Goal: Task Accomplishment & Management: Complete application form

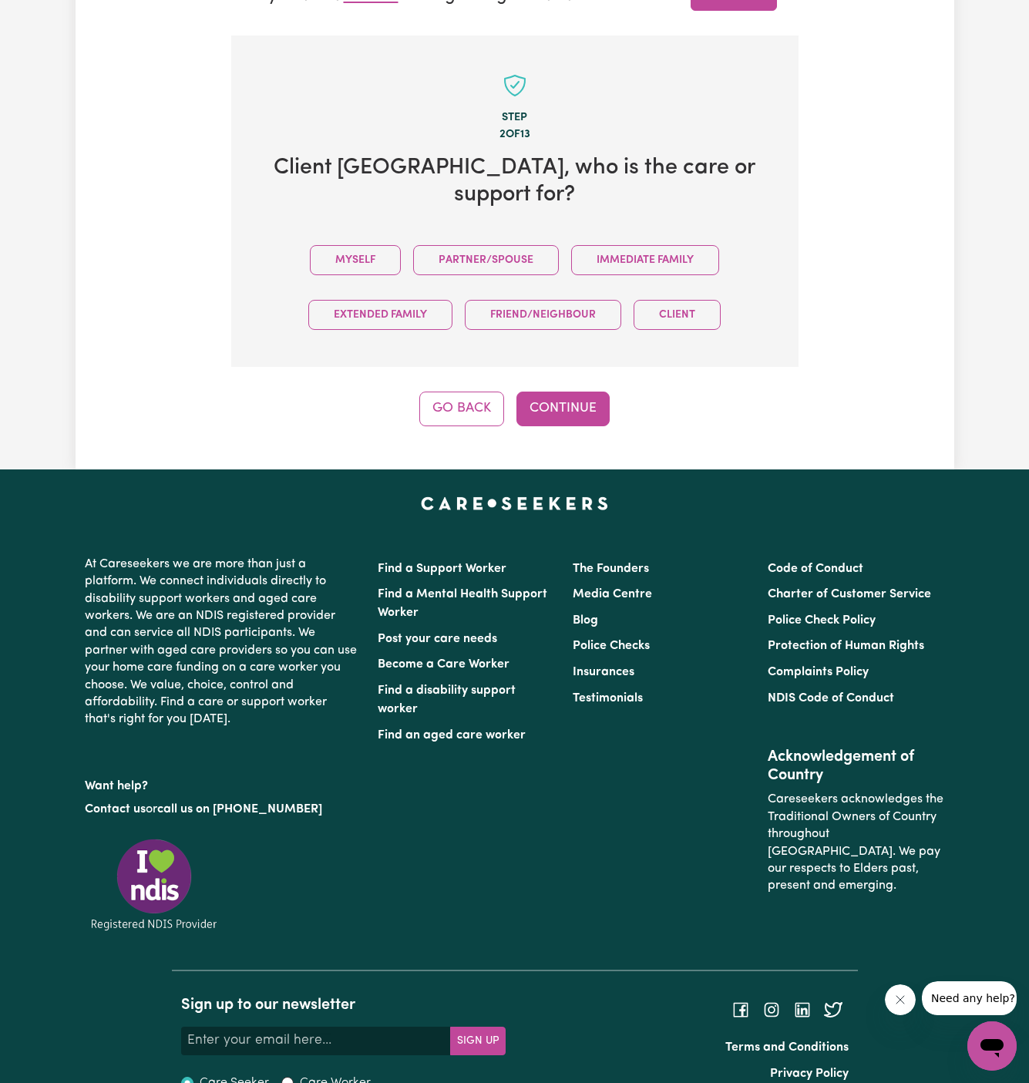
click at [378, 233] on div "Myself Partner/Spouse Immediate Family Extended Family Friend/Neighbour Client" at bounding box center [515, 287] width 518 height 109
click at [336, 245] on button "Myself" at bounding box center [355, 260] width 91 height 30
click at [579, 392] on button "Continue" at bounding box center [562, 409] width 93 height 34
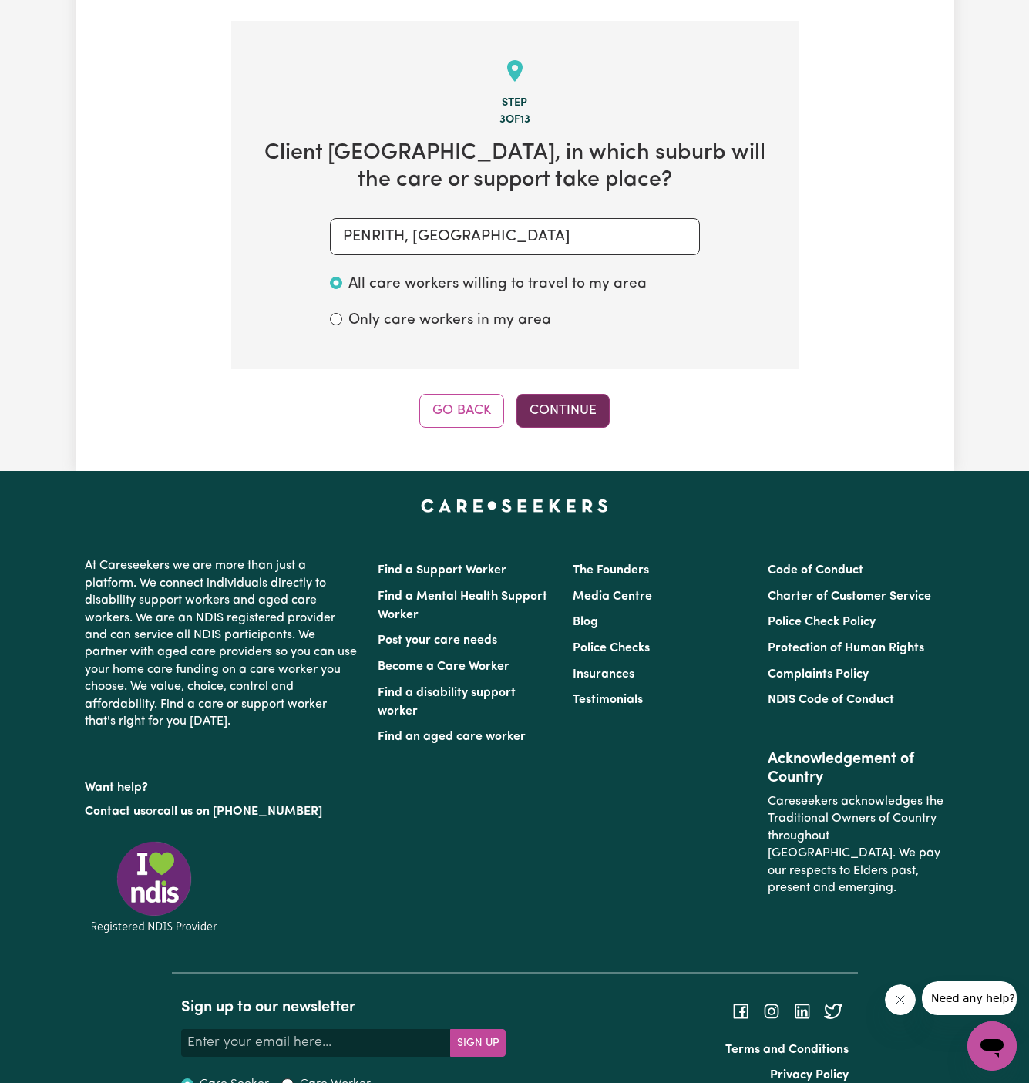
click at [553, 394] on button "Continue" at bounding box center [562, 411] width 93 height 34
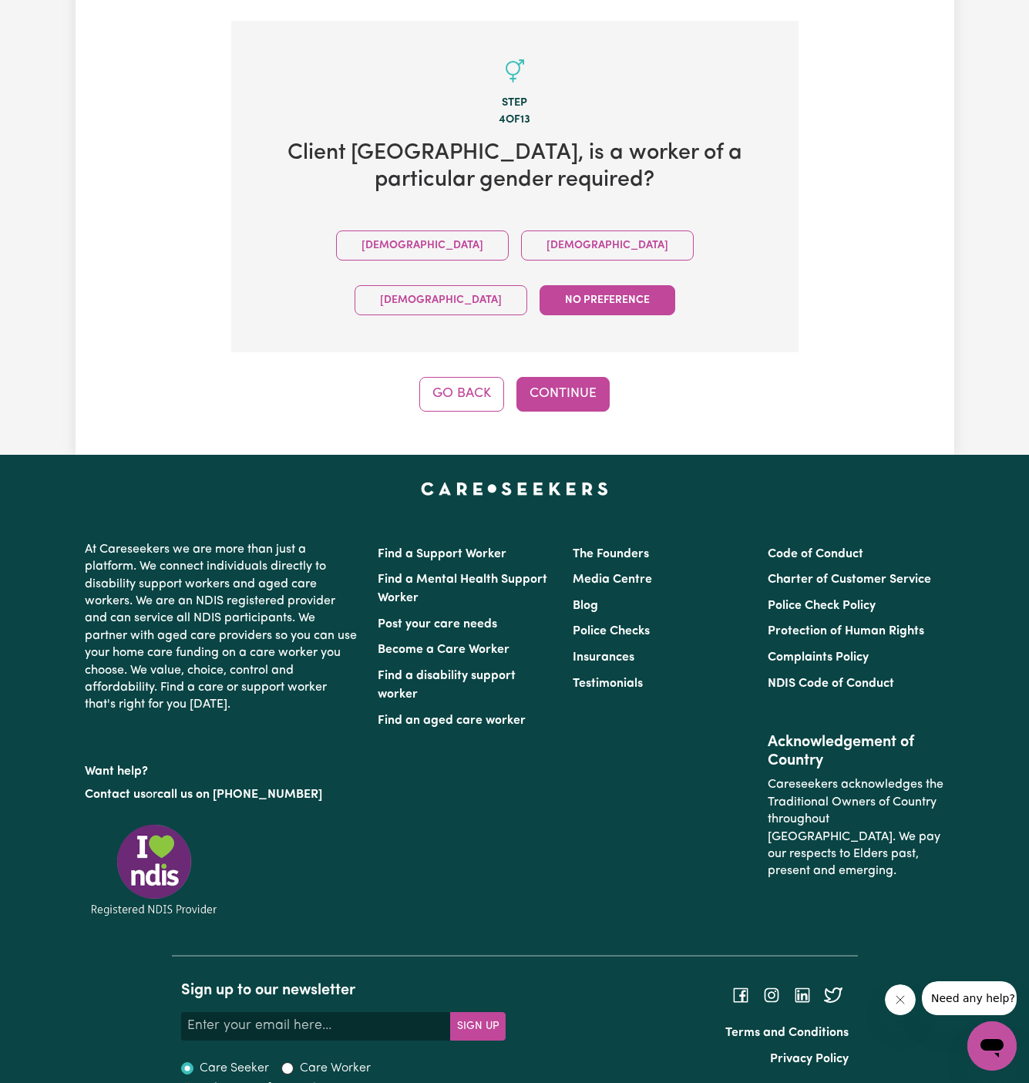
scroll to position [504, 0]
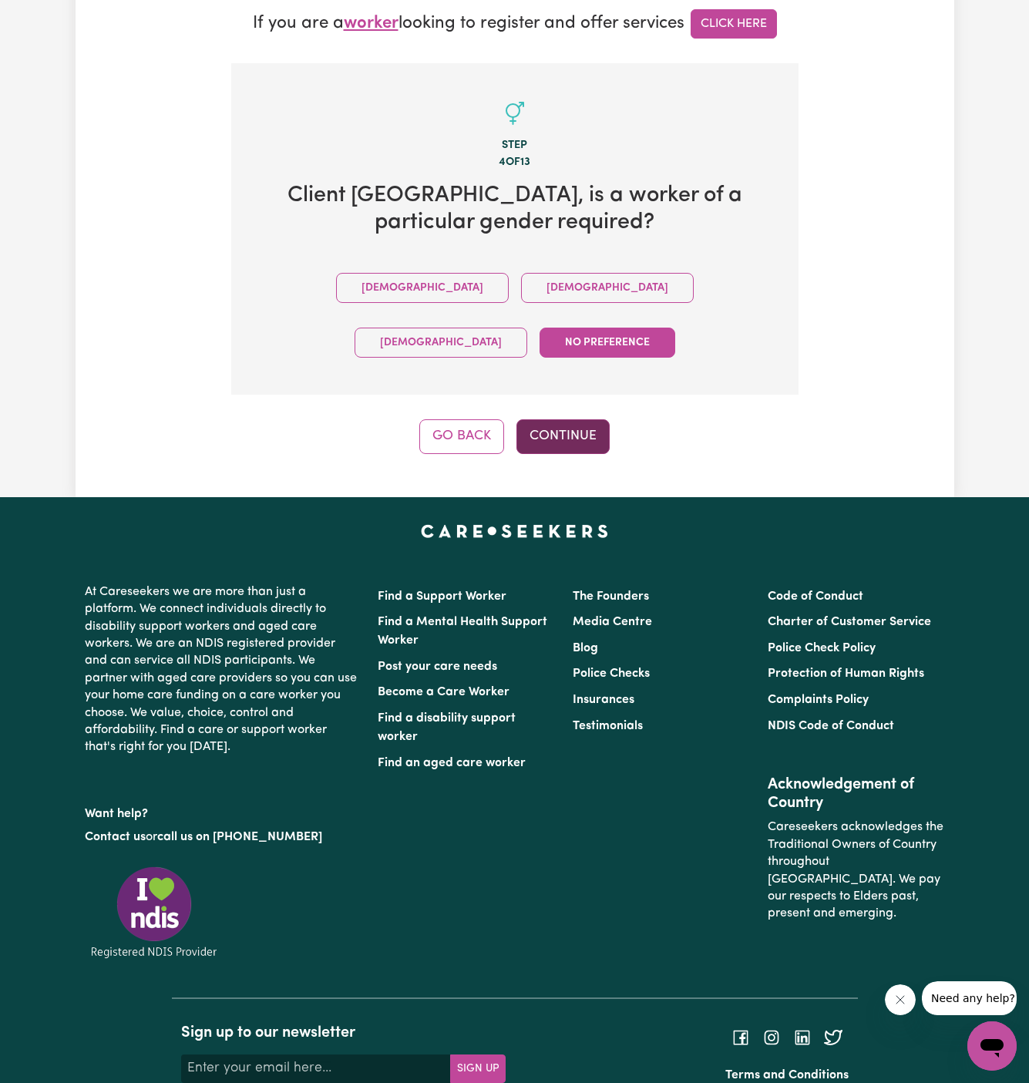
click at [561, 419] on button "Continue" at bounding box center [562, 436] width 93 height 34
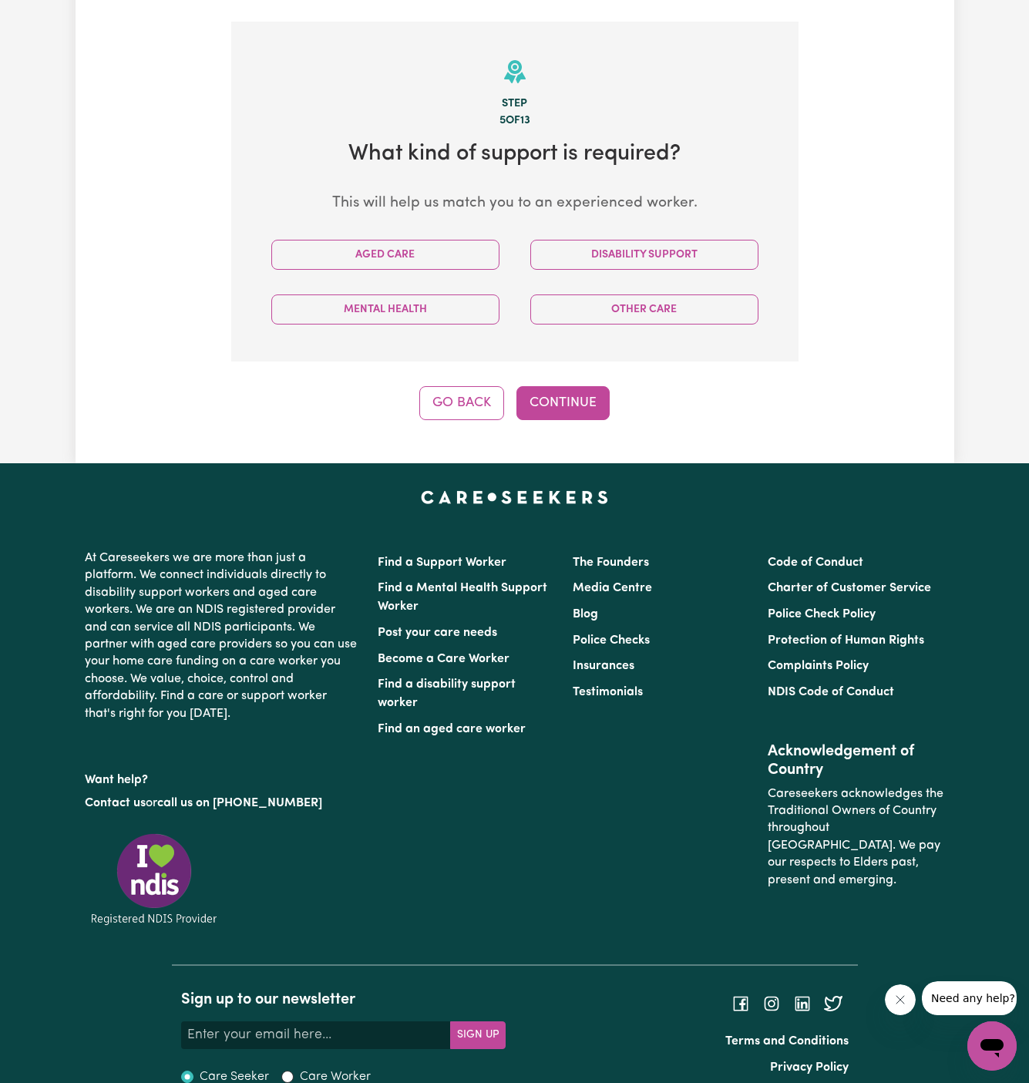
scroll to position [547, 0]
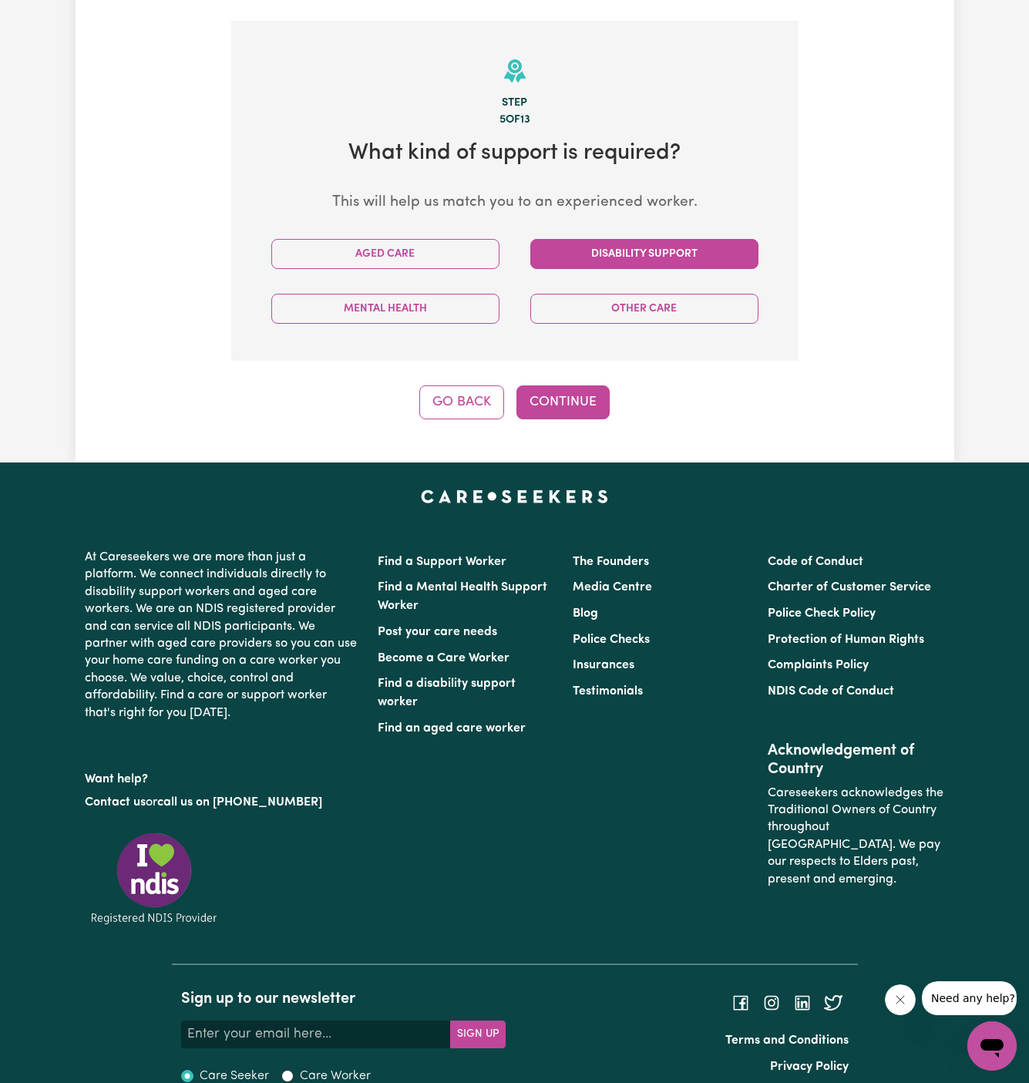
click at [644, 239] on button "Disability Support" at bounding box center [644, 254] width 228 height 30
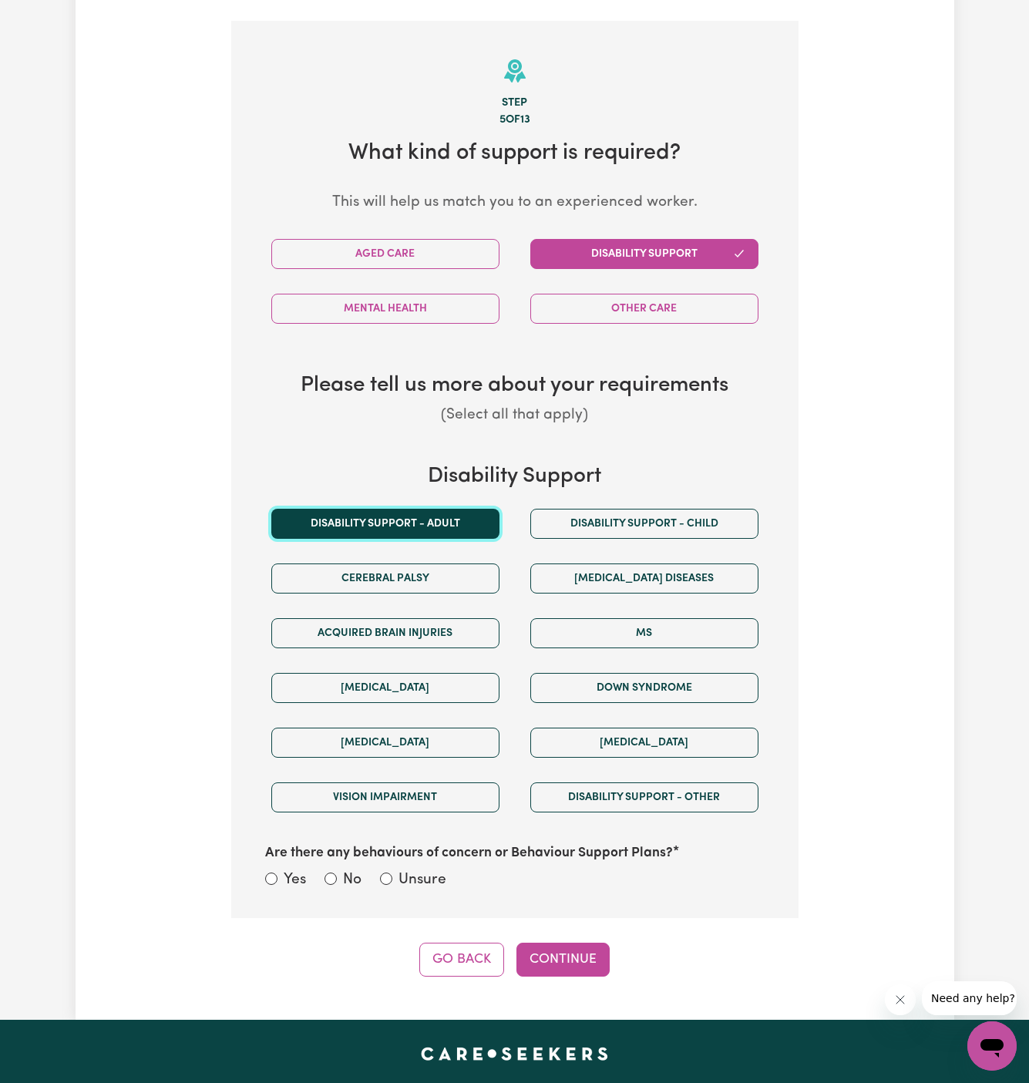
click at [422, 509] on button "Disability support - Adult" at bounding box center [385, 524] width 228 height 30
click at [426, 841] on div "Are there any behaviours of concern or Behaviour Support Plans? Yes No Unsure" at bounding box center [515, 859] width 518 height 69
click at [426, 870] on label "Unsure" at bounding box center [423, 881] width 48 height 22
click at [392, 873] on input "Unsure" at bounding box center [386, 879] width 12 height 12
radio input "true"
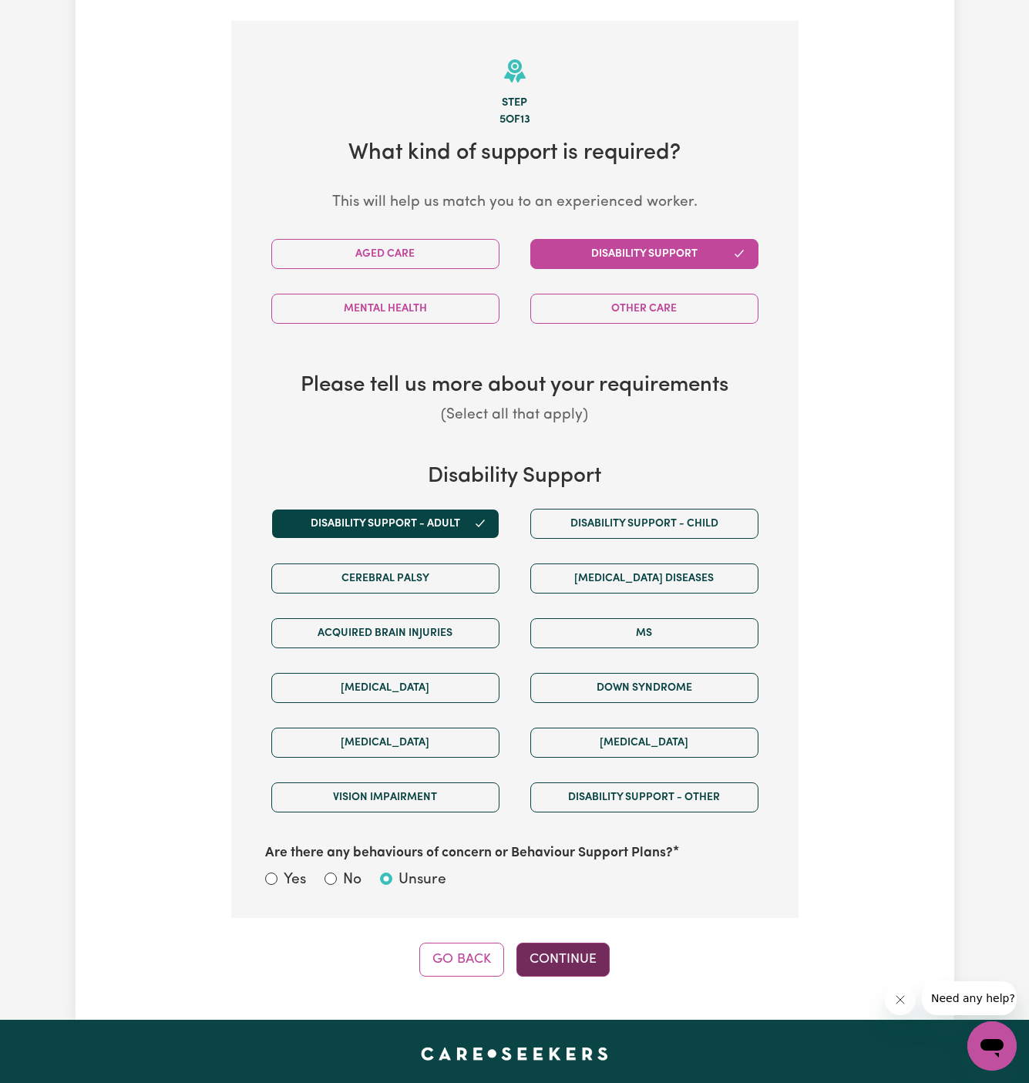
click at [580, 943] on button "Continue" at bounding box center [562, 960] width 93 height 34
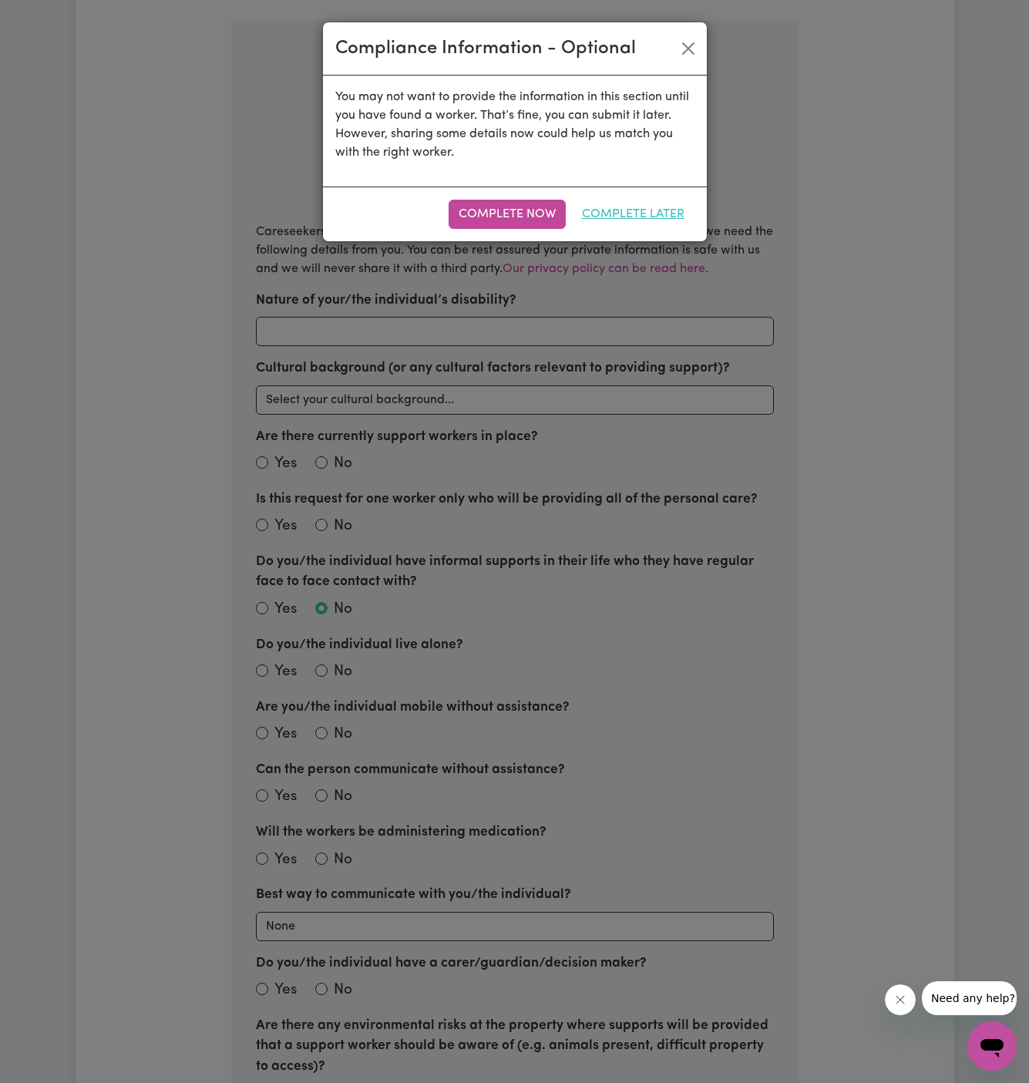
click at [649, 210] on button "Complete Later" at bounding box center [633, 214] width 123 height 29
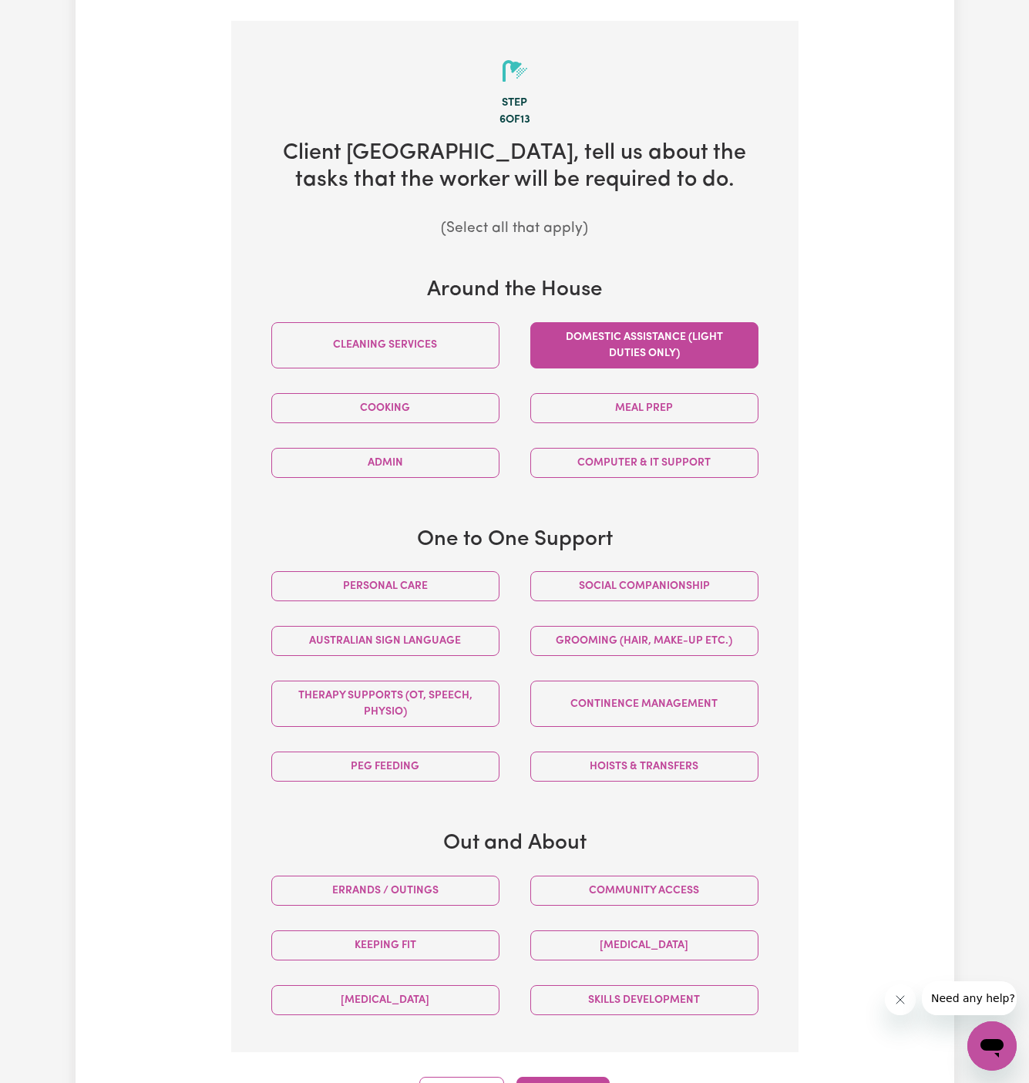
click at [648, 328] on button "Domestic assistance (light duties only)" at bounding box center [644, 345] width 228 height 46
click at [648, 571] on button "Social companionship" at bounding box center [644, 586] width 228 height 30
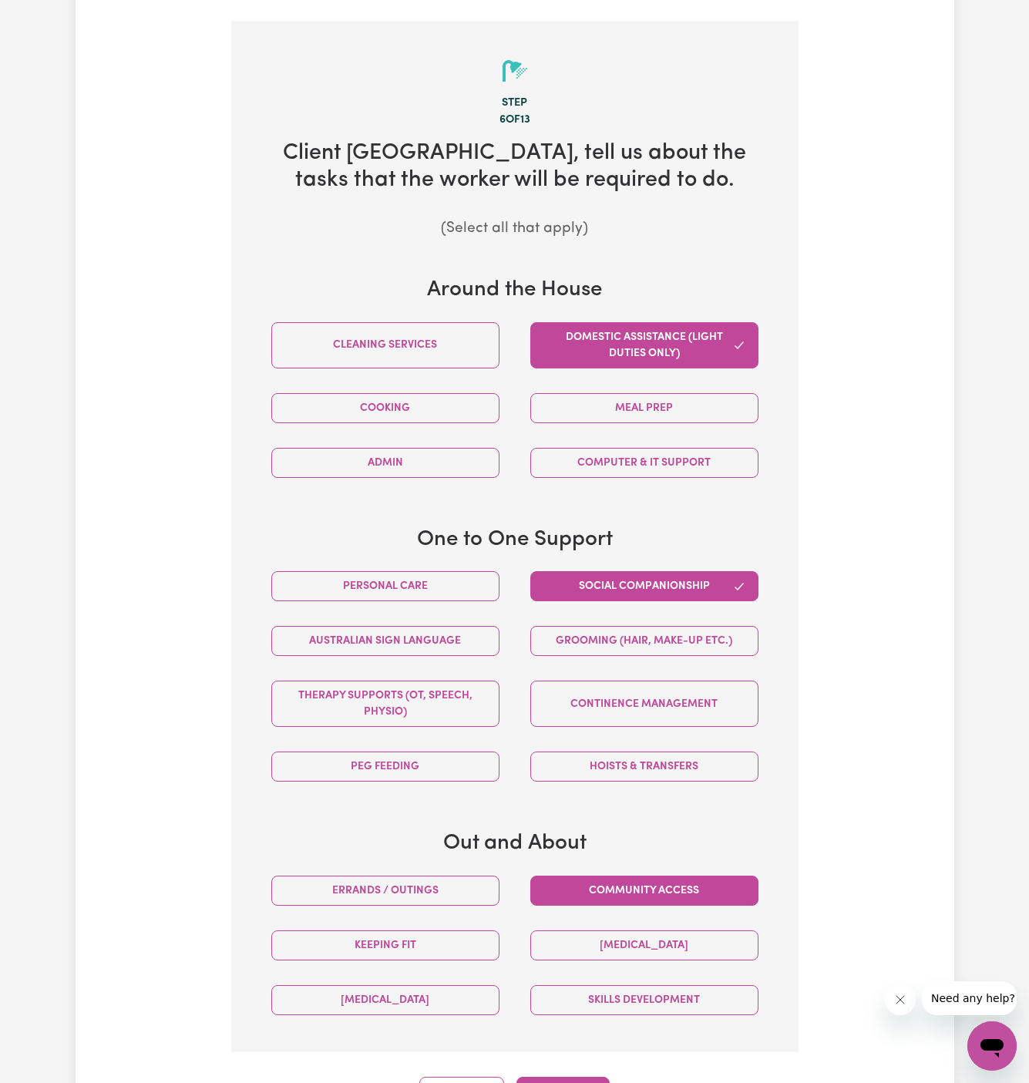
click at [644, 876] on button "Community access" at bounding box center [644, 891] width 228 height 30
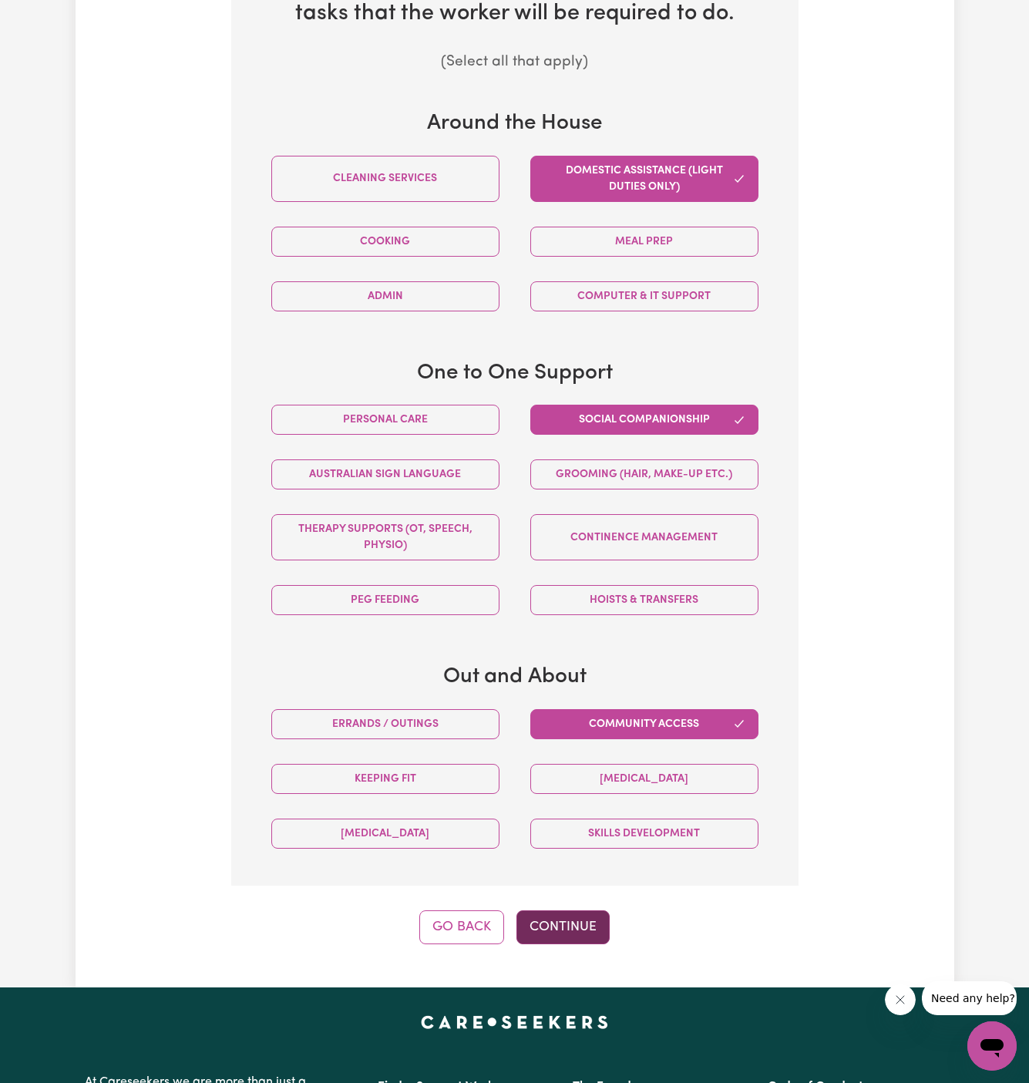
click at [582, 910] on button "Continue" at bounding box center [562, 927] width 93 height 34
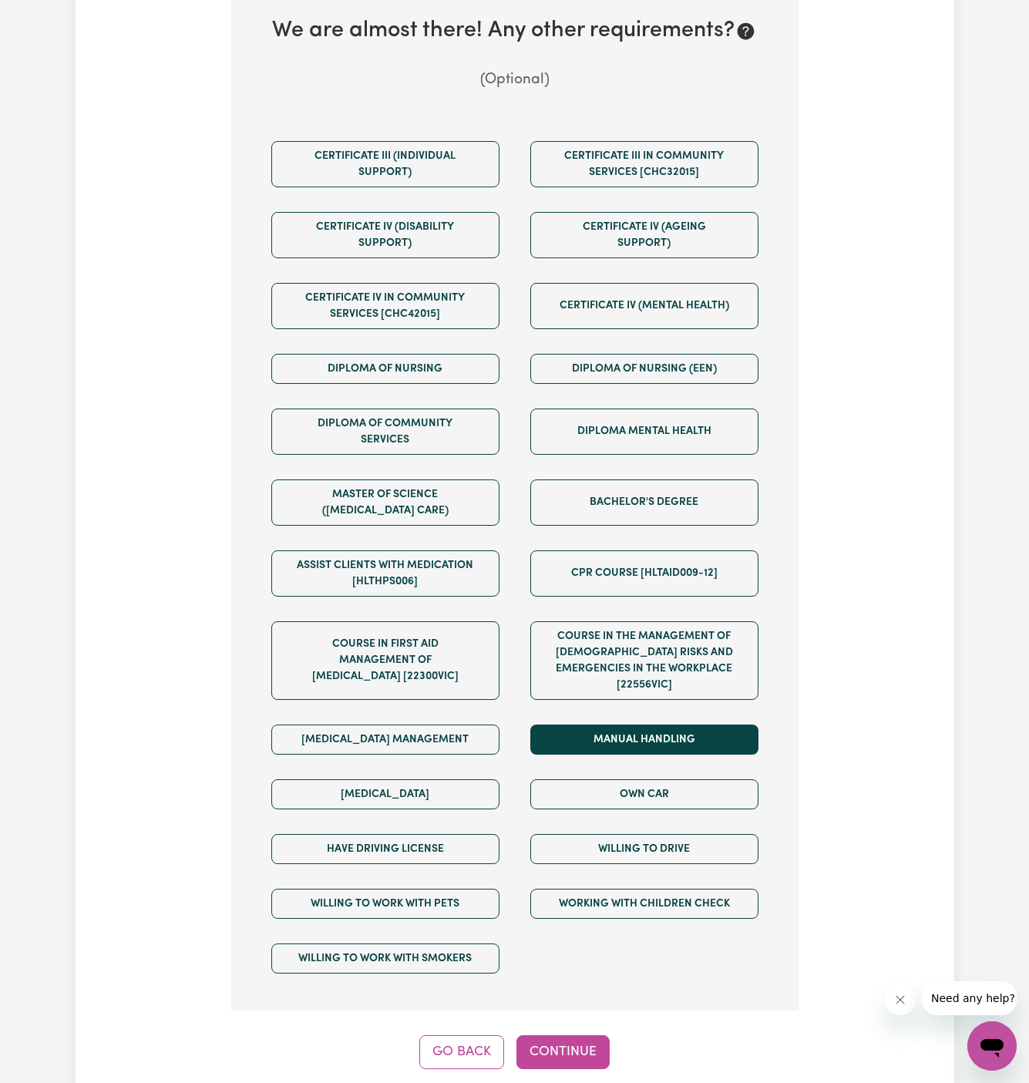
scroll to position [715, 0]
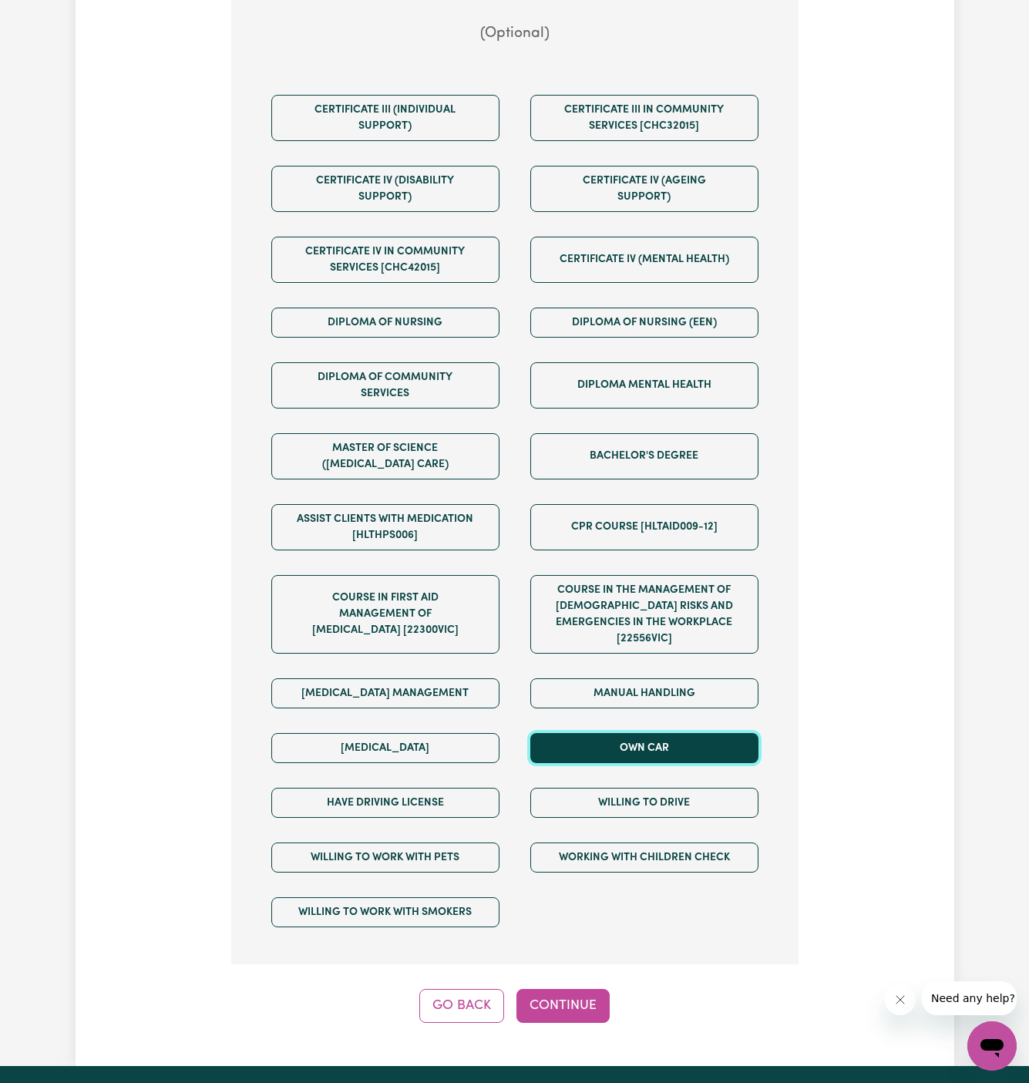
click at [614, 733] on button "Own Car" at bounding box center [644, 748] width 228 height 30
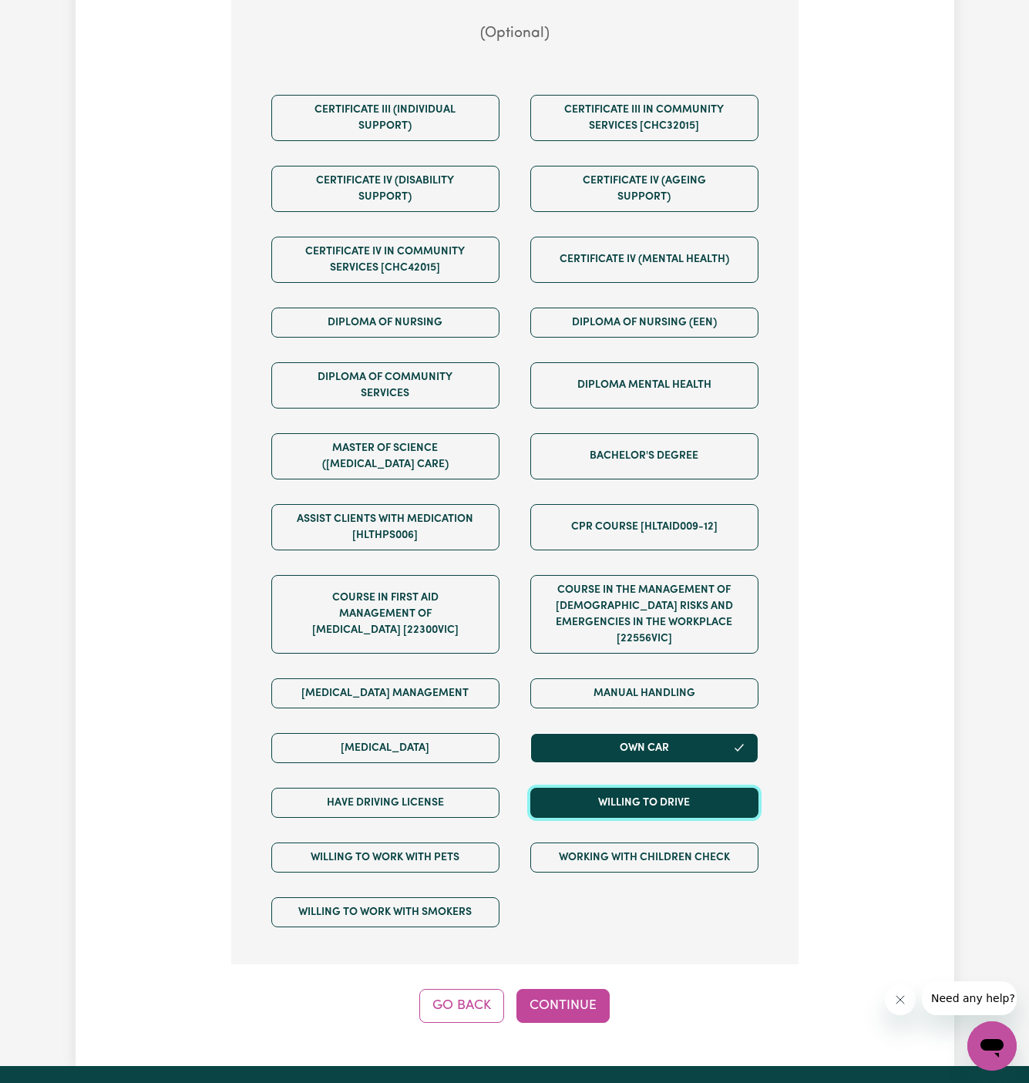
click at [614, 788] on button "Willing to drive" at bounding box center [644, 803] width 228 height 30
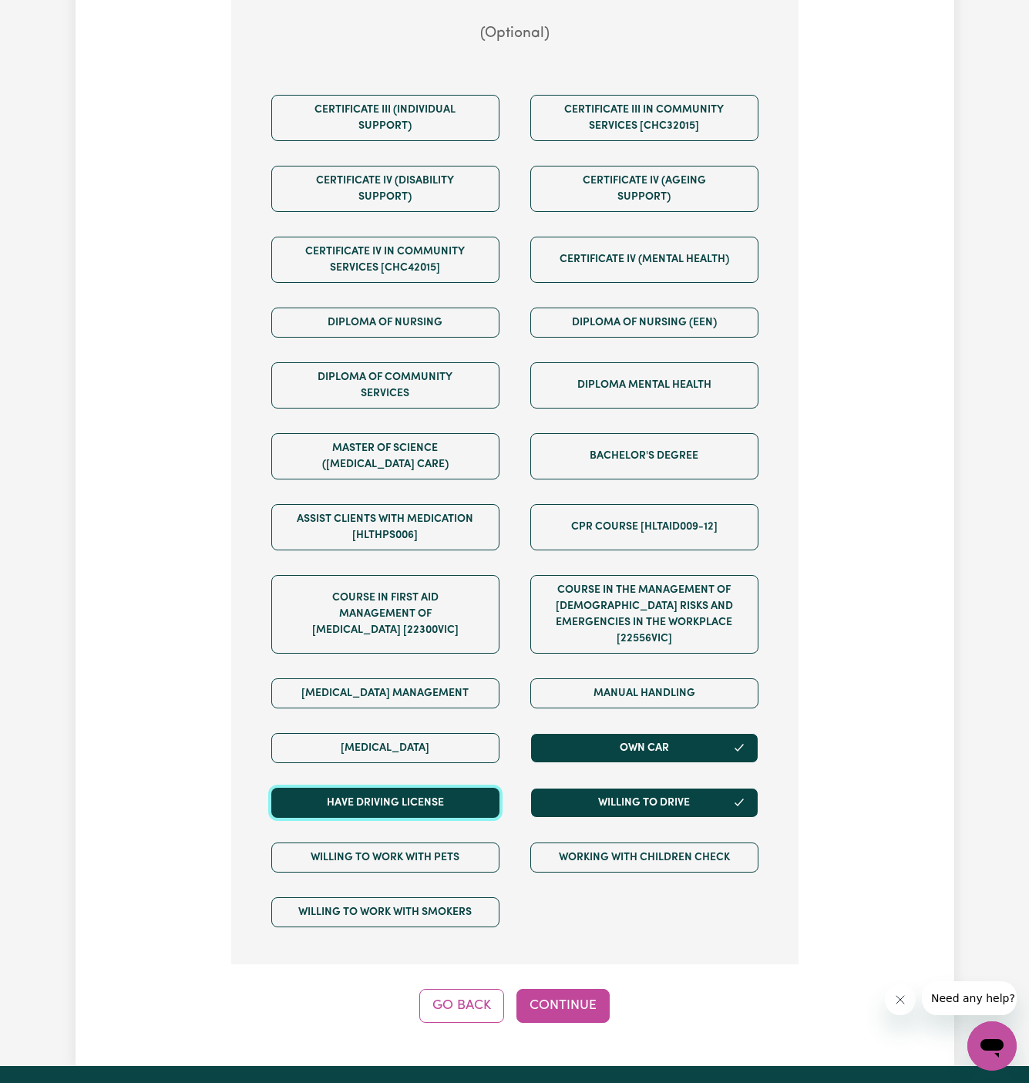
click at [454, 788] on button "Have driving license" at bounding box center [385, 803] width 228 height 30
click at [567, 989] on button "Continue" at bounding box center [562, 1006] width 93 height 34
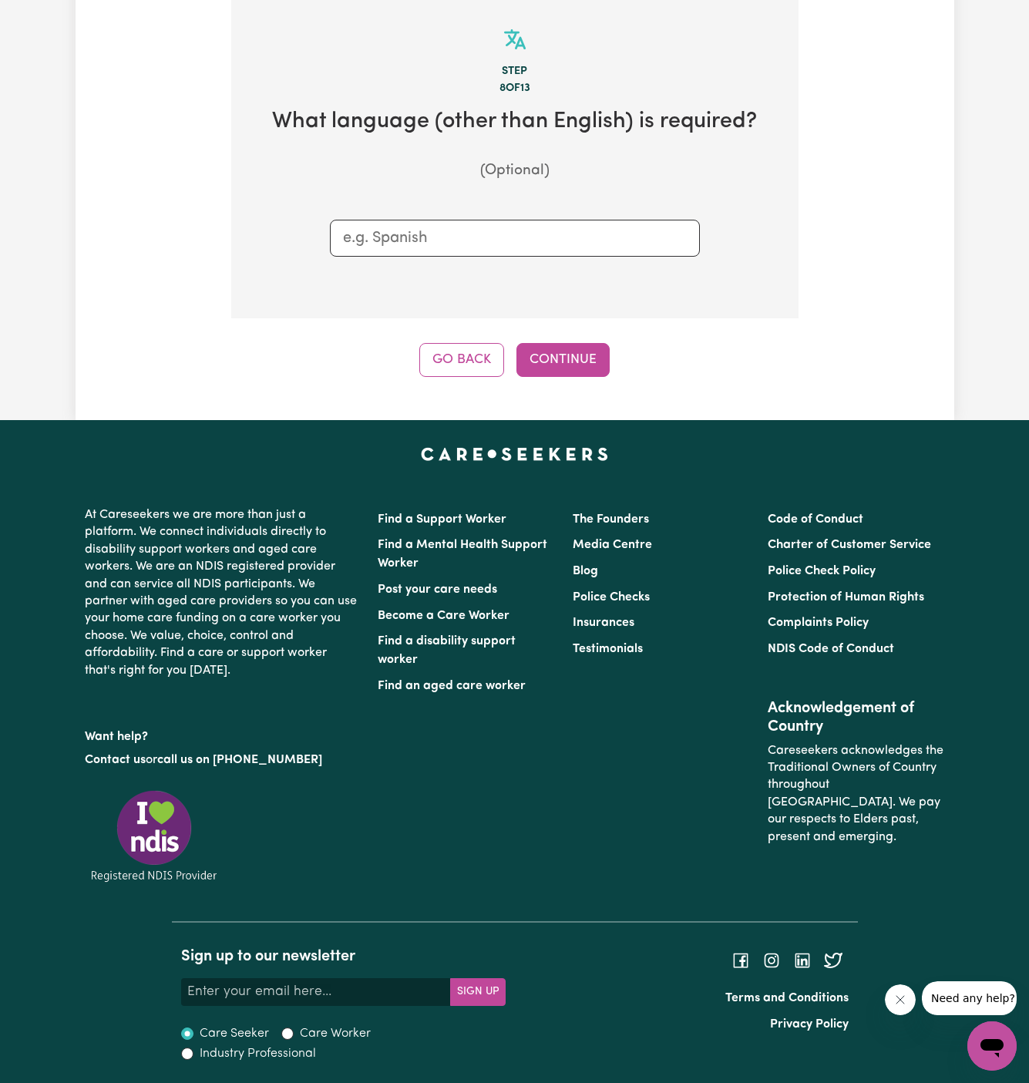
scroll to position [547, 0]
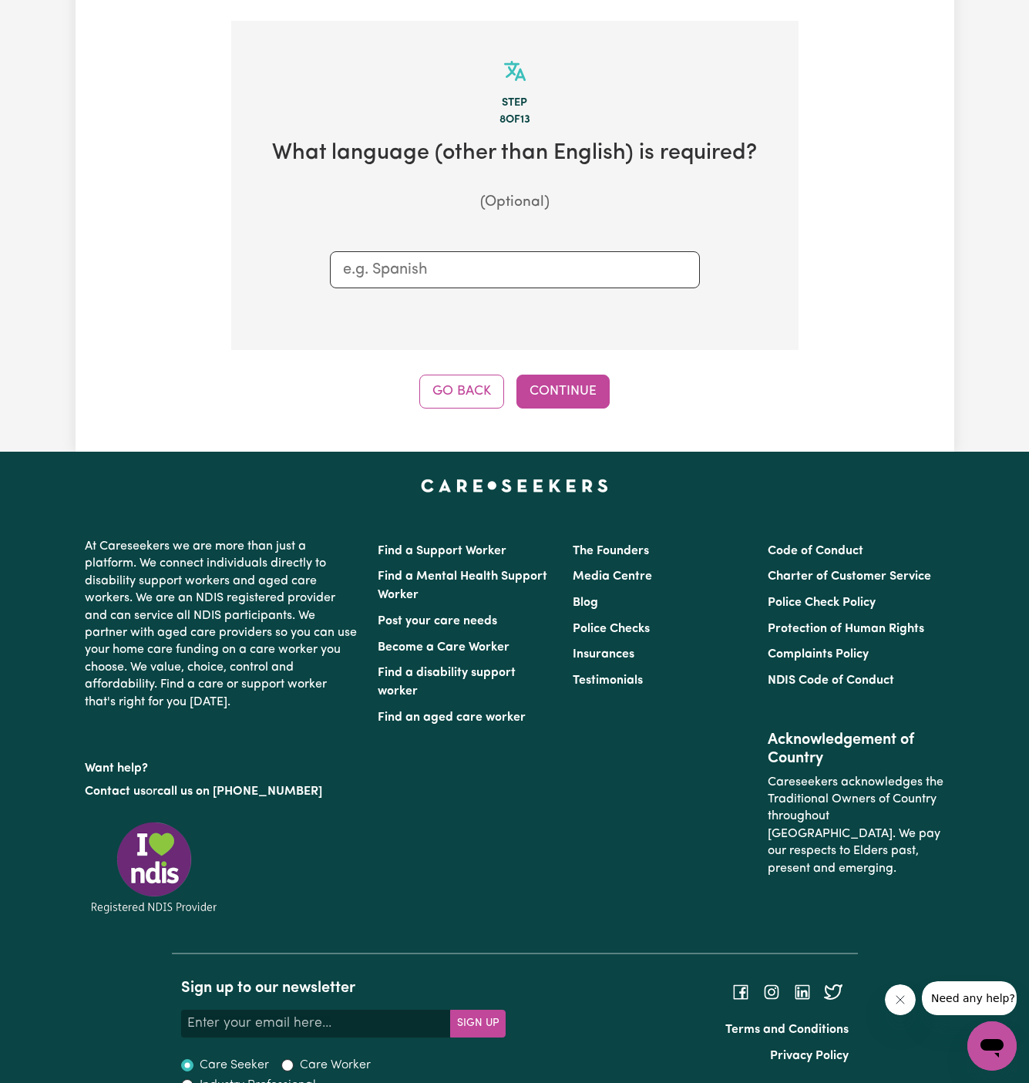
click at [565, 352] on div "Step 8 of 13 What language (other than English) is required? (Optional) Go Back…" at bounding box center [514, 215] width 567 height 388
click at [535, 375] on button "Continue" at bounding box center [562, 392] width 93 height 34
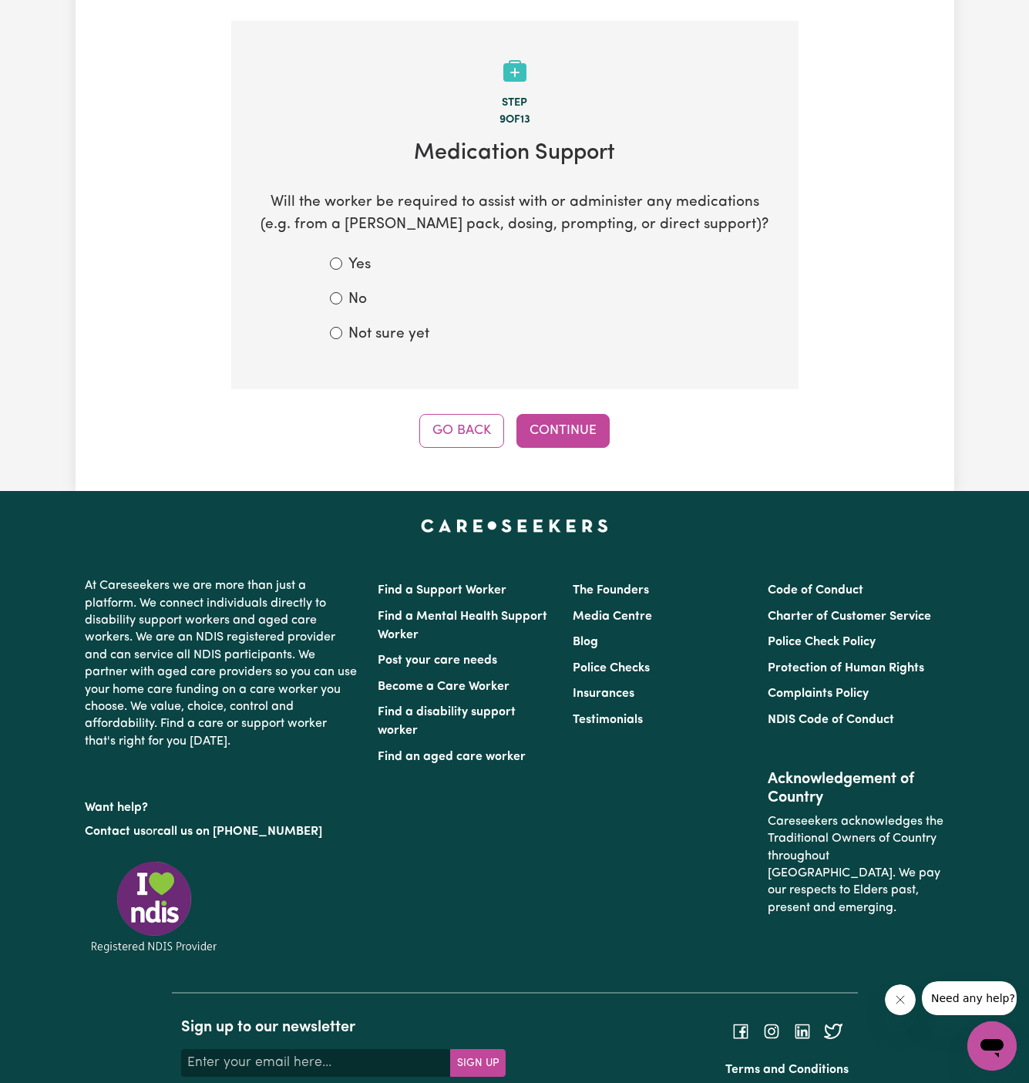
click at [352, 289] on label "No" at bounding box center [357, 300] width 19 height 22
click at [342, 292] on input "No" at bounding box center [336, 298] width 12 height 12
radio input "true"
click at [547, 415] on button "Continue" at bounding box center [562, 431] width 93 height 34
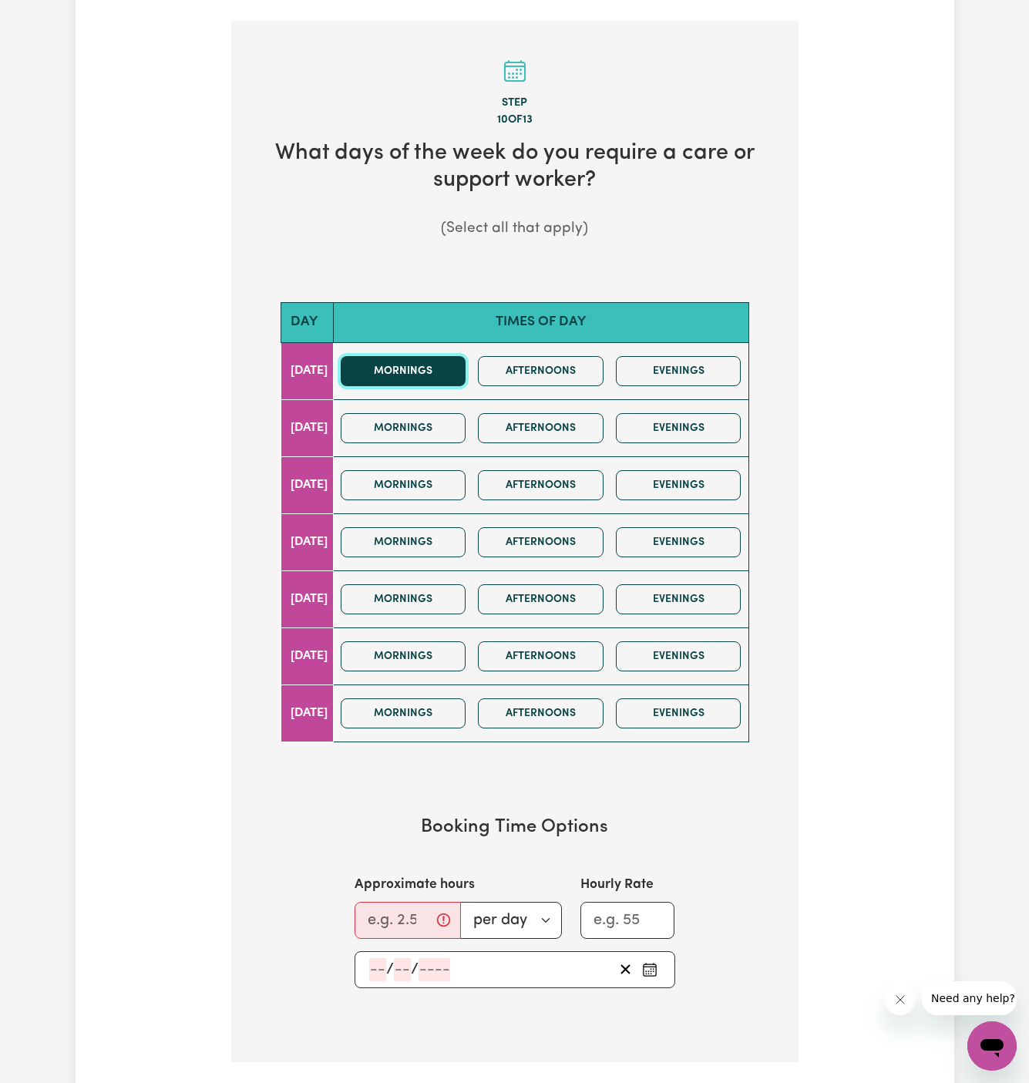
click at [452, 356] on button "Mornings" at bounding box center [404, 371] width 126 height 30
click at [516, 356] on button "Afternoons" at bounding box center [541, 371] width 126 height 30
click at [391, 907] on input "Approximate hours" at bounding box center [408, 920] width 106 height 37
type input "5"
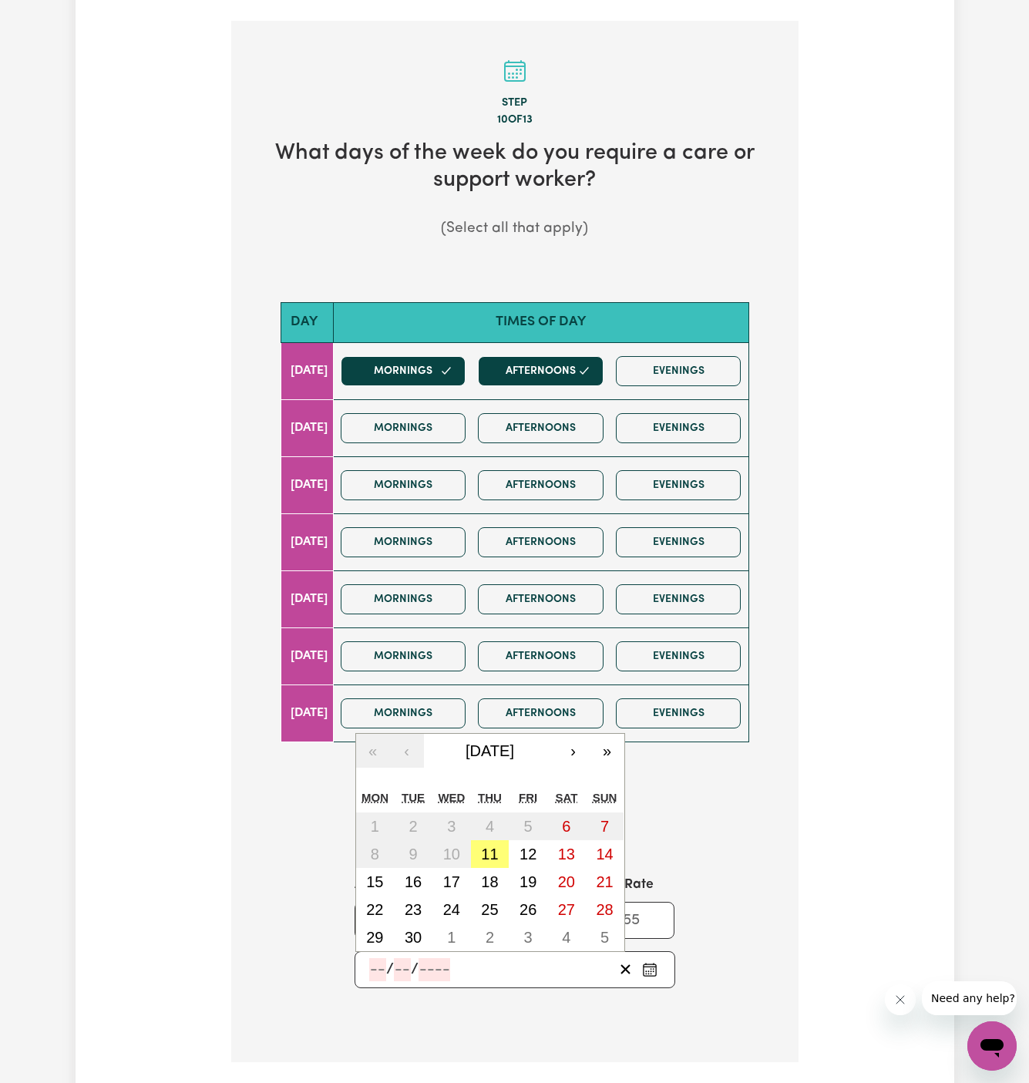
click at [379, 958] on input "number" at bounding box center [377, 969] width 17 height 23
click at [381, 873] on abbr "15" at bounding box center [374, 881] width 17 height 17
type input "2025-09-15"
type input "15"
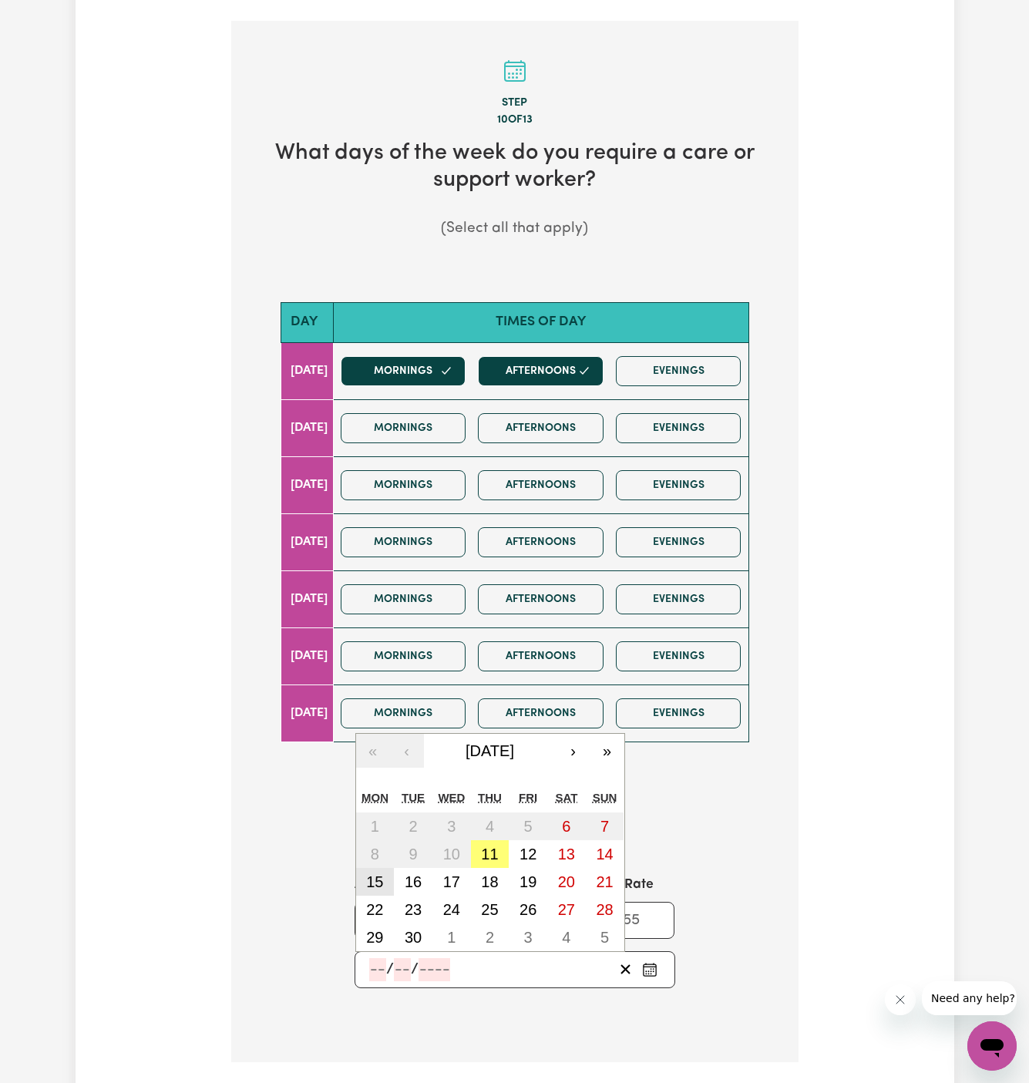
type input "9"
type input "2025"
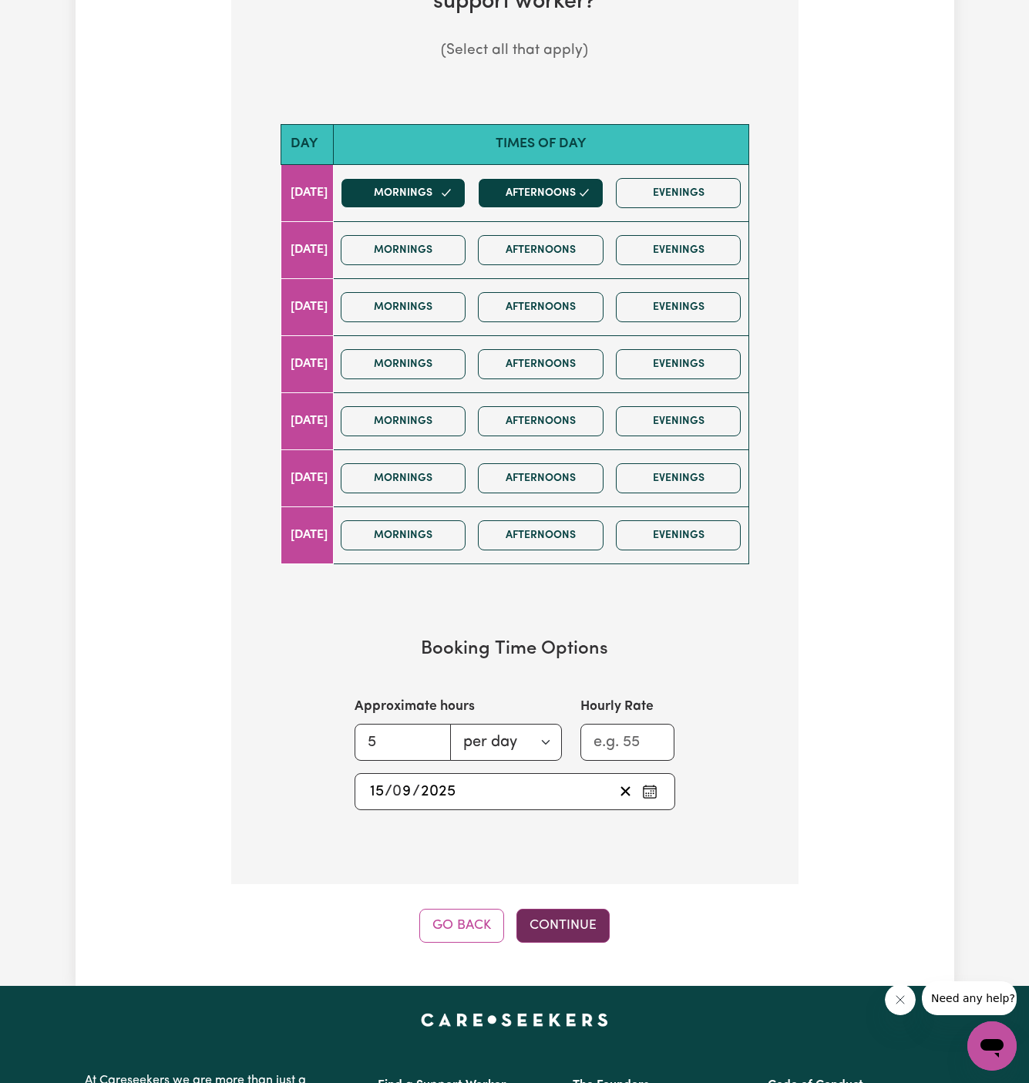
click at [557, 909] on button "Continue" at bounding box center [562, 926] width 93 height 34
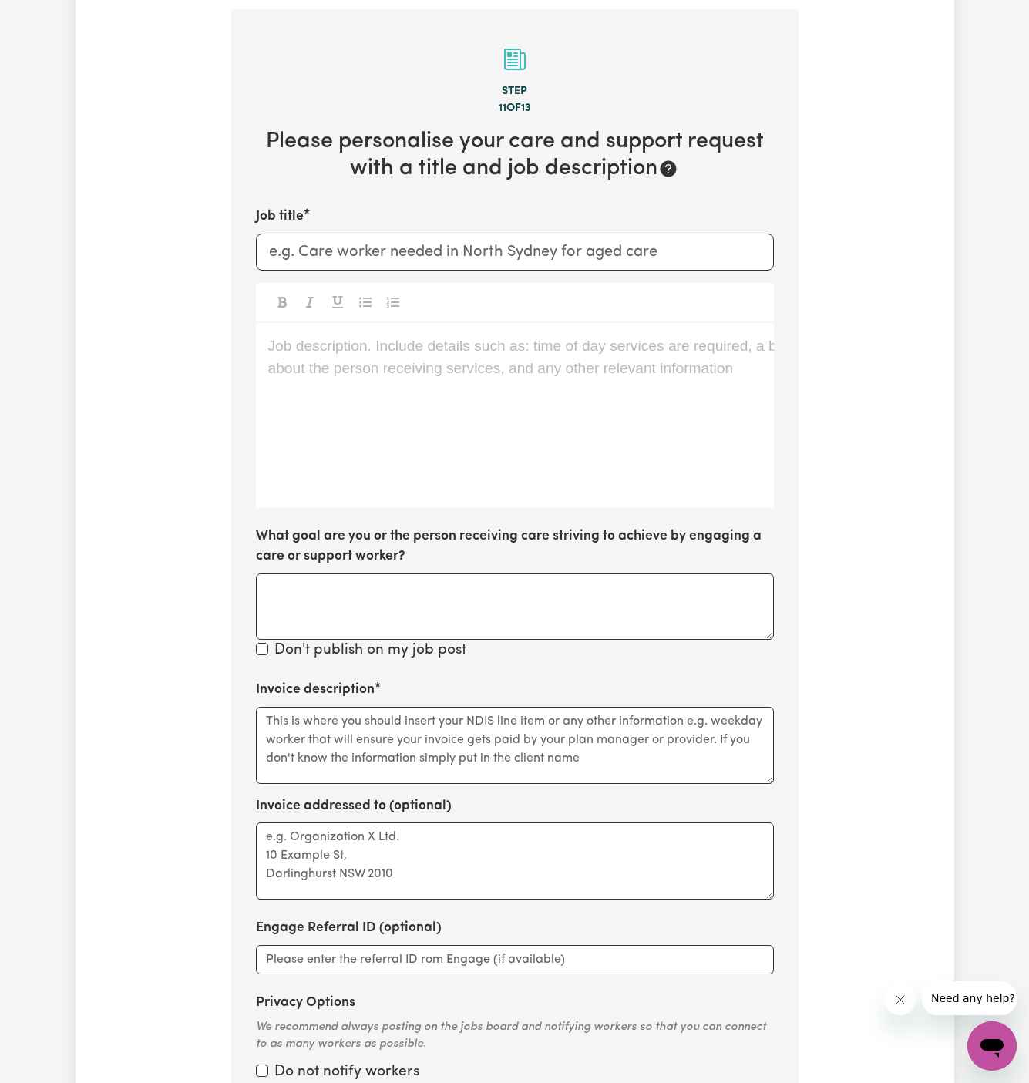
scroll to position [547, 0]
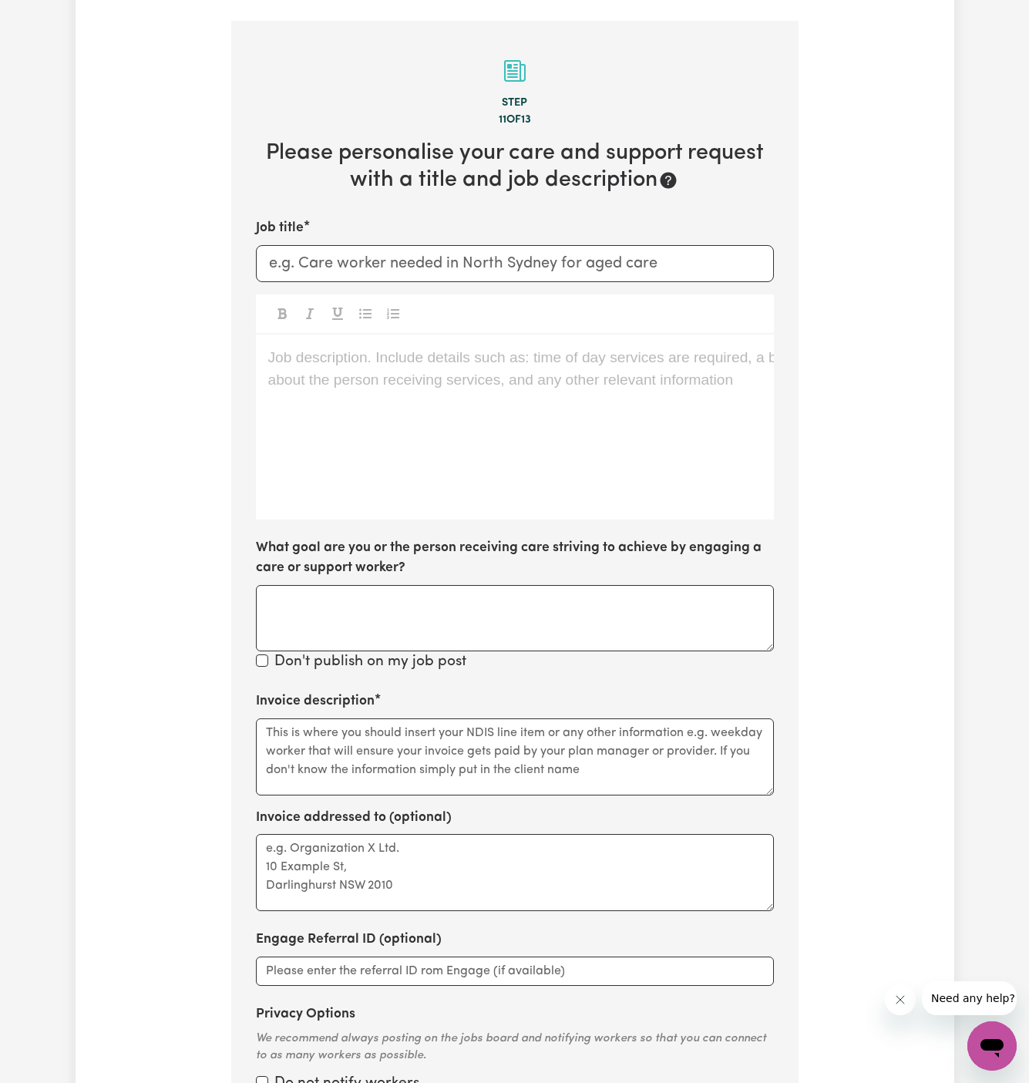
click at [476, 383] on div "Job description. Include details such as: time of day services are required, a …" at bounding box center [515, 427] width 518 height 185
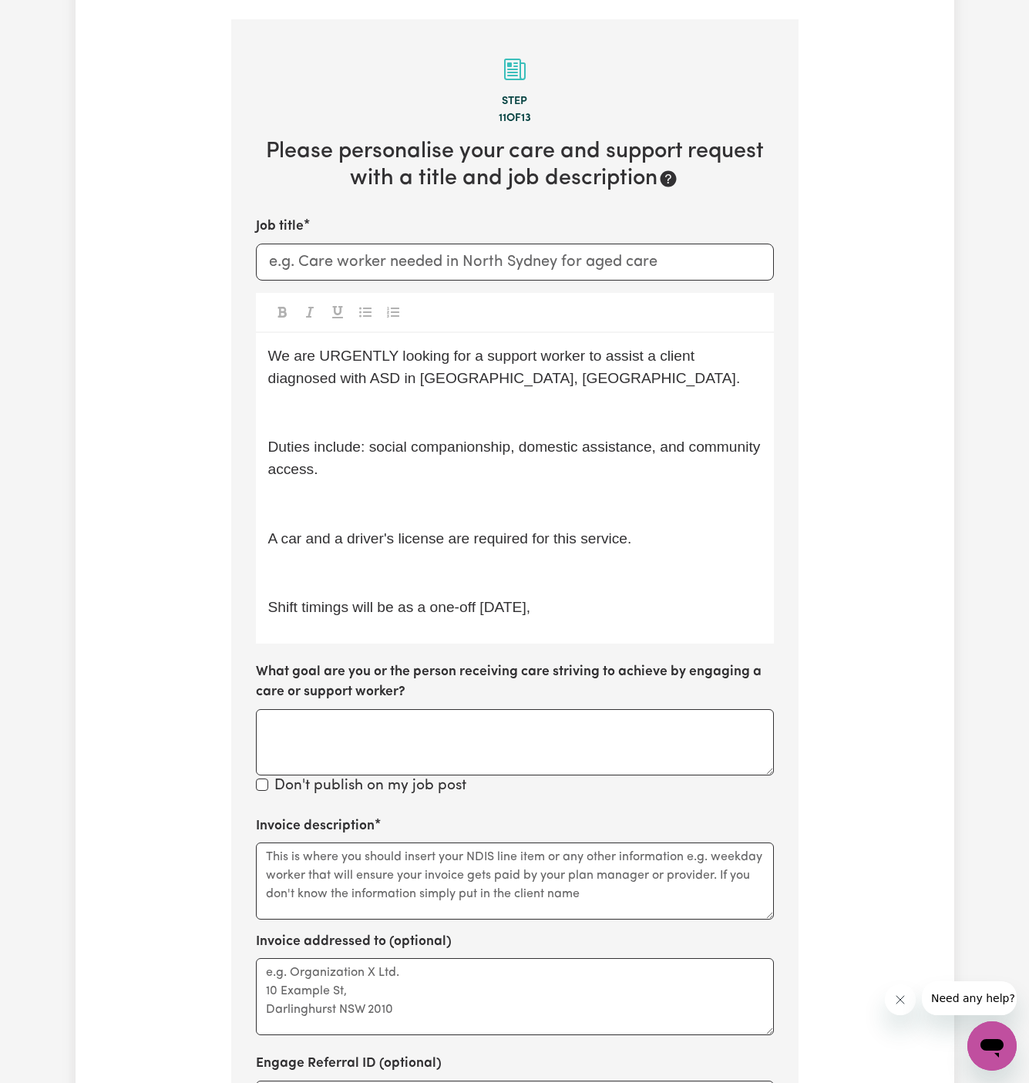
scroll to position [549, 0]
click at [627, 596] on p "Shift timings will be as a one-off tomorrow," at bounding box center [514, 607] width 493 height 22
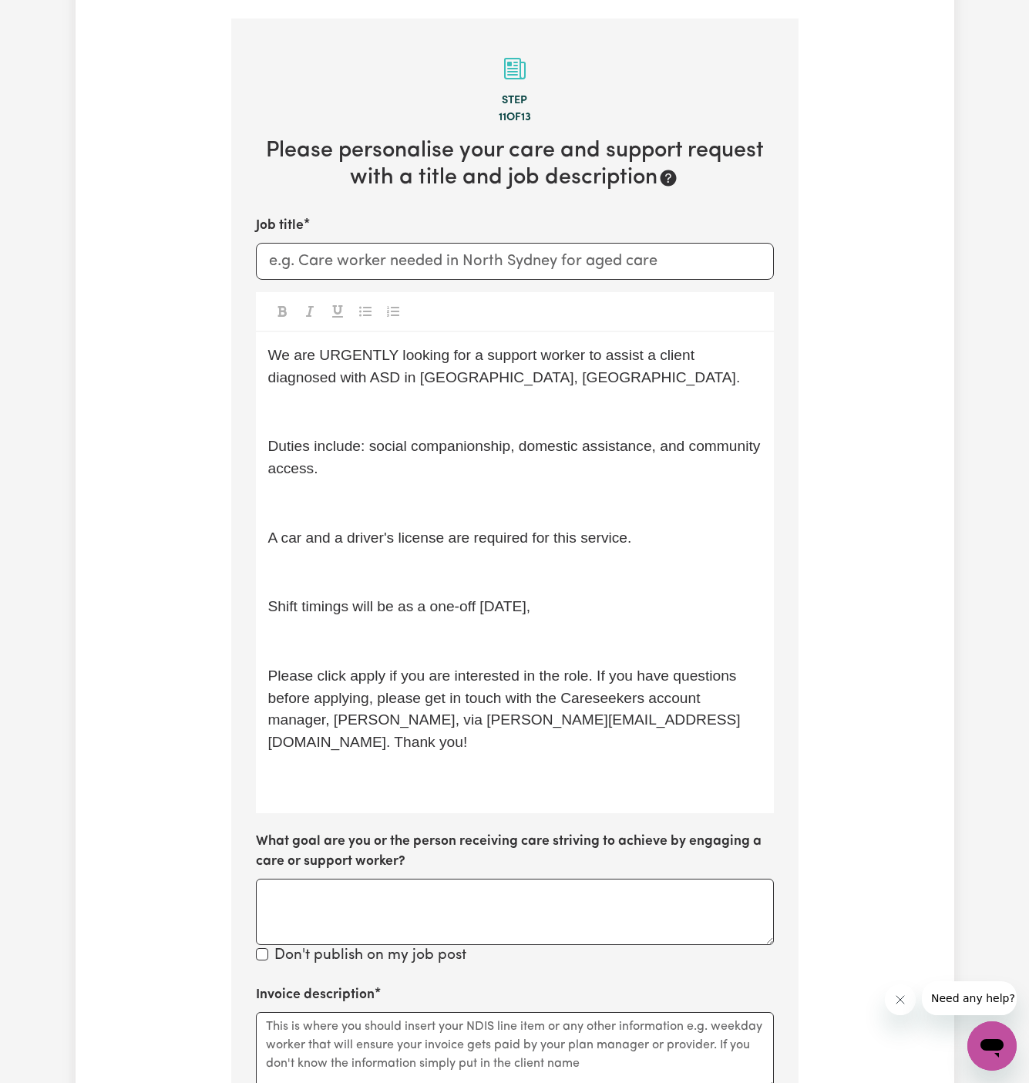
click at [497, 601] on div "We are URGENTLY looking for a support worker to assist a client diagnosed with …" at bounding box center [515, 572] width 518 height 481
click at [437, 631] on p "﻿" at bounding box center [514, 642] width 493 height 22
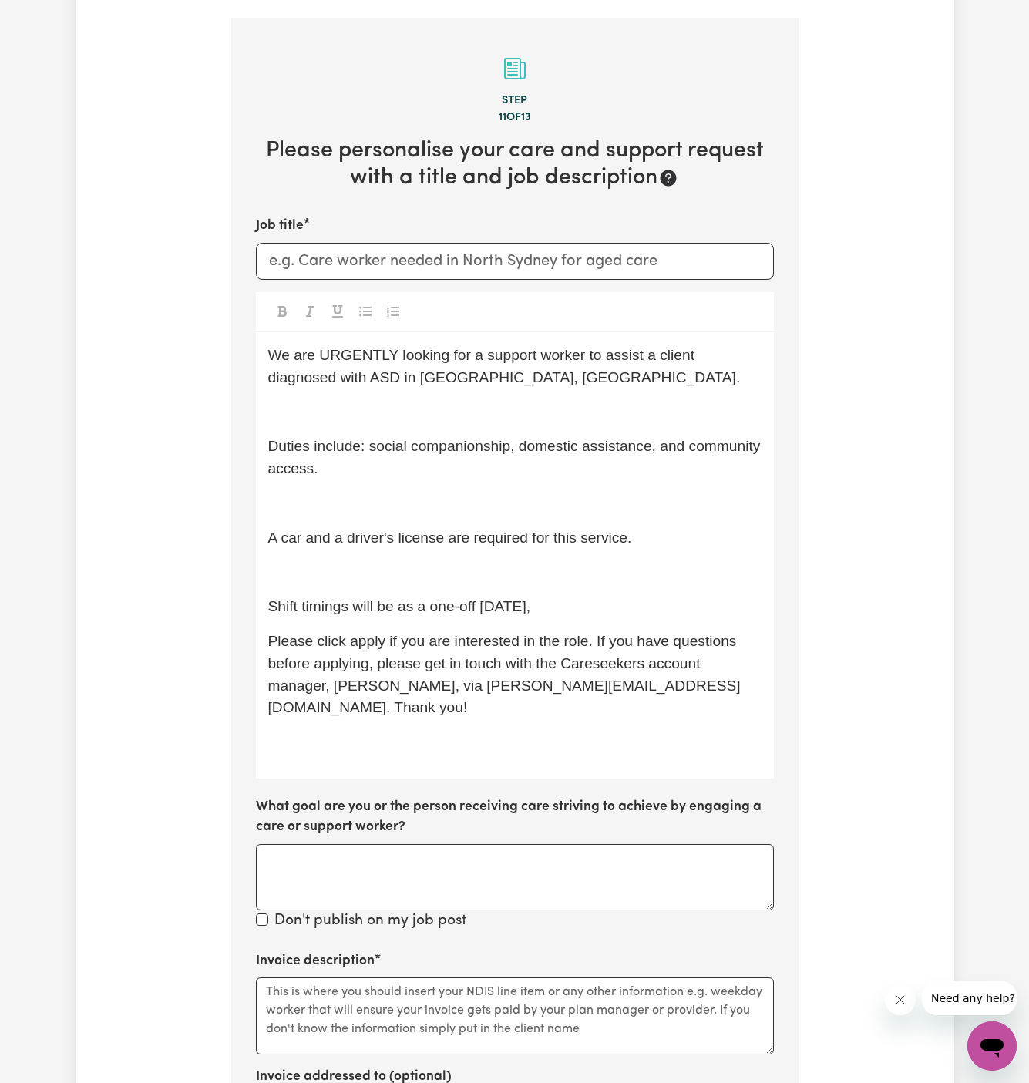
click at [387, 530] on span "A car and a driver's license are required for this service." at bounding box center [450, 538] width 364 height 16
click at [379, 561] on p "﻿" at bounding box center [514, 572] width 493 height 22
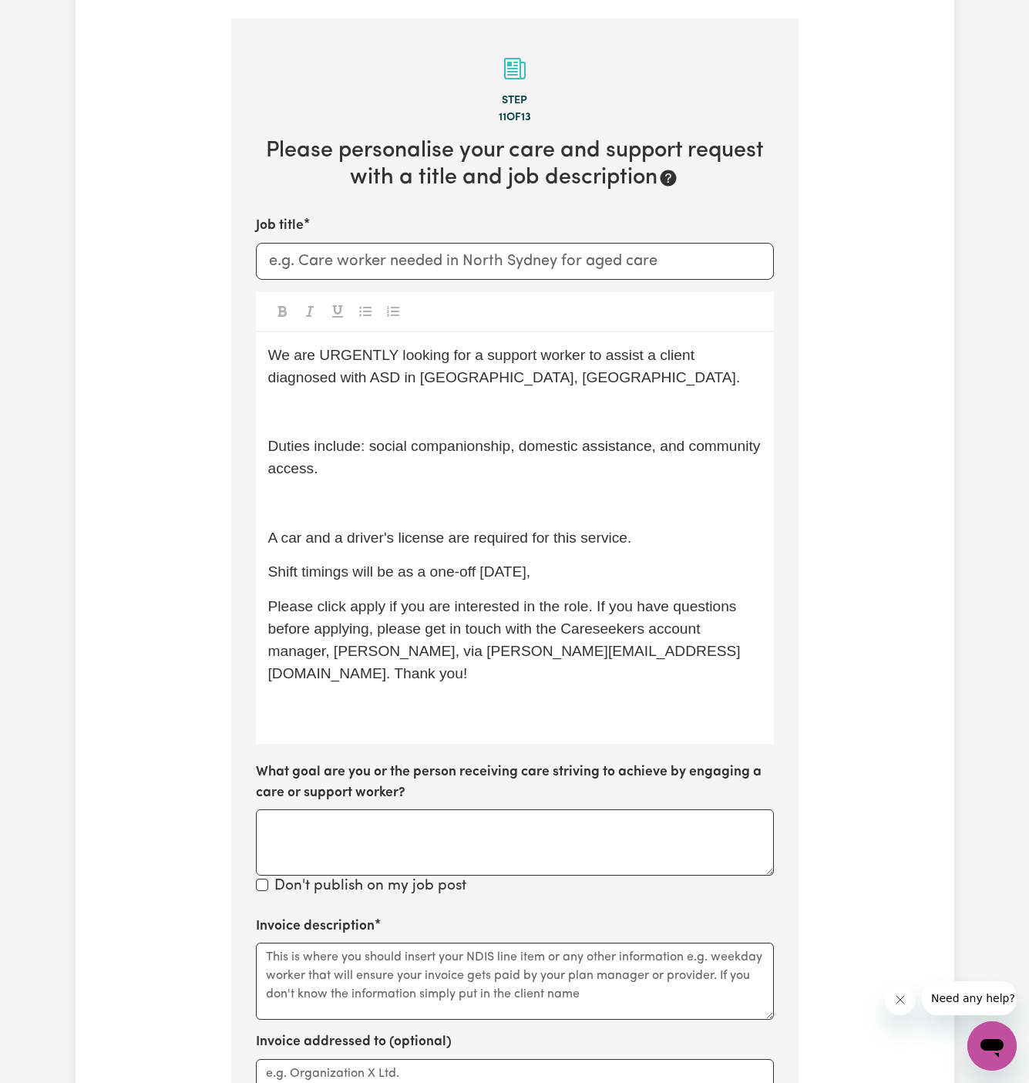
click at [358, 493] on p "﻿" at bounding box center [514, 504] width 493 height 22
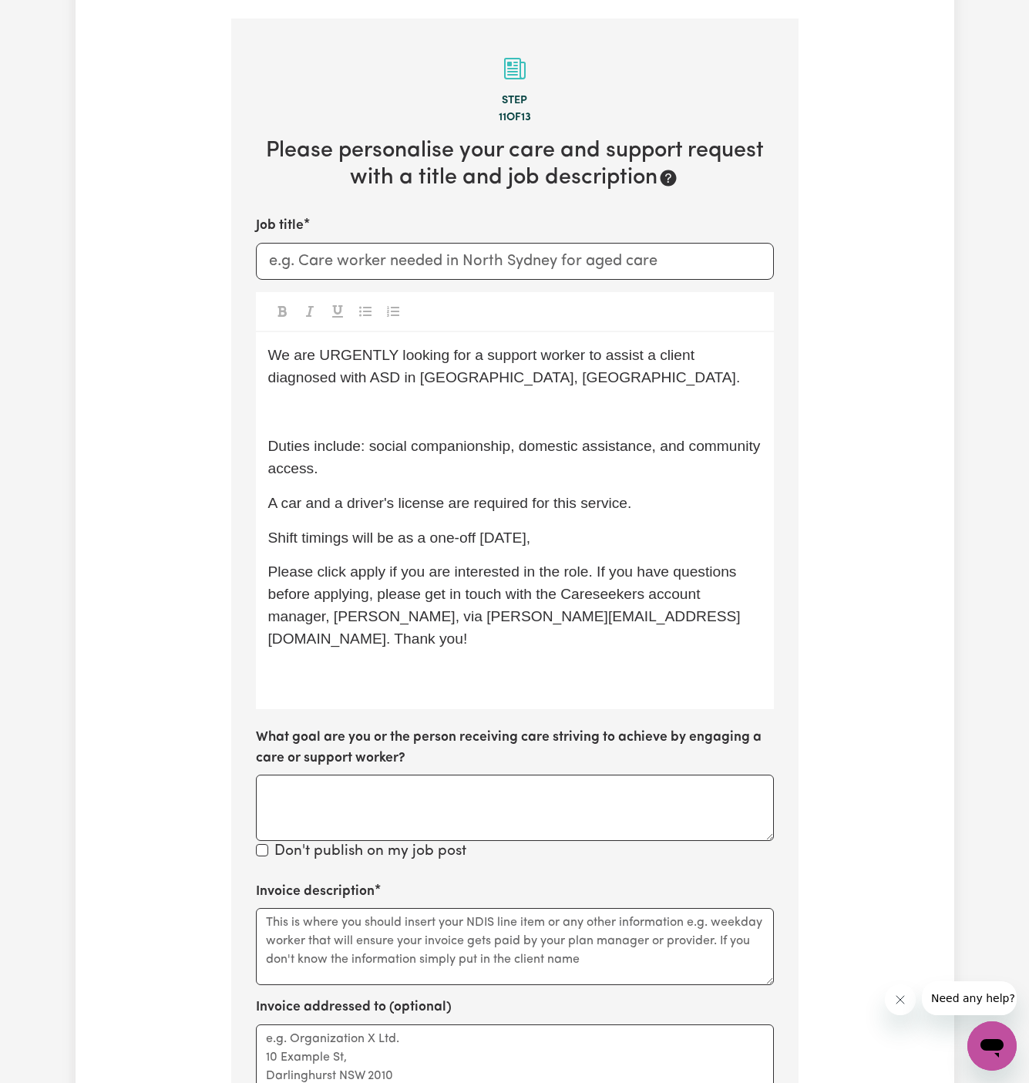
click at [341, 409] on div "We are URGENTLY looking for a support worker to assist a client diagnosed with …" at bounding box center [515, 521] width 518 height 378
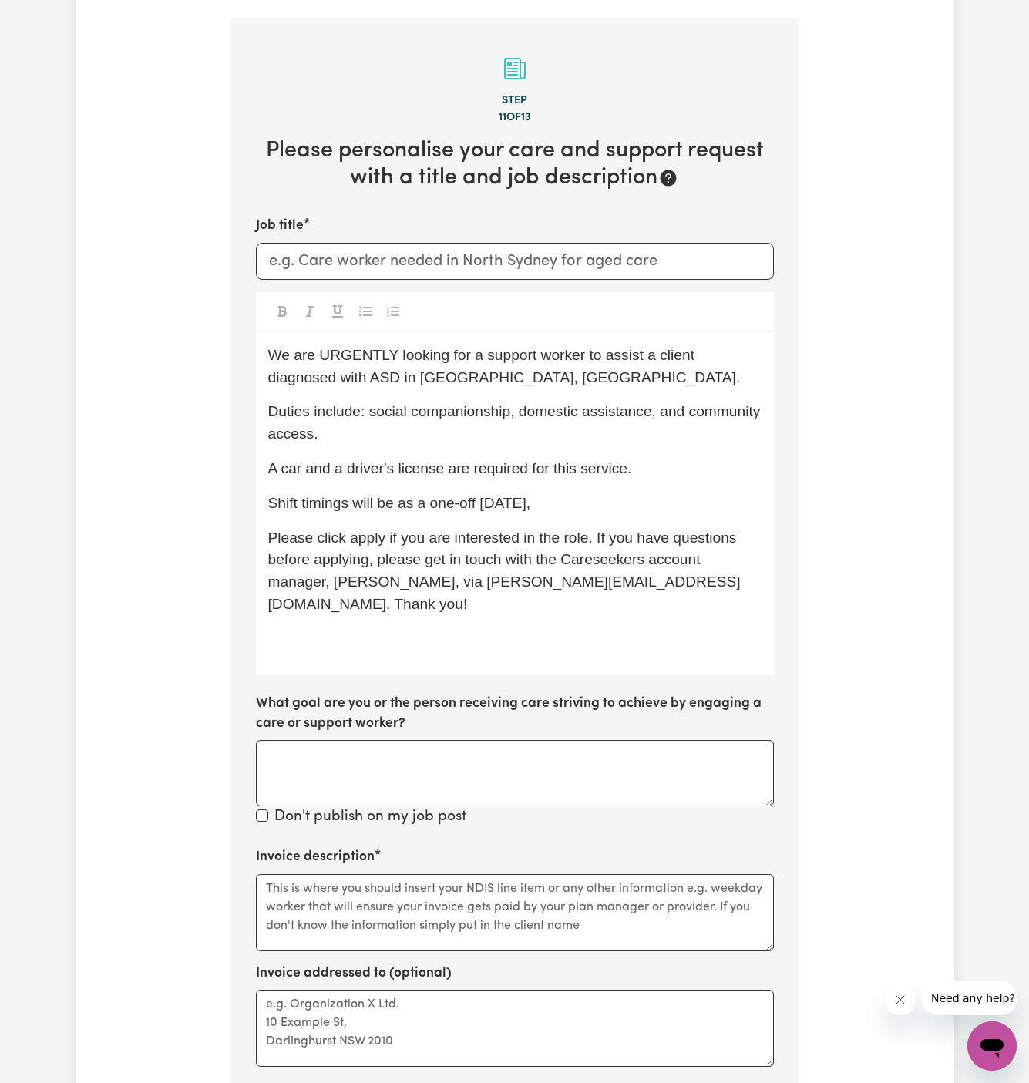
click at [505, 361] on p "We are URGENTLY looking for a support worker to assist a client diagnosed with …" at bounding box center [514, 367] width 493 height 45
click at [366, 347] on span "We are URGENTLY looking for a support worker to assist a client diagnosed with …" at bounding box center [504, 366] width 473 height 39
drag, startPoint x: 366, startPoint y: 336, endPoint x: 390, endPoint y: 336, distance: 23.9
click at [370, 347] on span "We are looking for a support worker to assist a client diagnosed with ASD in Ac…" at bounding box center [510, 366] width 484 height 39
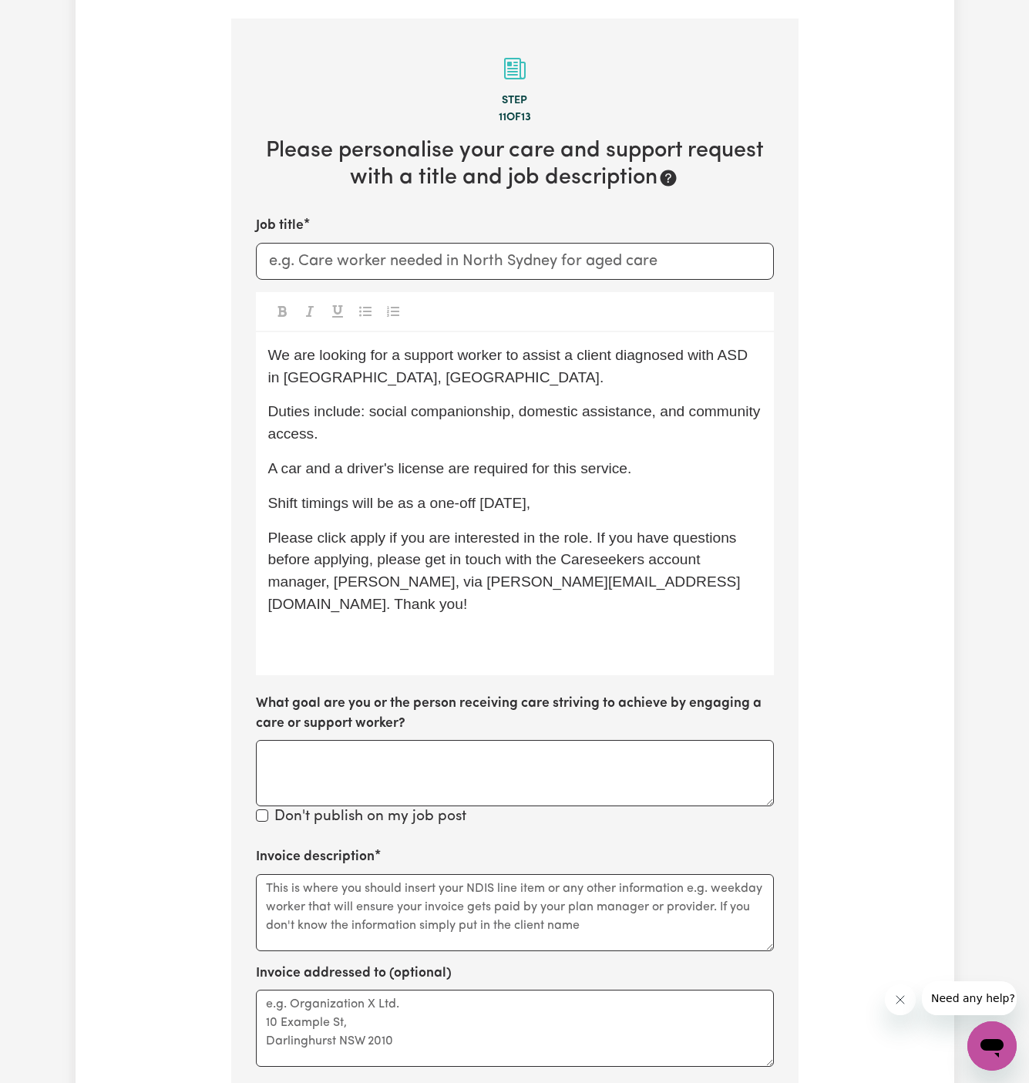
drag, startPoint x: 401, startPoint y: 487, endPoint x: 748, endPoint y: 481, distance: 347.7
click at [748, 493] on p "Shift timings will be as a one-off tomorrow," at bounding box center [514, 504] width 493 height 22
click at [470, 497] on div "We are looking for a support worker to assist a client diagnosed with ASD in Ac…" at bounding box center [515, 503] width 518 height 343
click at [476, 493] on p "Shift timings will be every" at bounding box center [514, 504] width 493 height 22
click at [577, 495] on span "Shift timings will be every Monday: 10:00 AM – 3:00 PM" at bounding box center [447, 503] width 359 height 16
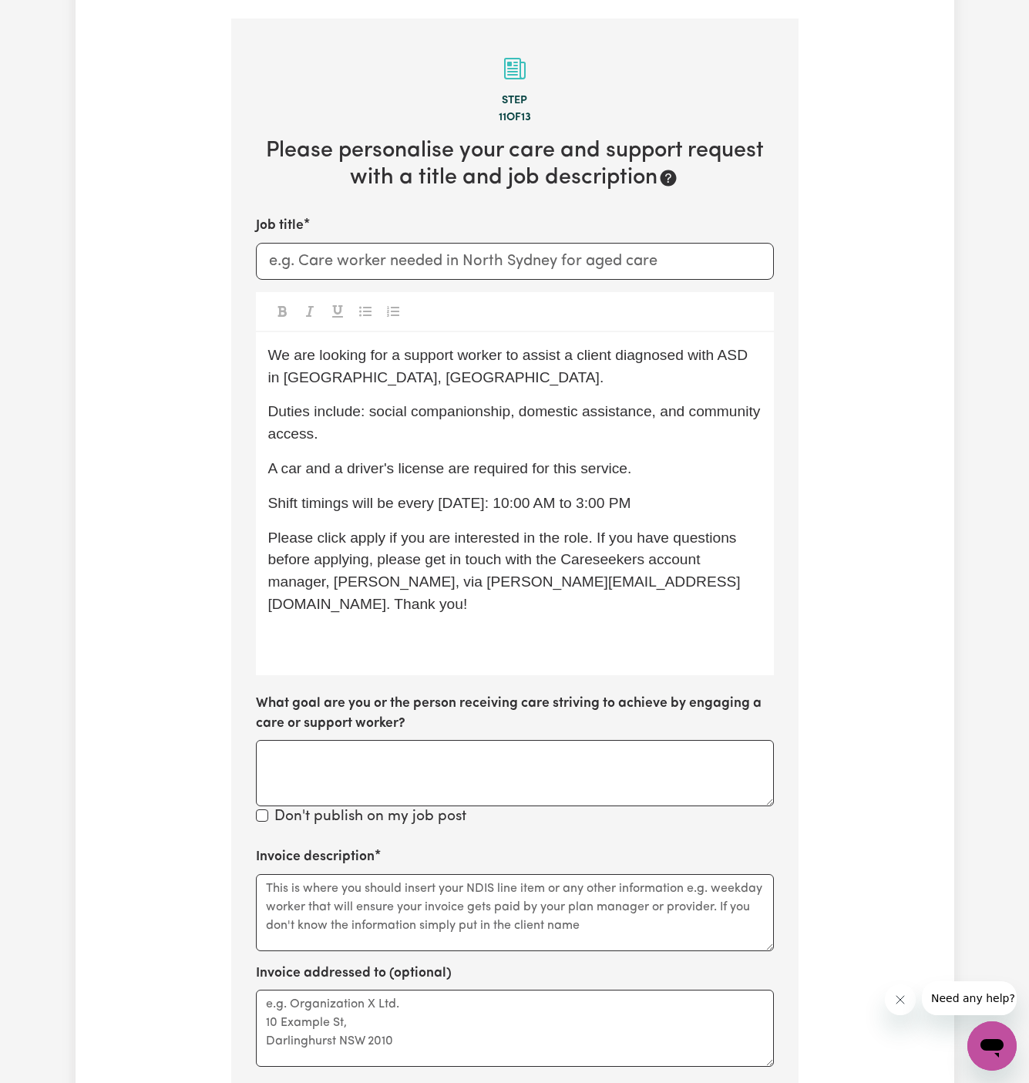
click at [503, 495] on span "Shift timings will be every Monday: 10:00 AM to 3:00 PM" at bounding box center [449, 503] width 363 height 16
click at [685, 493] on p "Shift timings will be every Monday from 10:00 AM to 3:00 PM" at bounding box center [514, 504] width 493 height 22
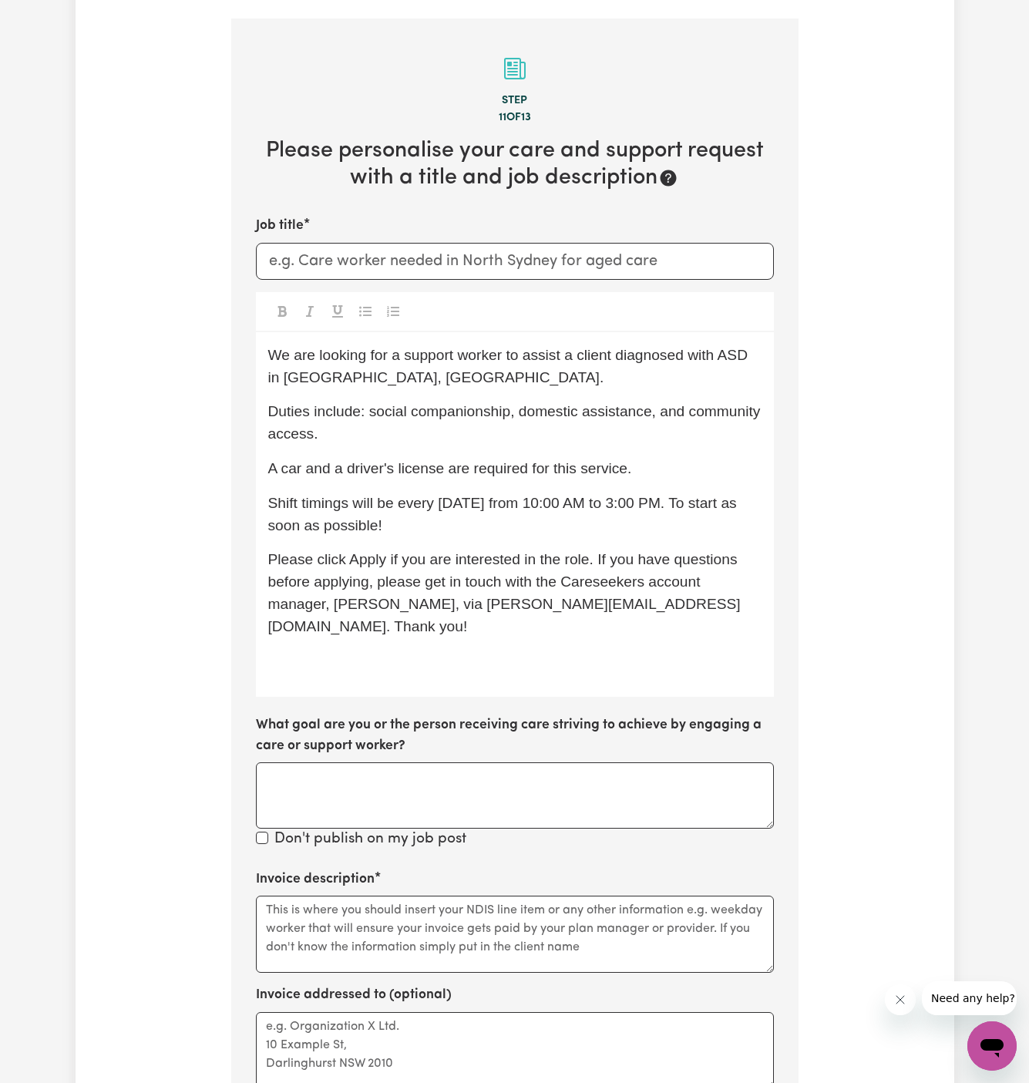
click at [442, 651] on p "﻿" at bounding box center [514, 662] width 493 height 22
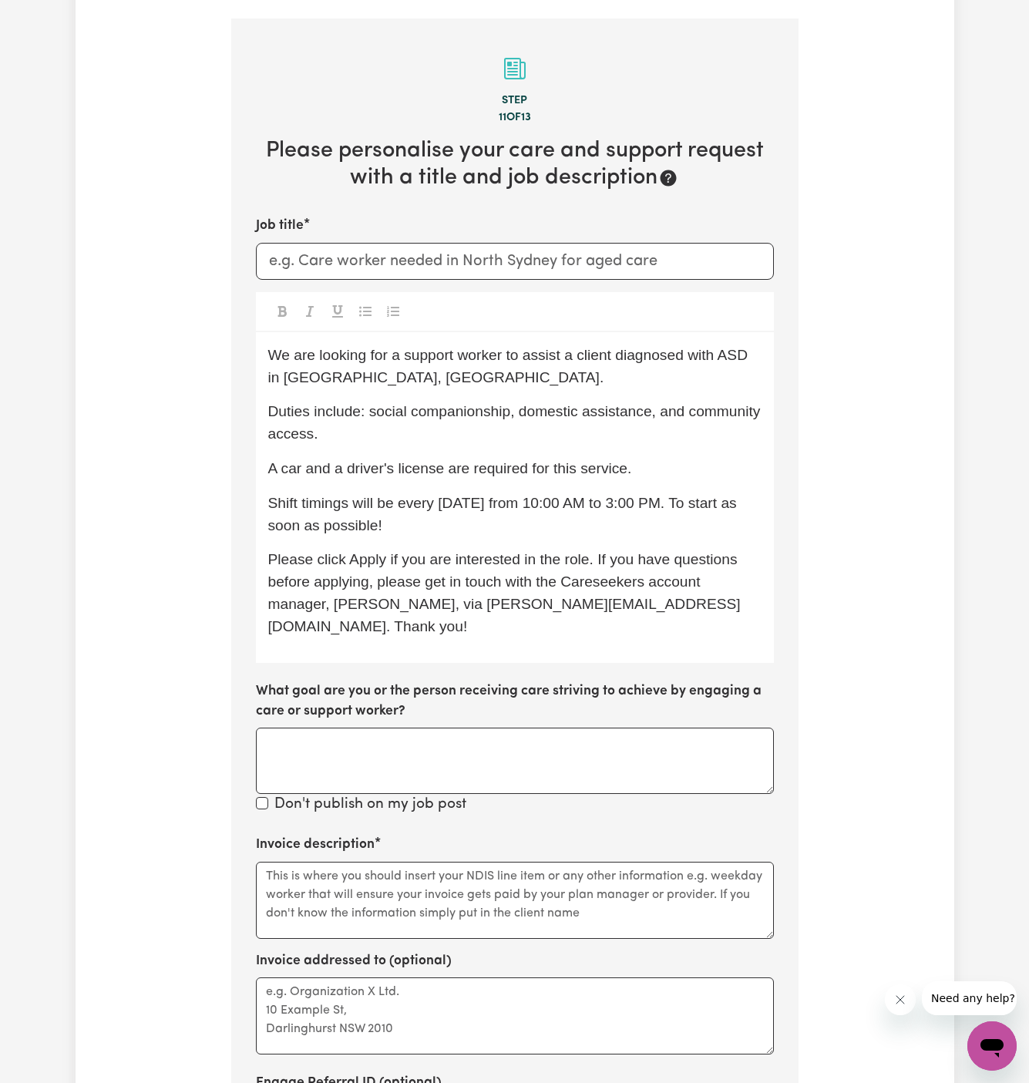
click at [466, 422] on p "Duties include: social companionship, domestic assistance, and community access." at bounding box center [514, 423] width 493 height 45
drag, startPoint x: 392, startPoint y: 362, endPoint x: 267, endPoint y: 360, distance: 124.9
click at [268, 360] on span "We are looking for a support worker to assist a client diagnosed with ASD in Ac…" at bounding box center [510, 366] width 484 height 39
drag, startPoint x: 619, startPoint y: 336, endPoint x: 755, endPoint y: 334, distance: 135.7
click at [755, 345] on p "We are looking for a support worker to assist a client diagnosed with ASD in Pe…" at bounding box center [514, 367] width 493 height 45
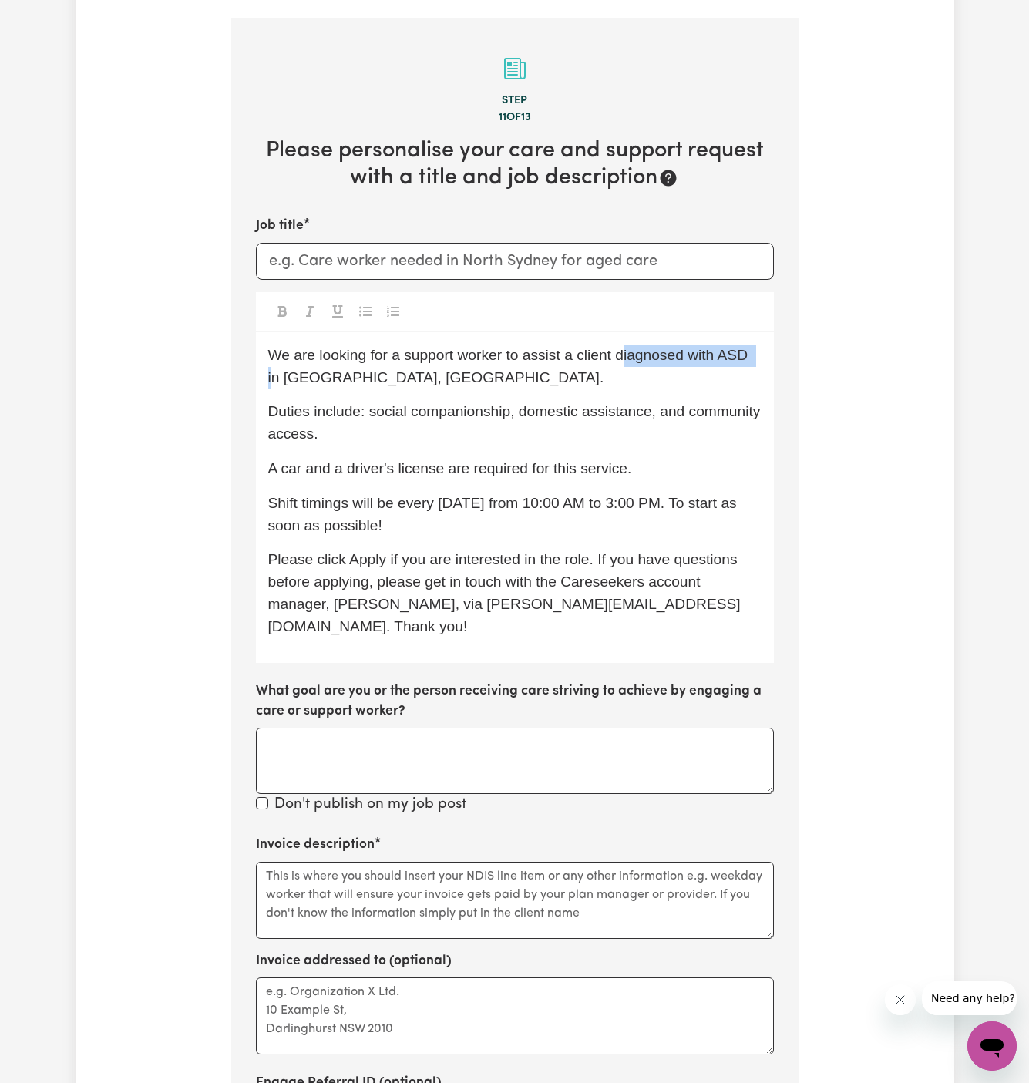
click at [752, 347] on span "We are looking for a support worker to assist a client diagnosed with ASD in Pe…" at bounding box center [510, 366] width 484 height 39
drag, startPoint x: 738, startPoint y: 334, endPoint x: 634, endPoint y: 334, distance: 104.8
click at [634, 347] on span "We are looking for a support worker to assist a client diagnosed with ASD in Pe…" at bounding box center [510, 366] width 484 height 39
click at [430, 243] on input "Job title" at bounding box center [515, 261] width 518 height 37
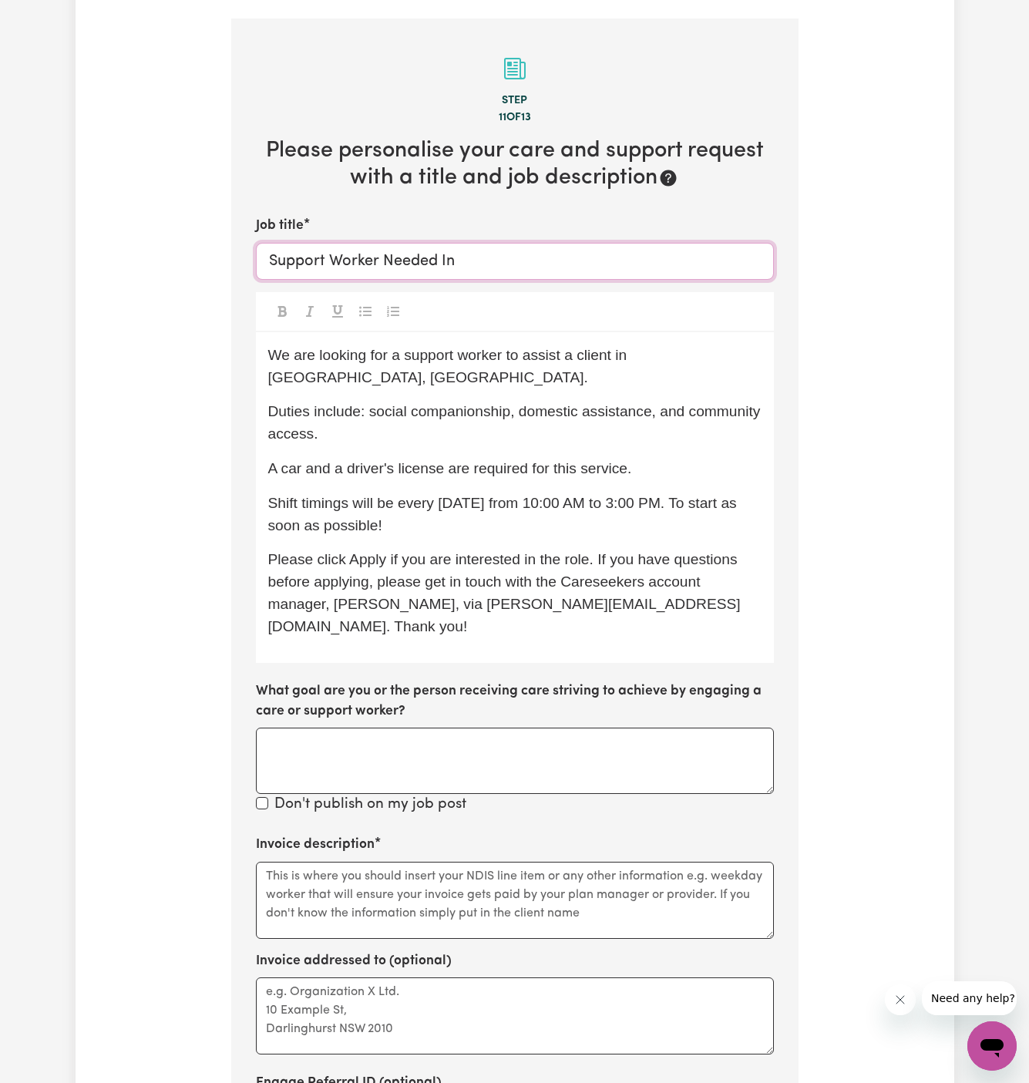
paste input "Penrith, NSW"
type input "Support Worker Needed In Penrith, NSW"
click at [603, 460] on span "A car and a driver's license are required for this service." at bounding box center [450, 468] width 364 height 16
click at [535, 347] on span "We are looking for a support worker to assist a client in Penrith, NSW." at bounding box center [449, 366] width 363 height 39
click at [672, 403] on span "Duties include: social companionship, domestic assistance, and community access." at bounding box center [516, 422] width 496 height 39
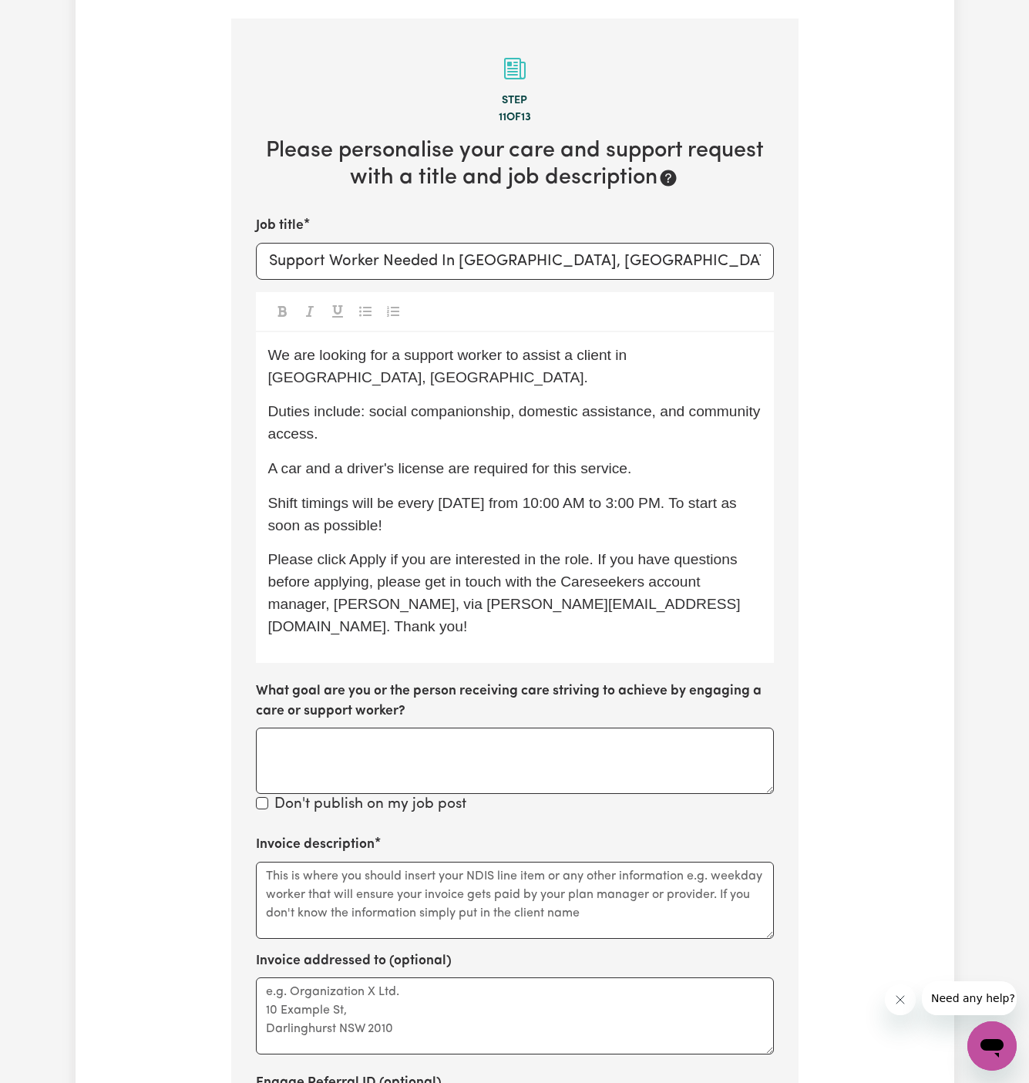
click at [704, 401] on p "Duties include: social companionship, domestic assistance, and community access." at bounding box center [514, 423] width 493 height 45
click at [715, 405] on div "We are looking for a support worker to assist a client in Penrith, NSW. Duties …" at bounding box center [515, 497] width 518 height 331
click at [741, 345] on p "We are looking for a support worker to assist a client in Penrith, NSW." at bounding box center [514, 367] width 493 height 45
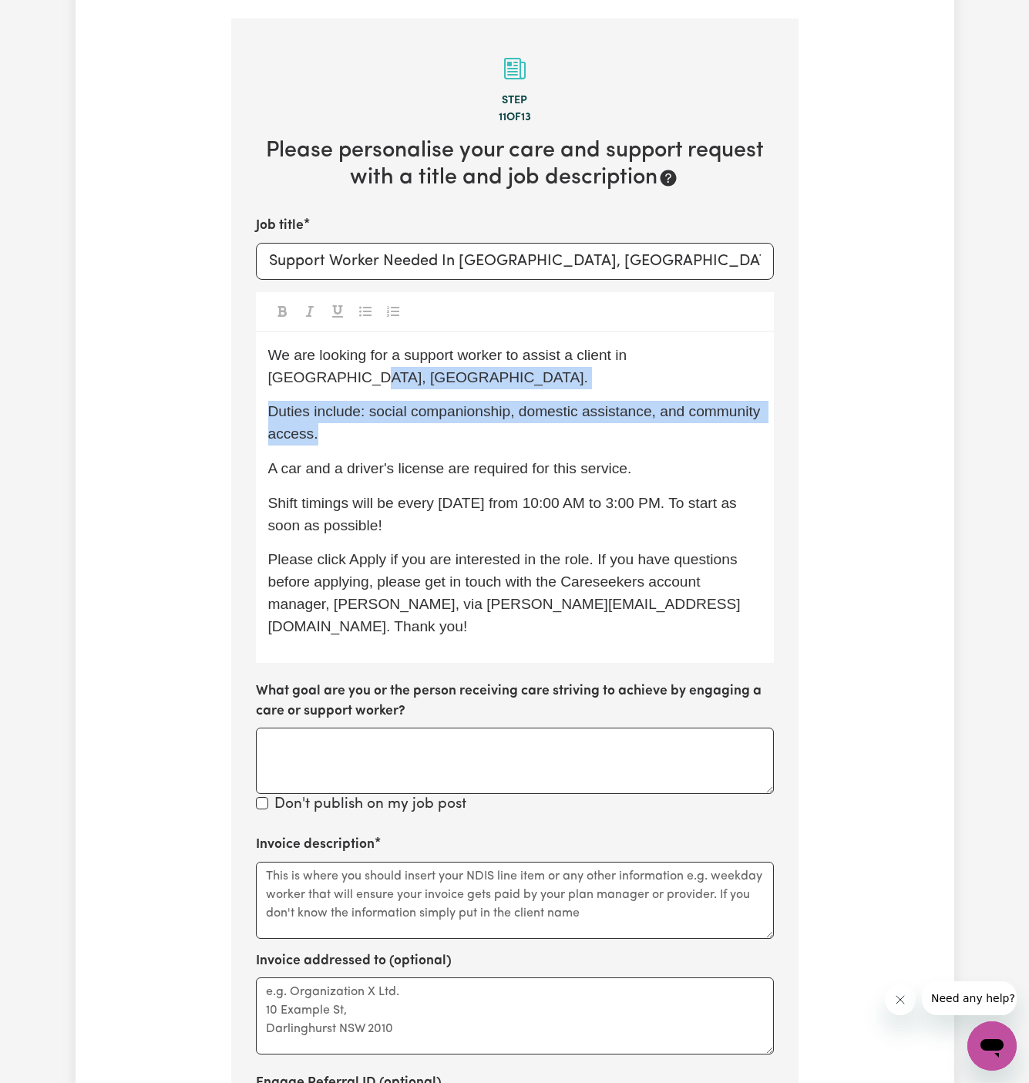
drag, startPoint x: 741, startPoint y: 338, endPoint x: 502, endPoint y: 399, distance: 246.4
click at [502, 398] on div "We are looking for a support worker to assist a client in Penrith, NSW. Duties …" at bounding box center [515, 497] width 518 height 331
click at [526, 401] on p "Duties include: social companionship, domestic assistance, and community access." at bounding box center [514, 423] width 493 height 45
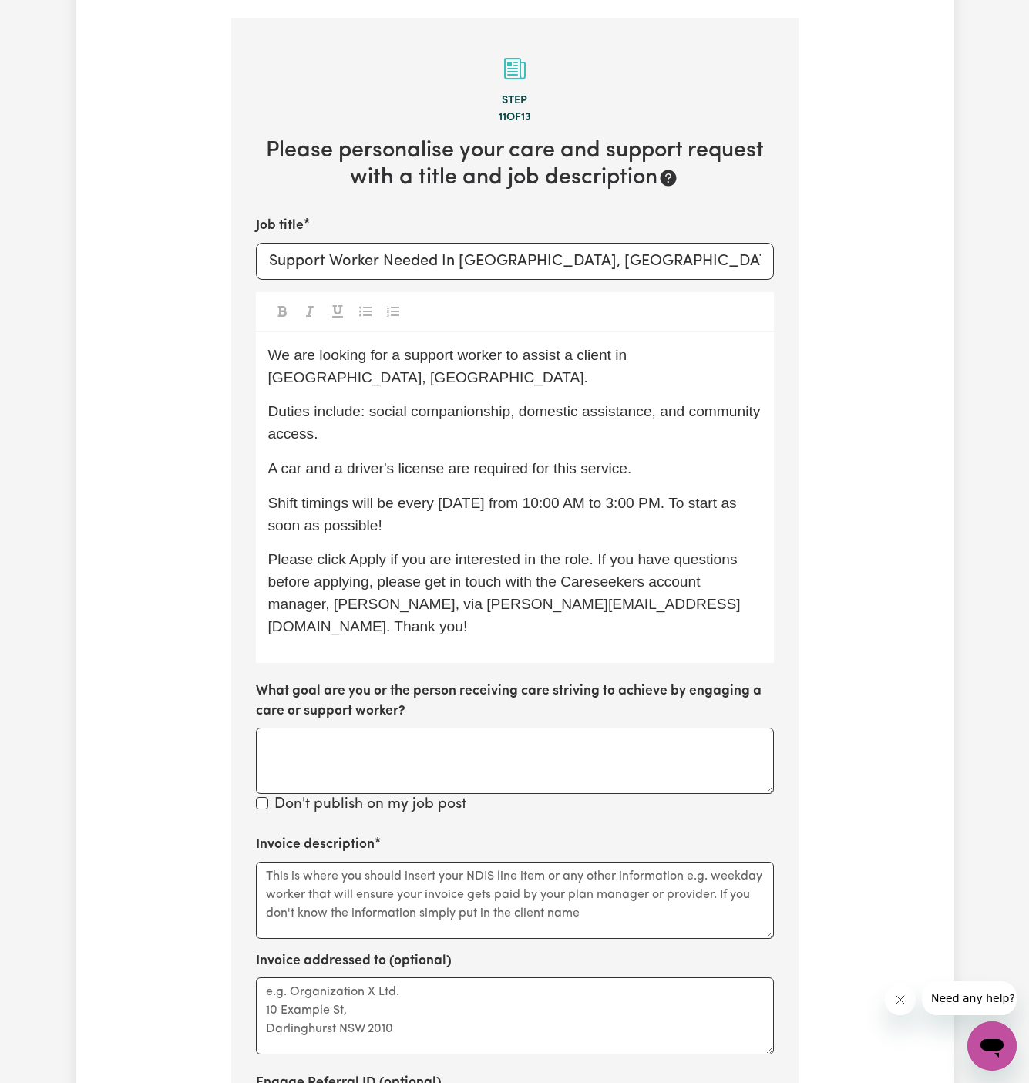
click at [750, 345] on p "We are looking for a support worker to assist a client in Penrith, NSW." at bounding box center [514, 367] width 493 height 45
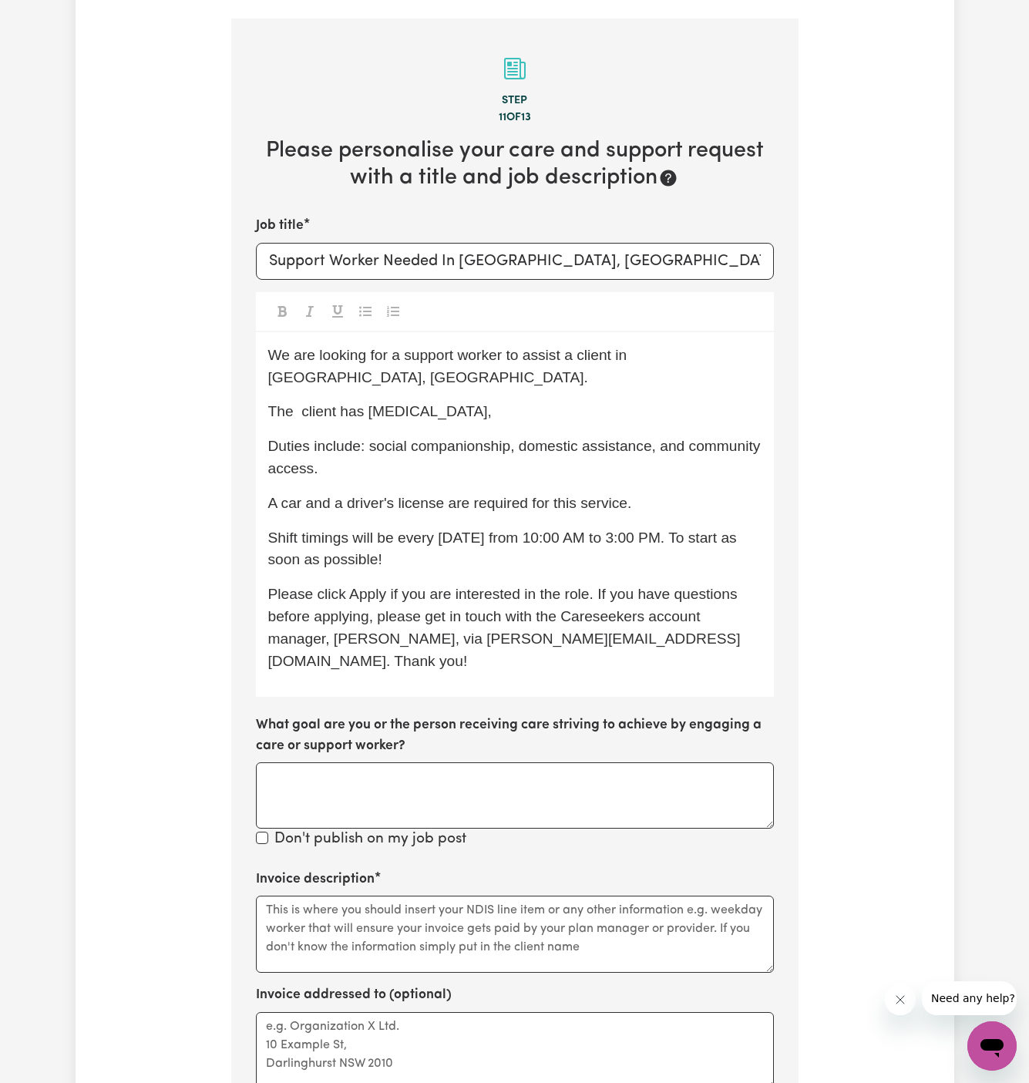
click at [468, 401] on p "The client has Schizophrenia," at bounding box center [514, 412] width 493 height 22
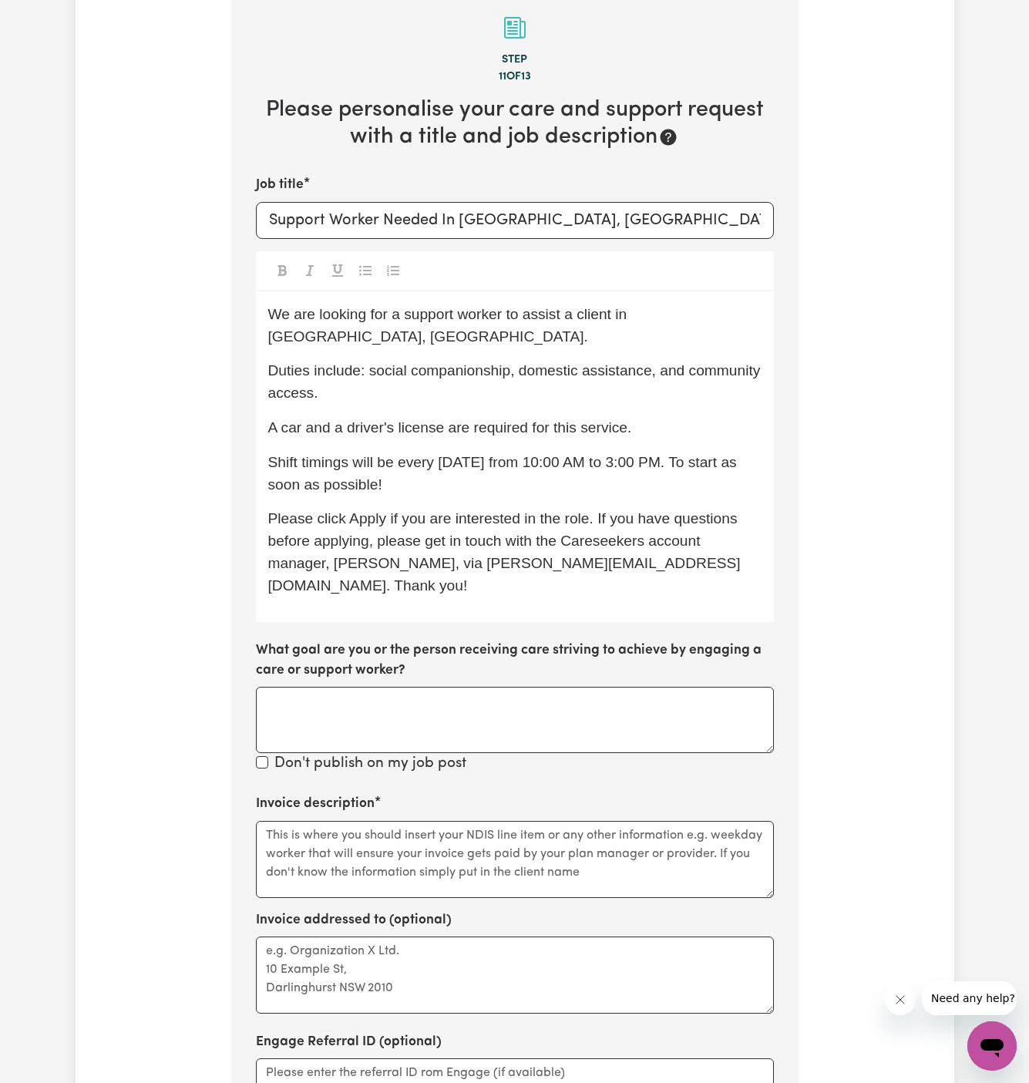
scroll to position [593, 0]
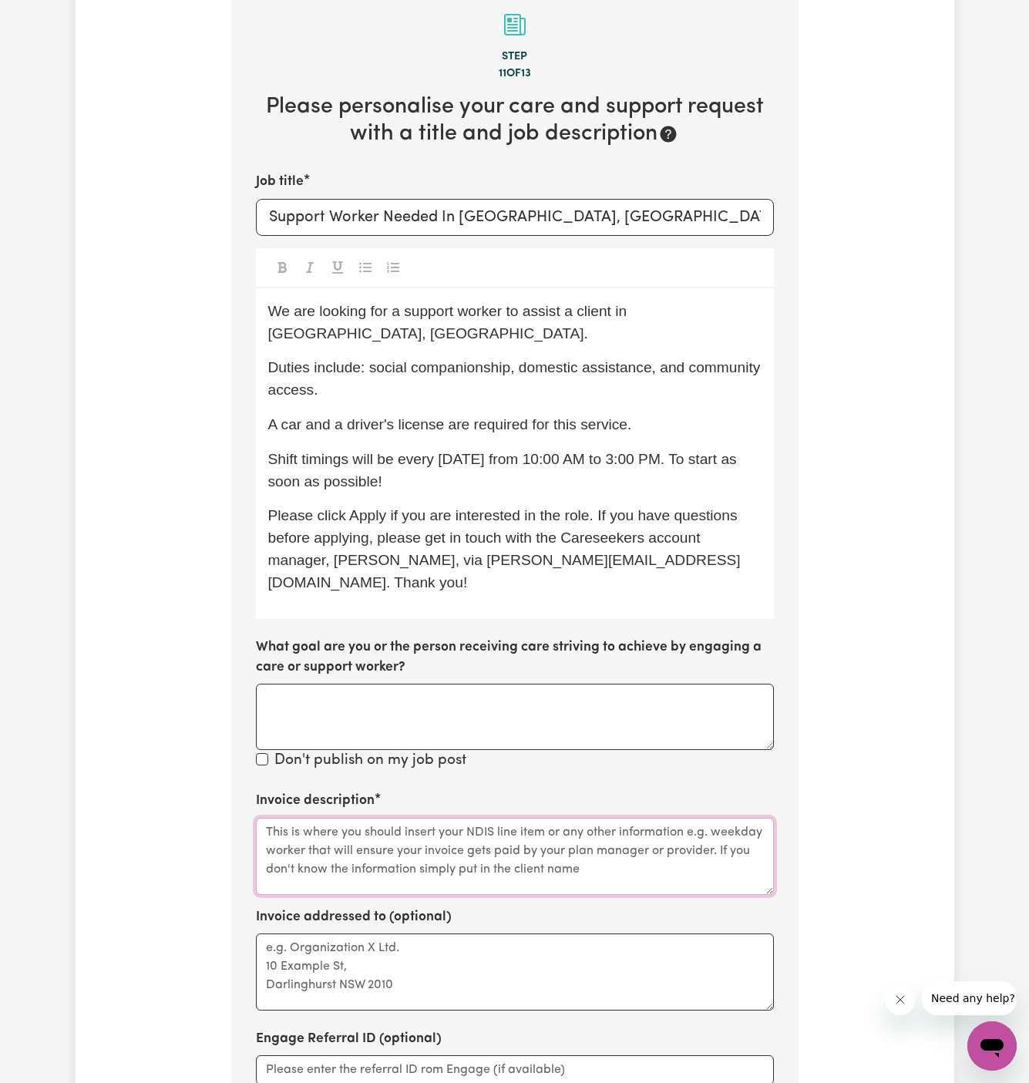
click at [454, 818] on textarea "Invoice description" at bounding box center [515, 856] width 518 height 77
click at [369, 818] on textarea "Invoice description" at bounding box center [515, 856] width 518 height 77
paste textarea "Domestic assistance Community access"
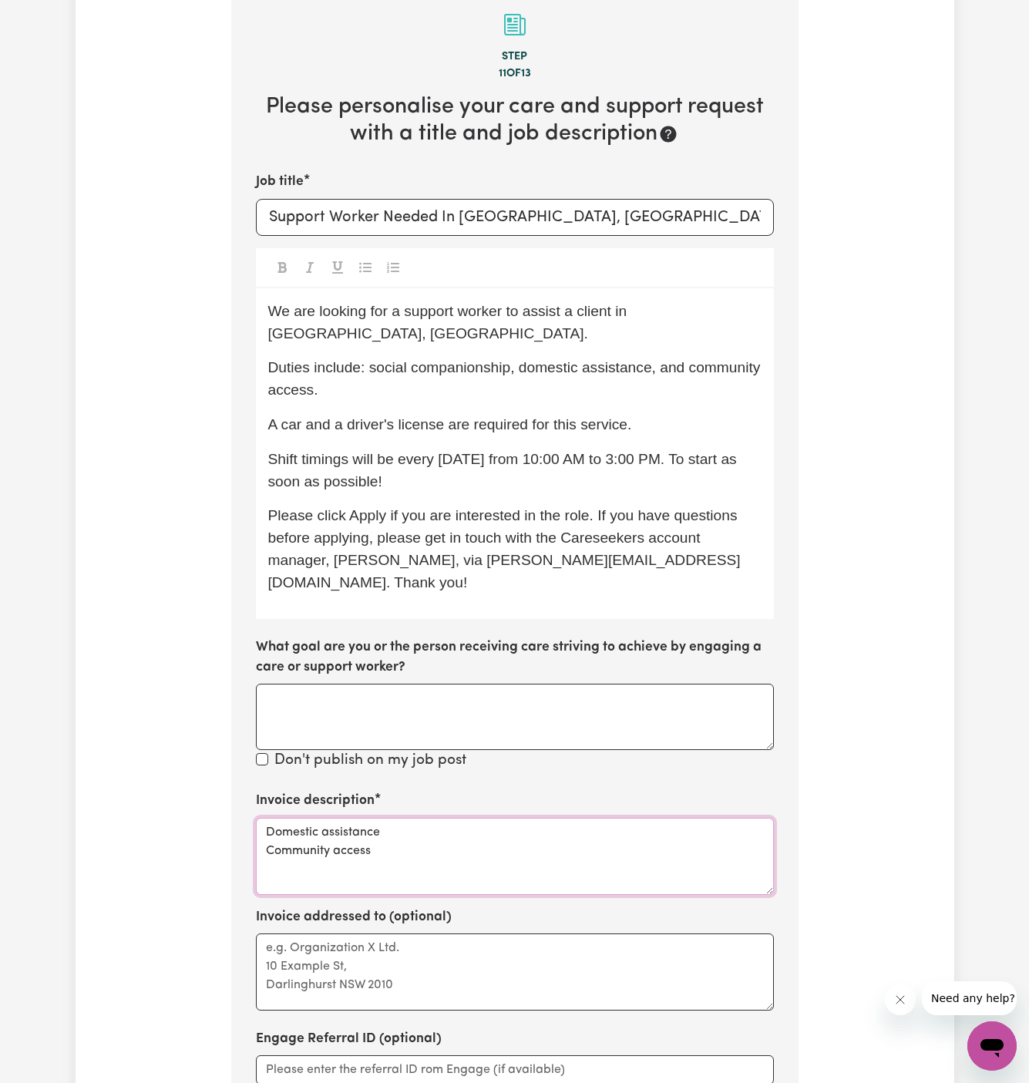
paste textarea "Social support"
type textarea "Domestic assistance Community access Social support"
click at [488, 934] on textarea "Invoice addressed to (optional)" at bounding box center [515, 972] width 518 height 77
click at [308, 934] on textarea "c/o Chosd" at bounding box center [515, 972] width 518 height 77
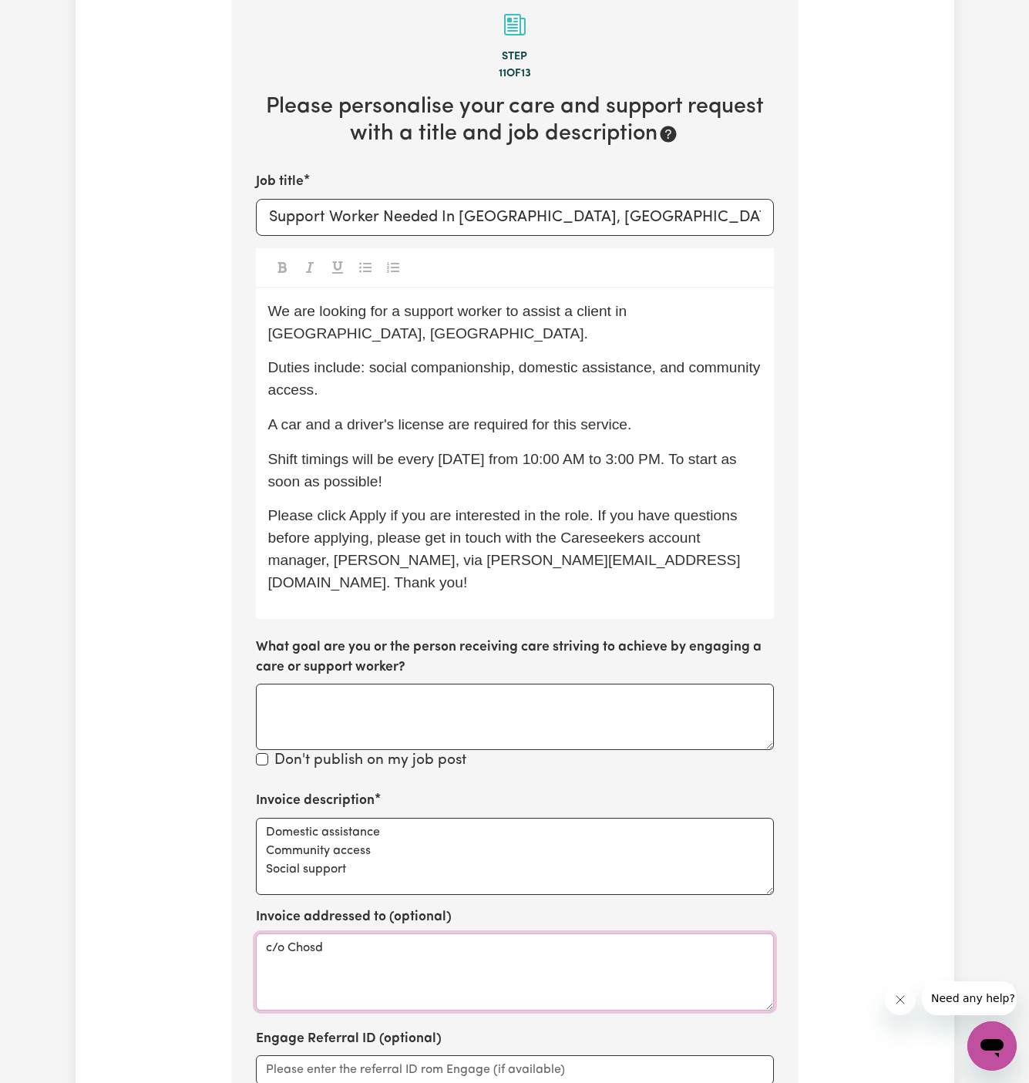
paste textarea "en Family"
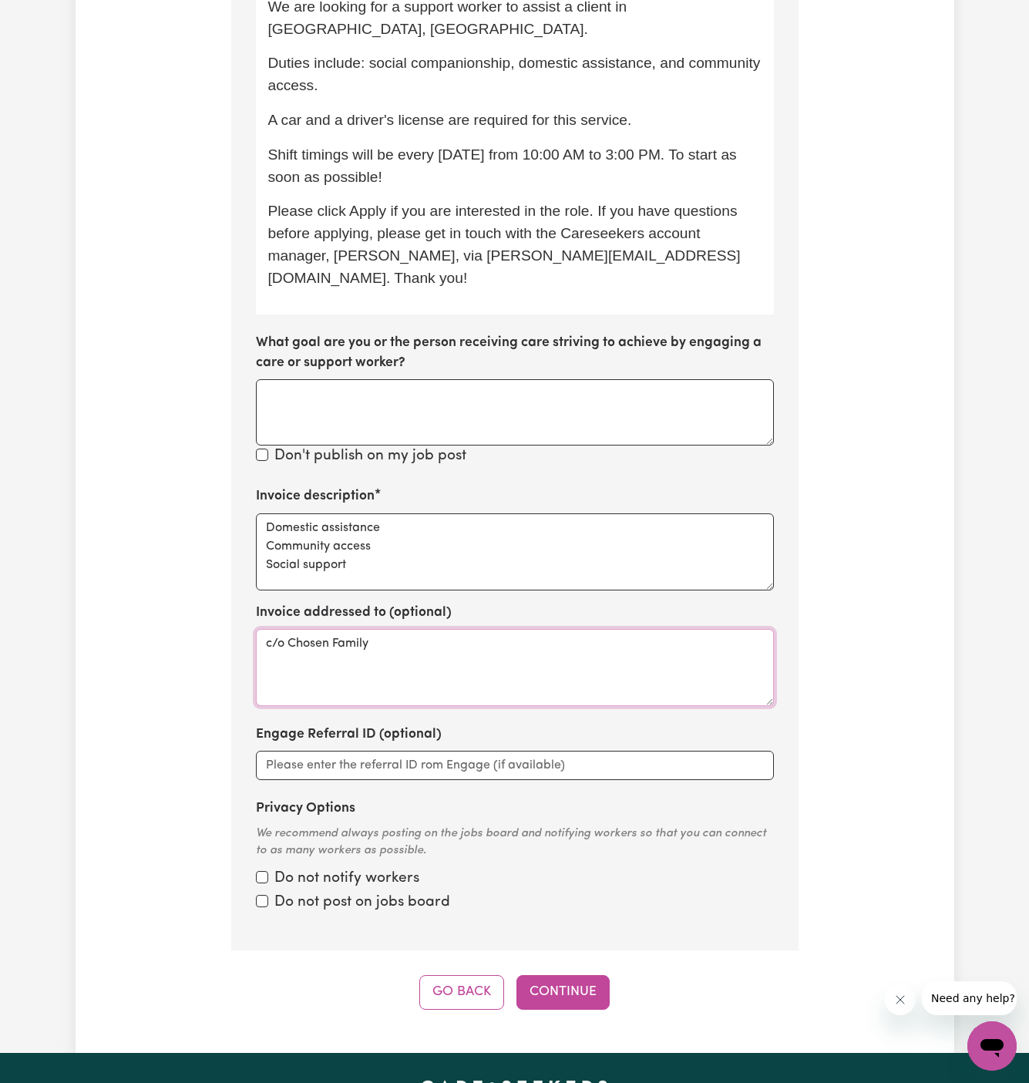
scroll to position [7, 0]
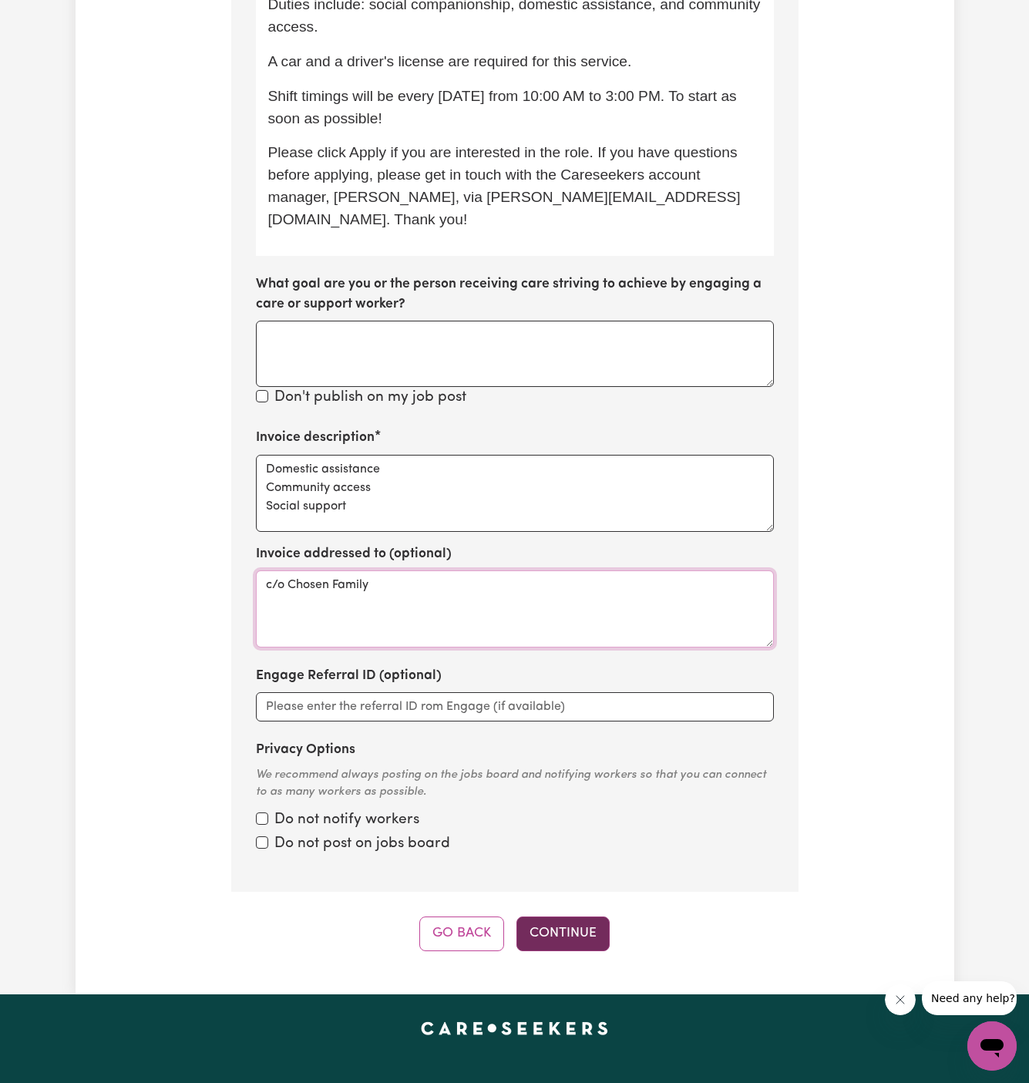
type textarea "c/o Chosen Family"
click at [566, 917] on button "Continue" at bounding box center [562, 934] width 93 height 34
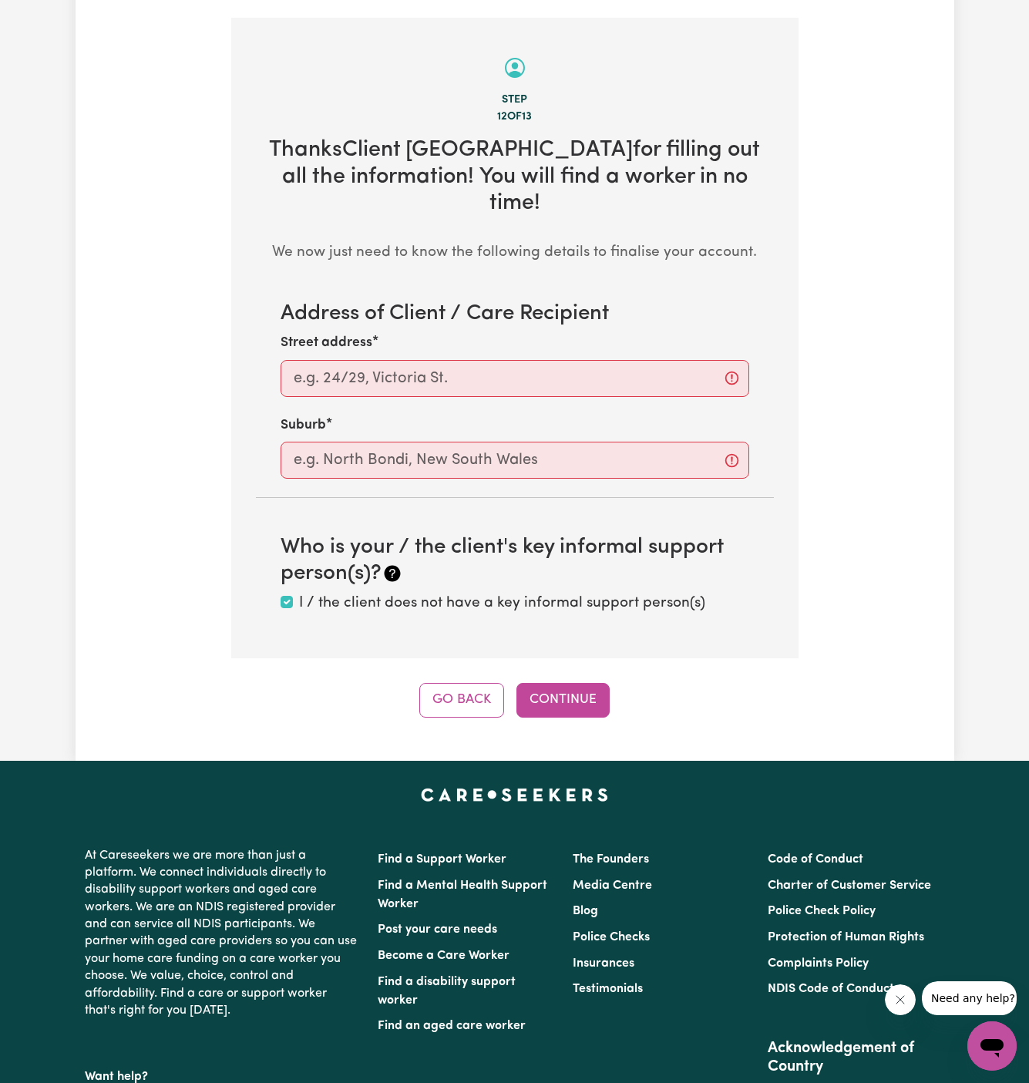
scroll to position [547, 0]
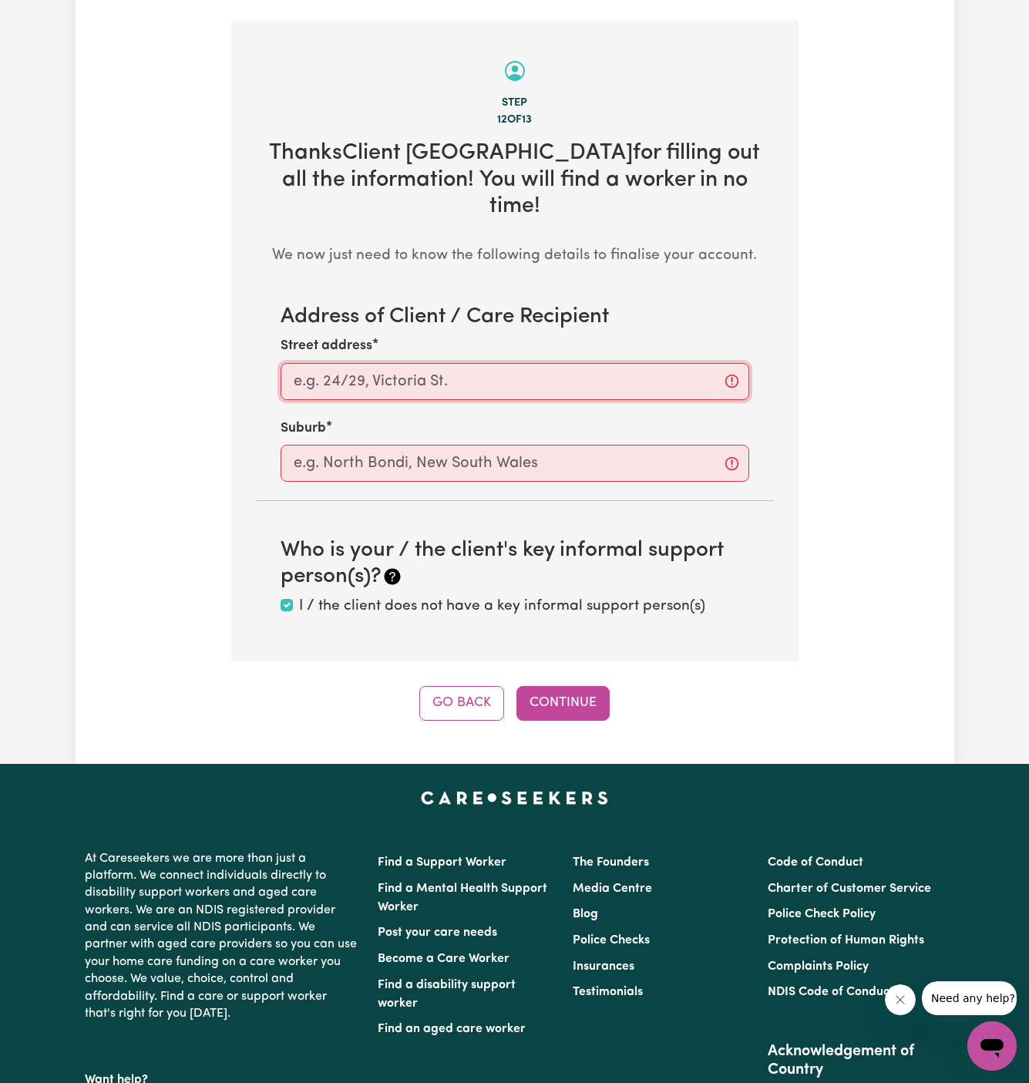
click at [516, 363] on input "Street address" at bounding box center [515, 381] width 469 height 37
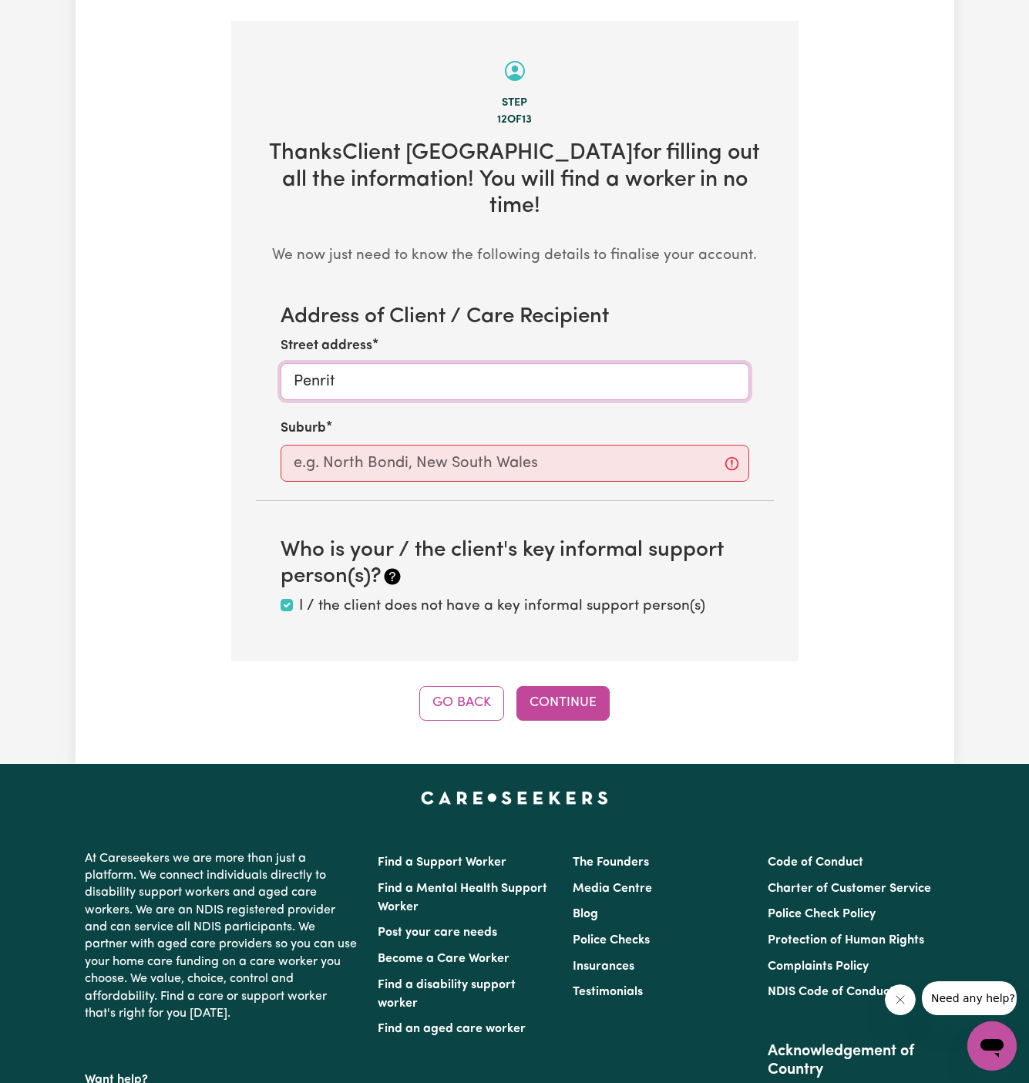
type input "Penrith"
click at [481, 445] on input "text" at bounding box center [515, 463] width 469 height 37
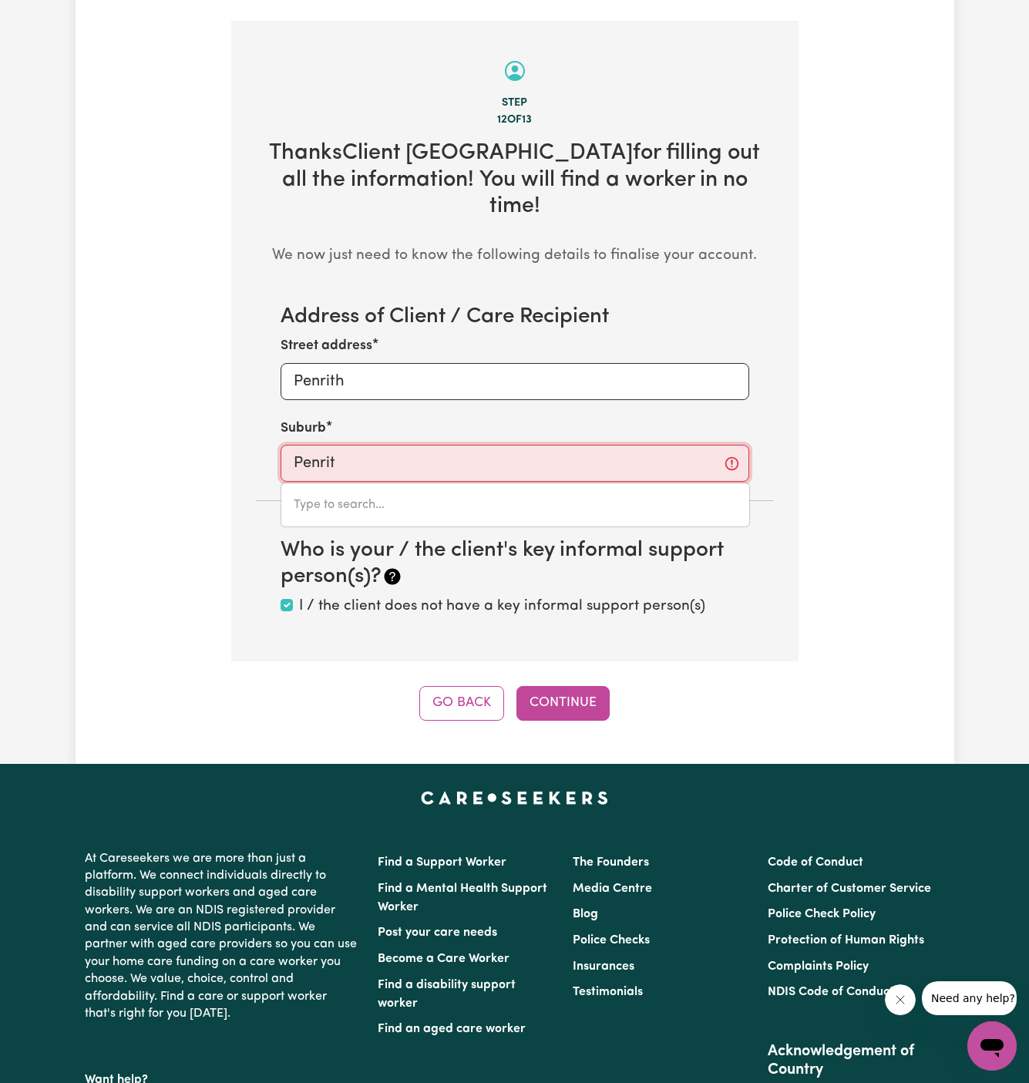
type input "Penrith"
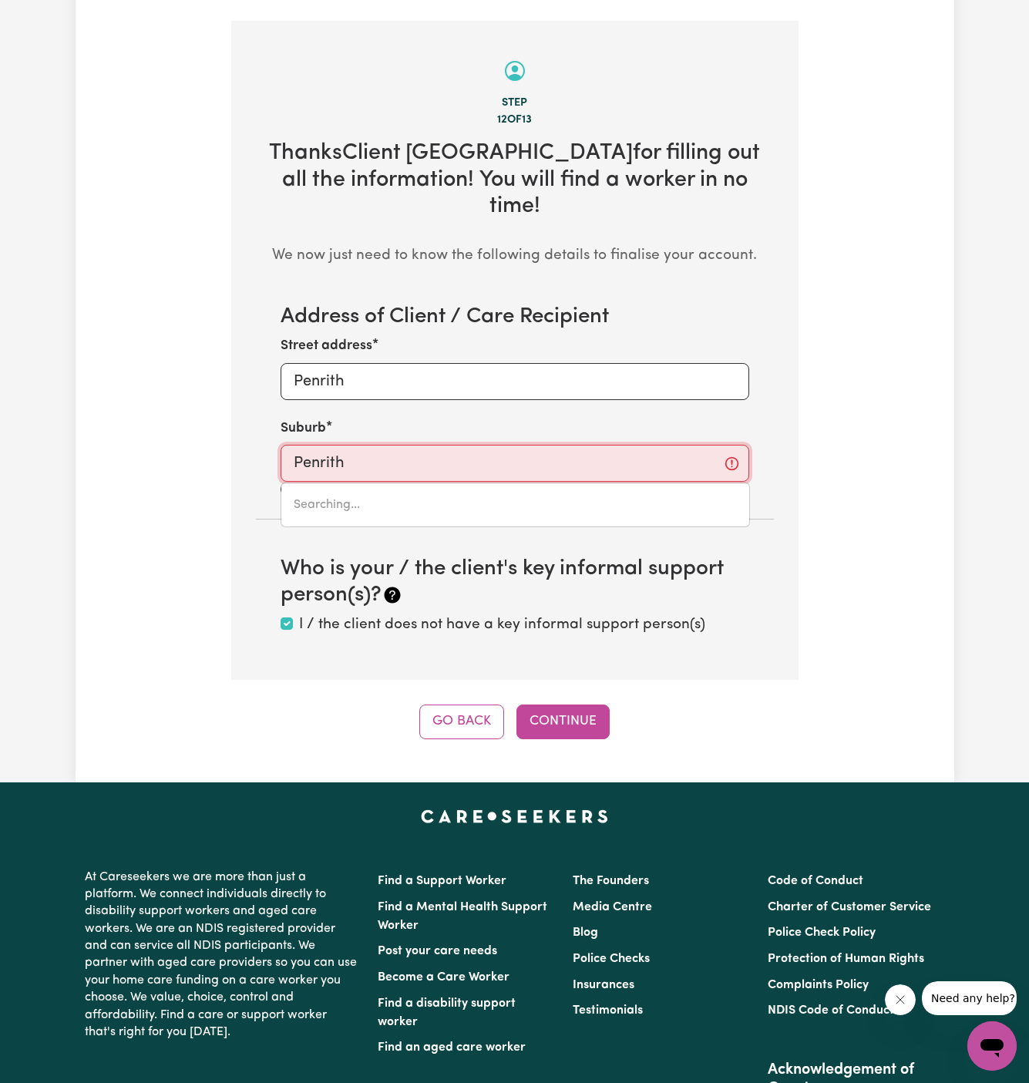
type input "Penrith, New South Wales, 2750"
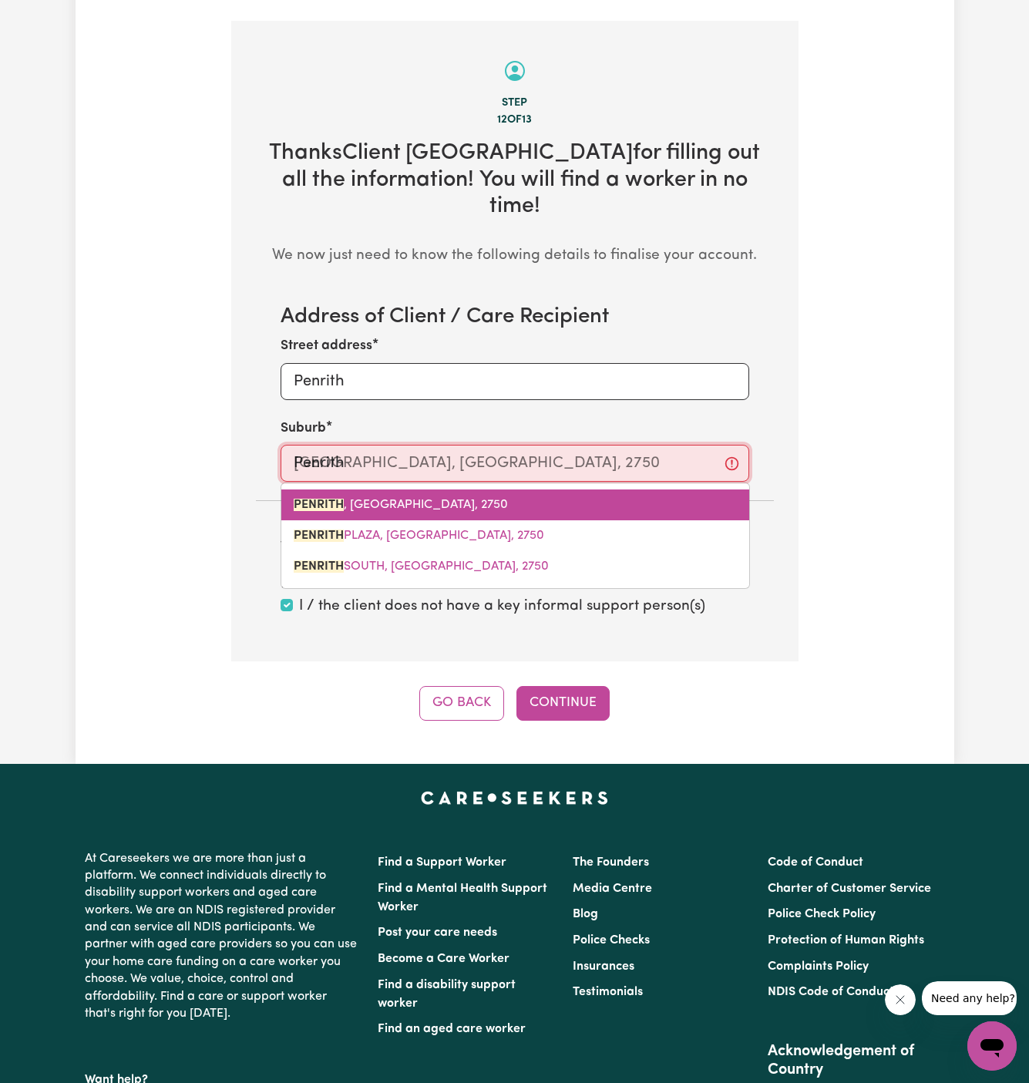
click at [420, 499] on span "PENRITH , New South Wales, 2750" at bounding box center [401, 505] width 214 height 12
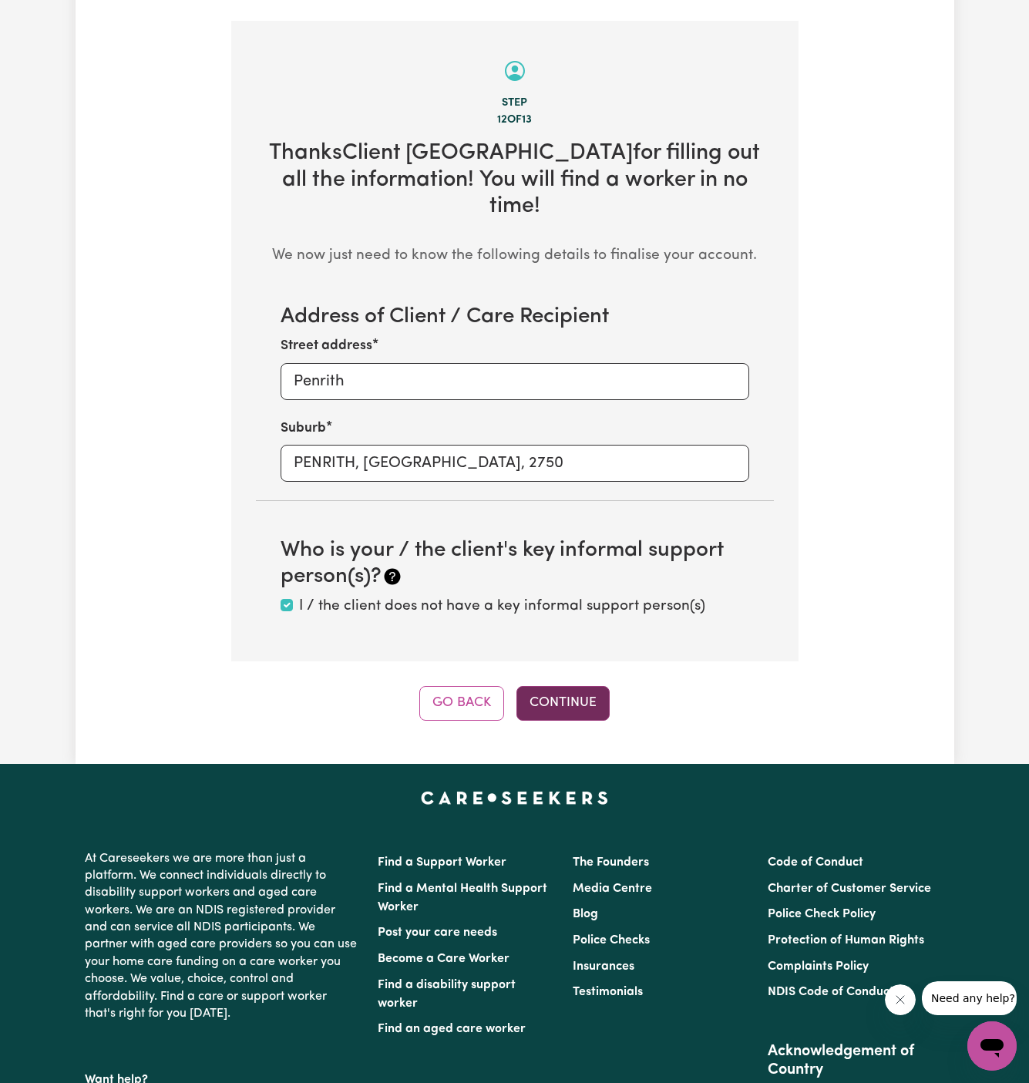
click at [572, 686] on button "Continue" at bounding box center [562, 703] width 93 height 34
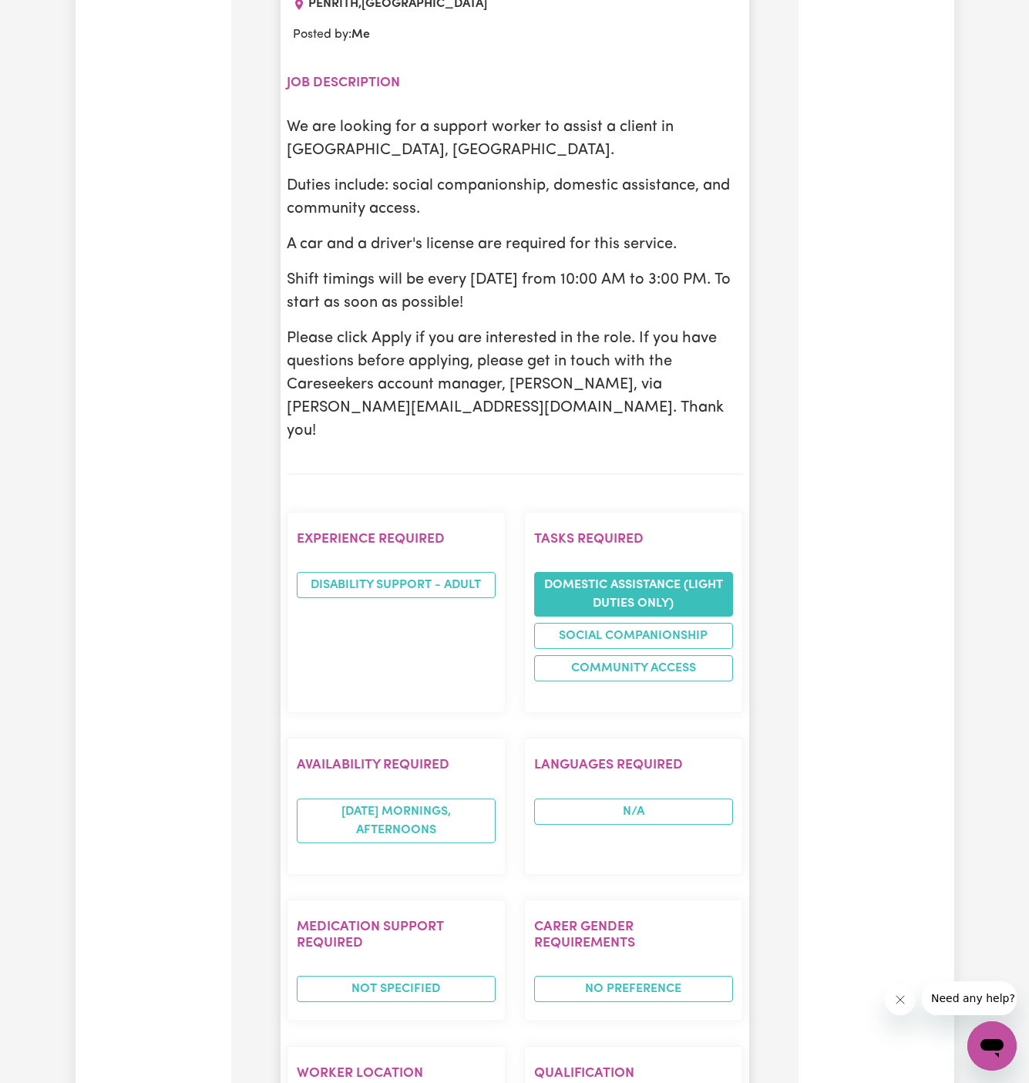
scroll to position [1249, 0]
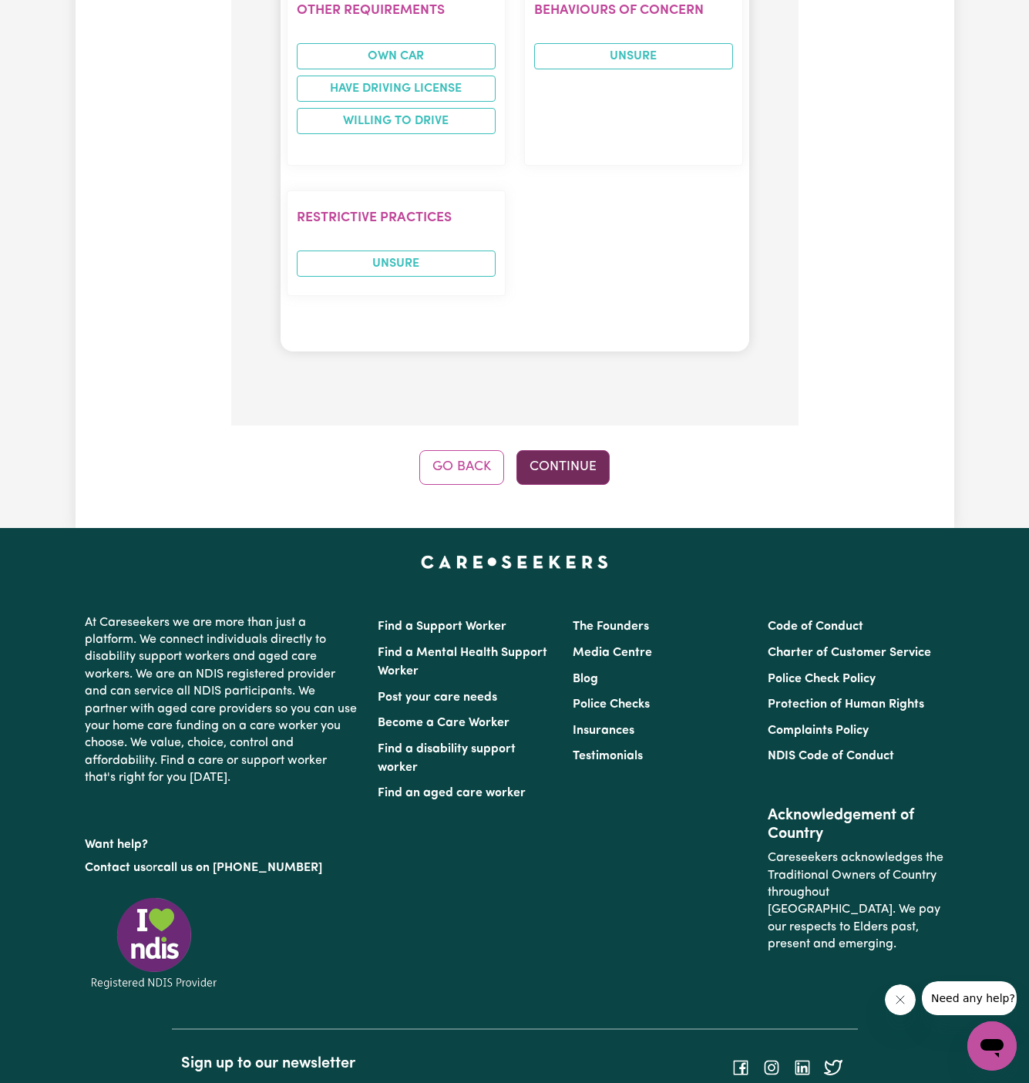
click at [599, 450] on button "Continue" at bounding box center [562, 467] width 93 height 34
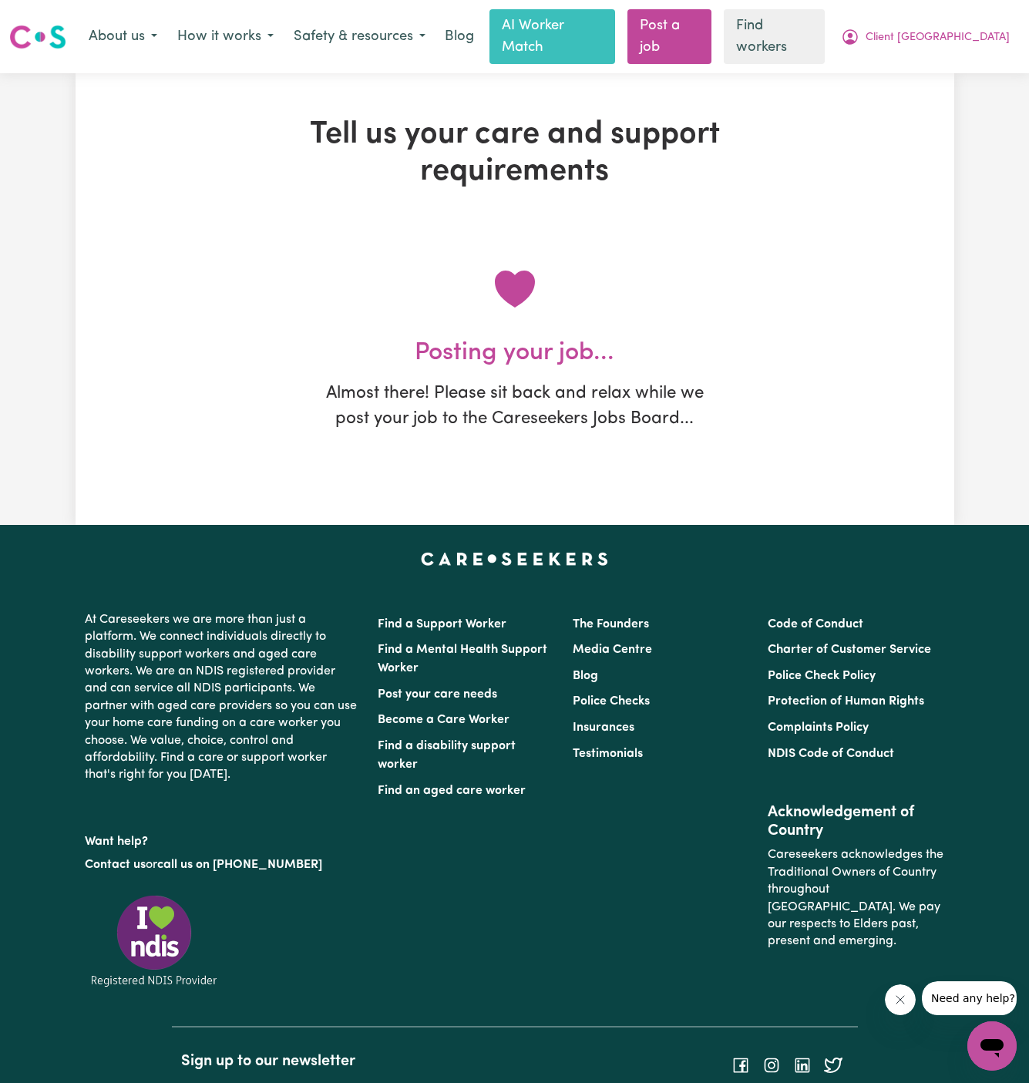
scroll to position [0, 0]
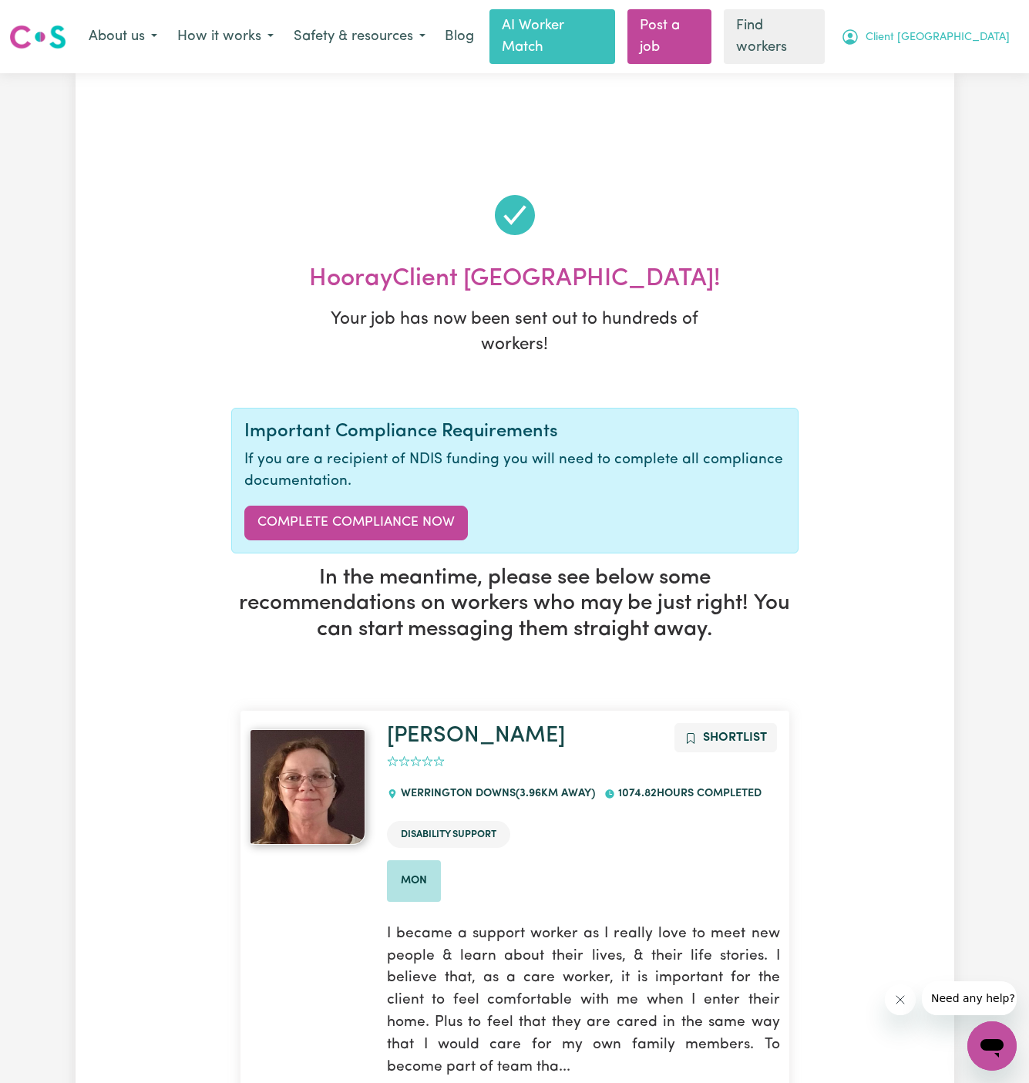
click at [982, 29] on span "Client [GEOGRAPHIC_DATA]" at bounding box center [938, 37] width 144 height 17
click at [979, 55] on link "My Dashboard" at bounding box center [958, 69] width 122 height 29
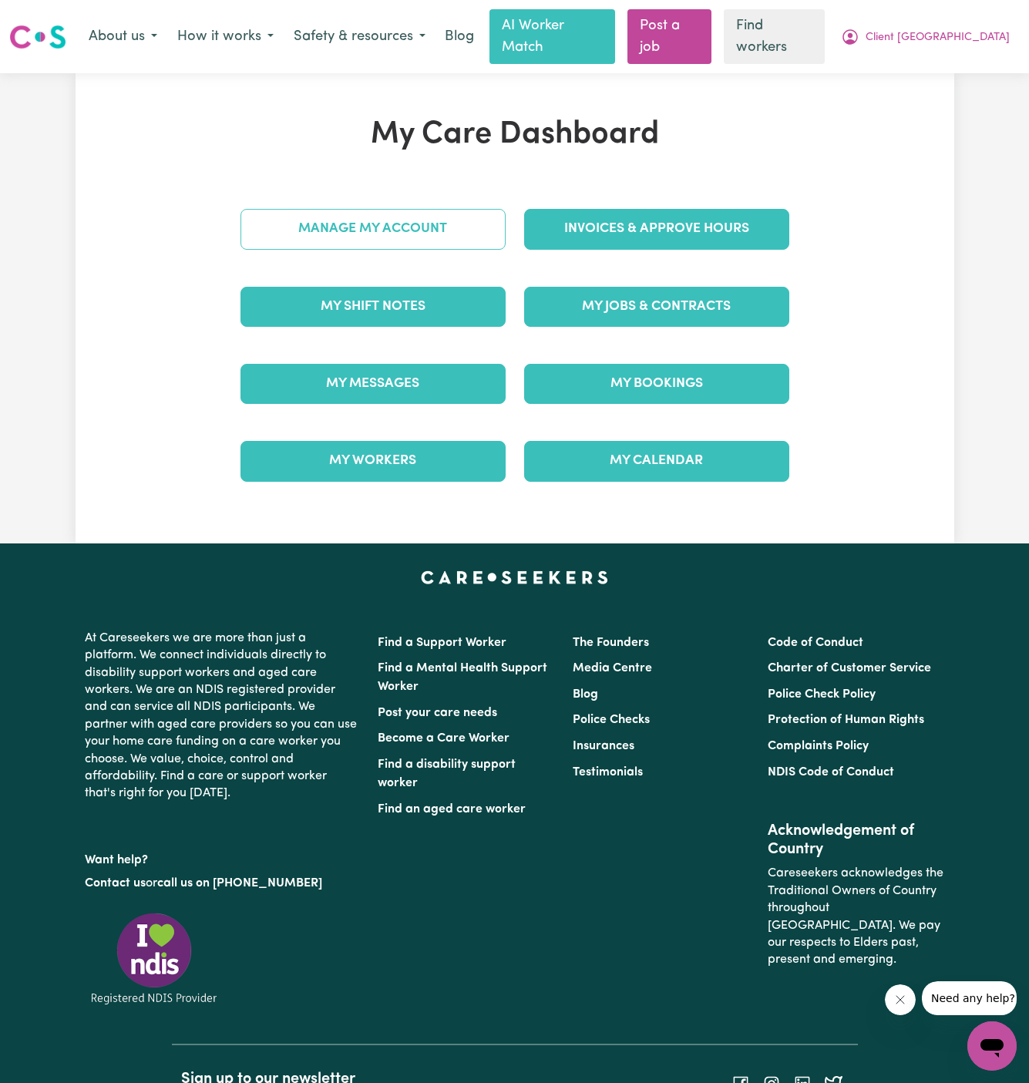
click at [488, 209] on link "Manage My Account" at bounding box center [373, 229] width 265 height 40
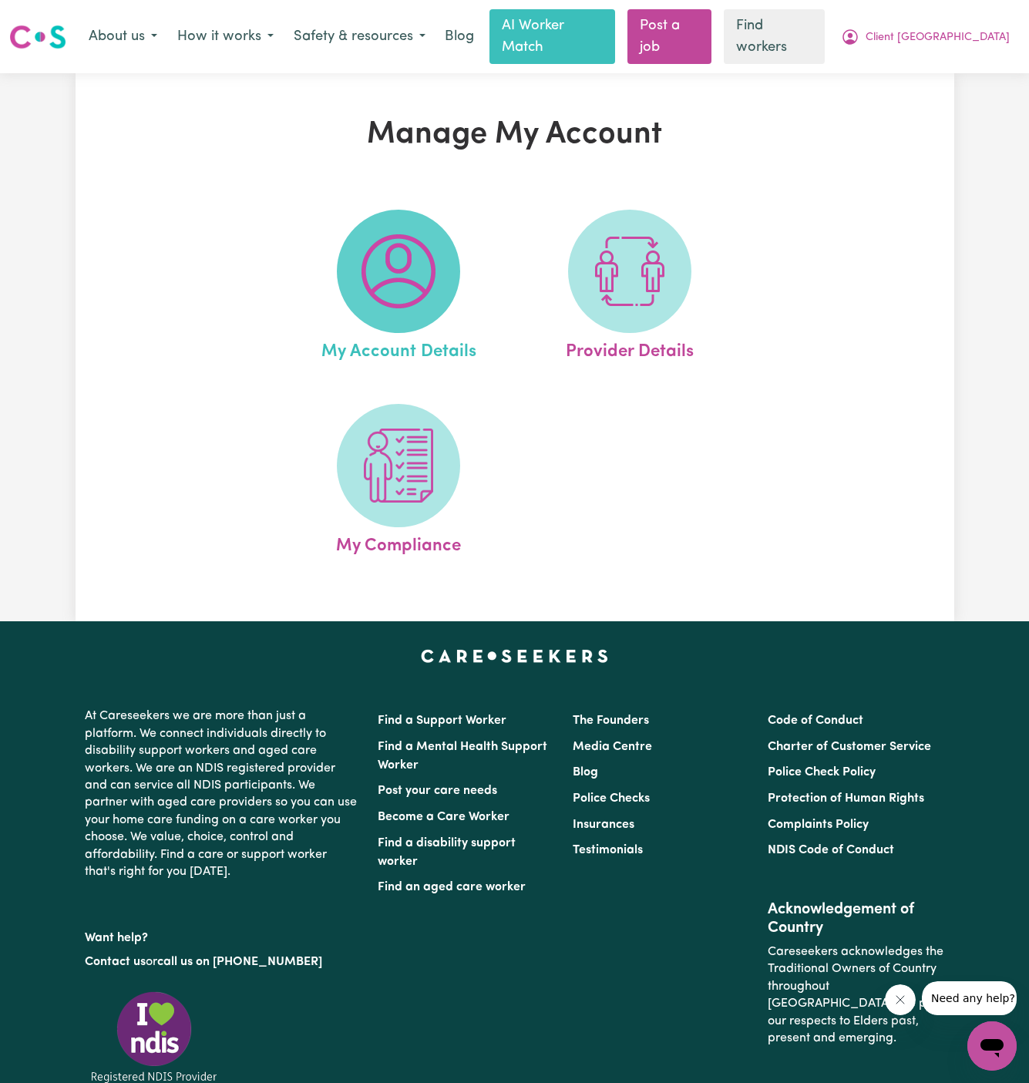
click at [443, 213] on span at bounding box center [398, 271] width 123 height 123
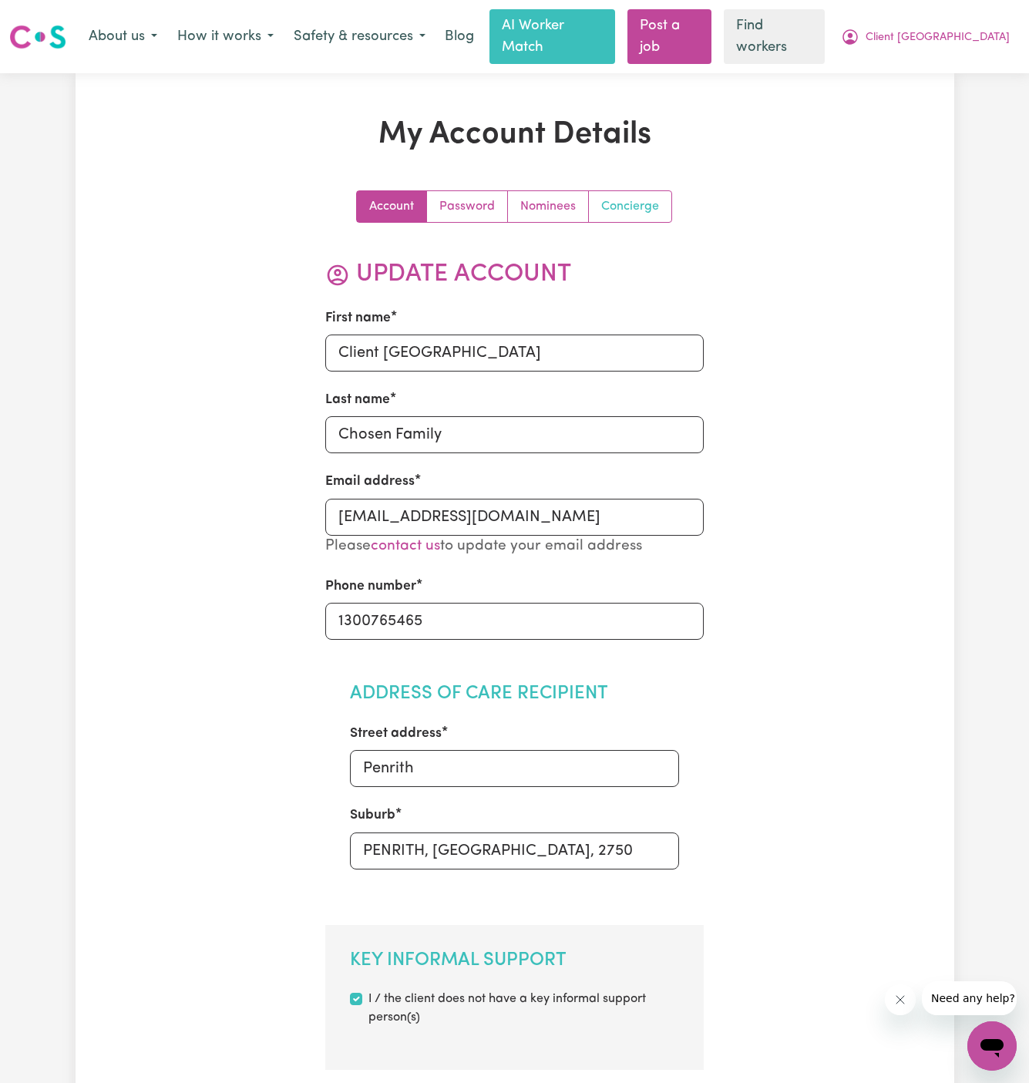
click at [637, 196] on link "Concierge" at bounding box center [630, 206] width 82 height 31
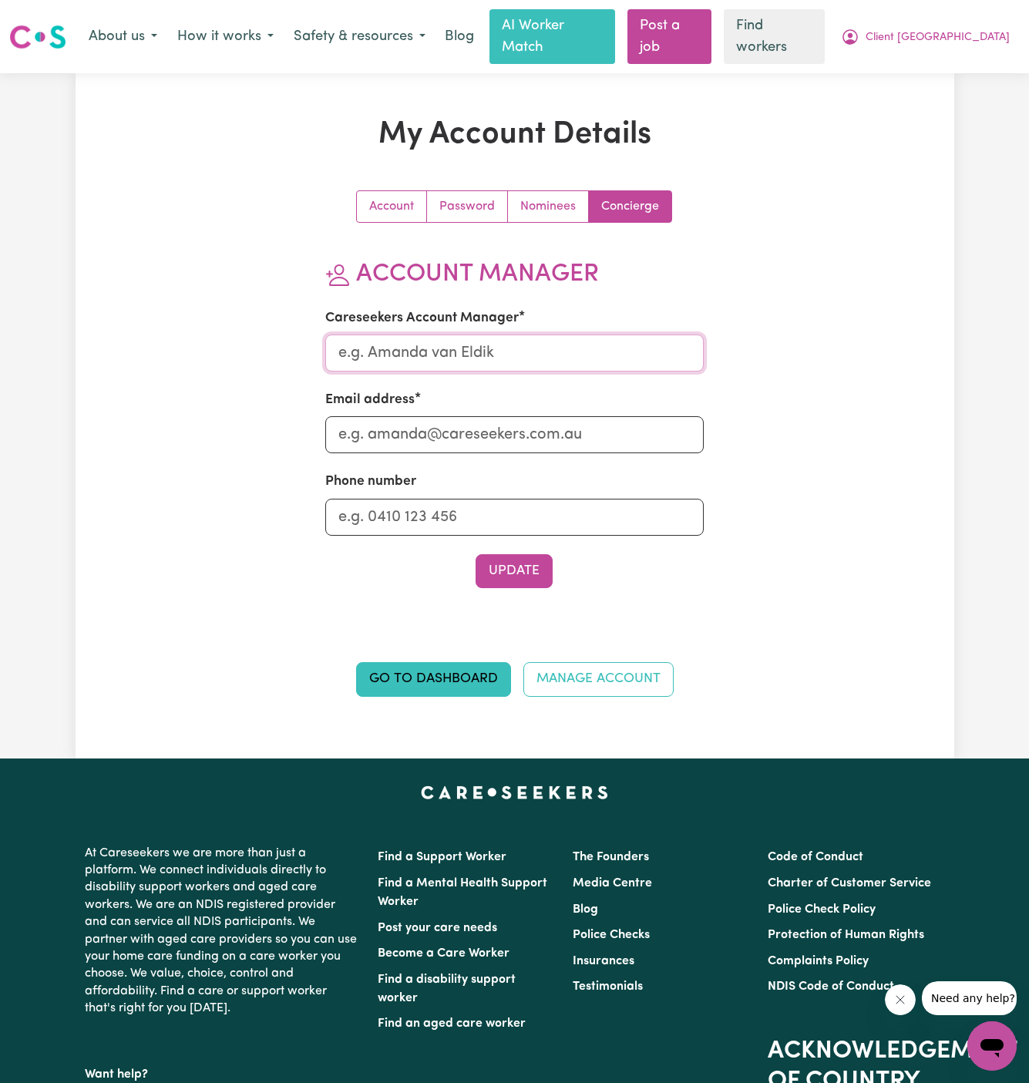
click at [528, 335] on input "Careseekers Account Manager" at bounding box center [514, 353] width 378 height 37
click at [525, 335] on input "Dyan" at bounding box center [514, 353] width 378 height 37
type input "Annie"
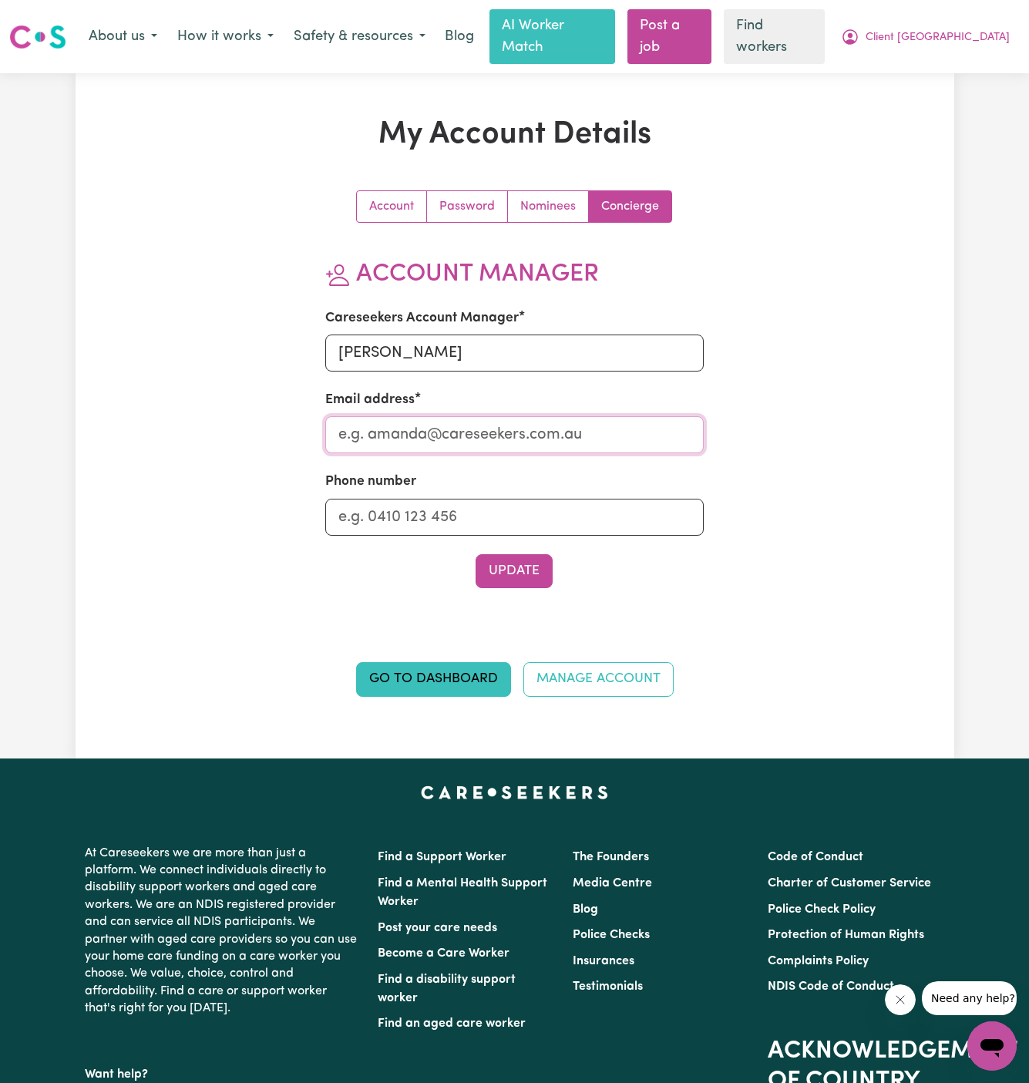
click at [530, 416] on input "Email address" at bounding box center [514, 434] width 378 height 37
click at [464, 422] on input "Email address" at bounding box center [514, 434] width 378 height 37
type input "annie@careseekers.com.au"
click at [501, 499] on input "Phone number" at bounding box center [514, 517] width 378 height 37
type input "1300765465"
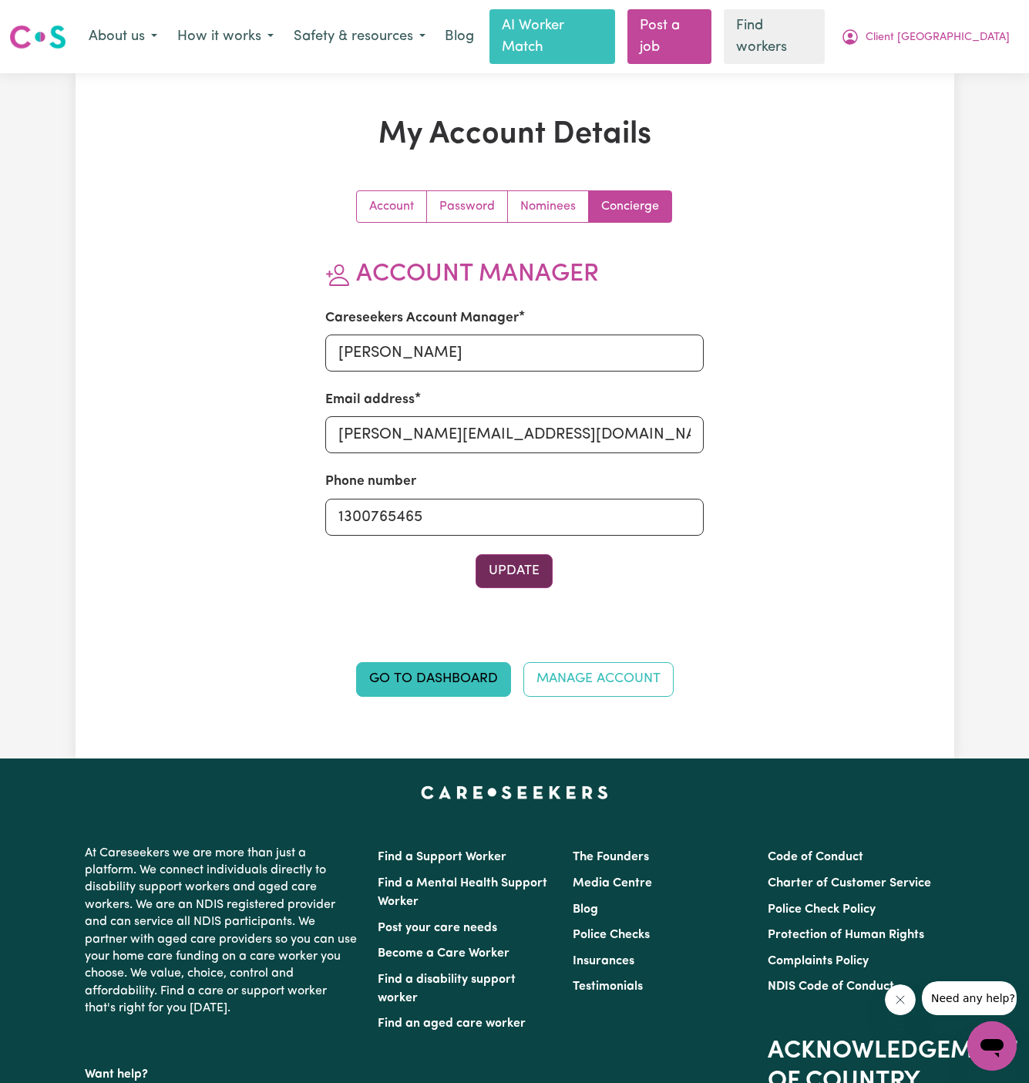
click at [529, 554] on button "Update" at bounding box center [514, 571] width 77 height 34
click at [950, 29] on span "Client [GEOGRAPHIC_DATA]" at bounding box center [938, 37] width 144 height 17
click at [955, 56] on link "My Dashboard" at bounding box center [958, 69] width 122 height 29
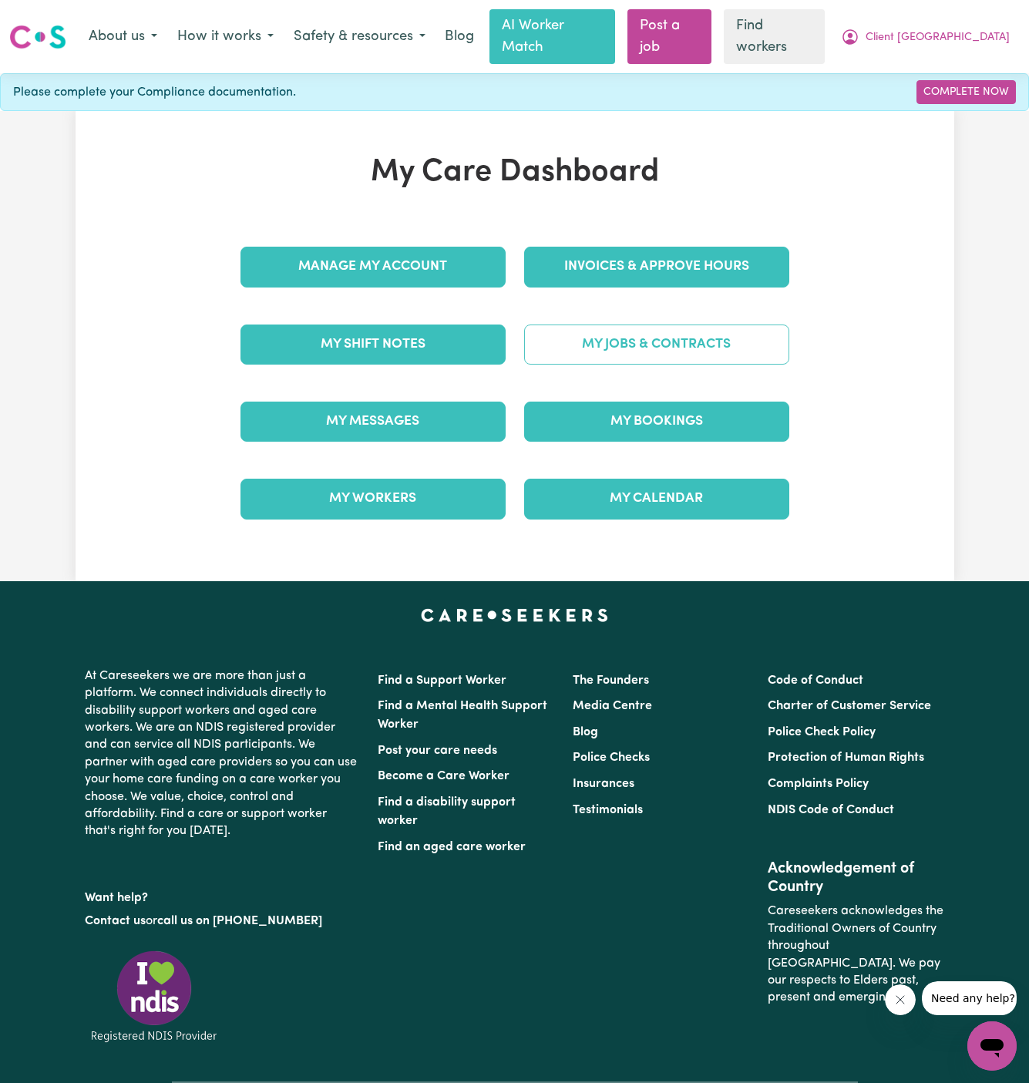
click at [695, 325] on link "My Jobs & Contracts" at bounding box center [656, 345] width 265 height 40
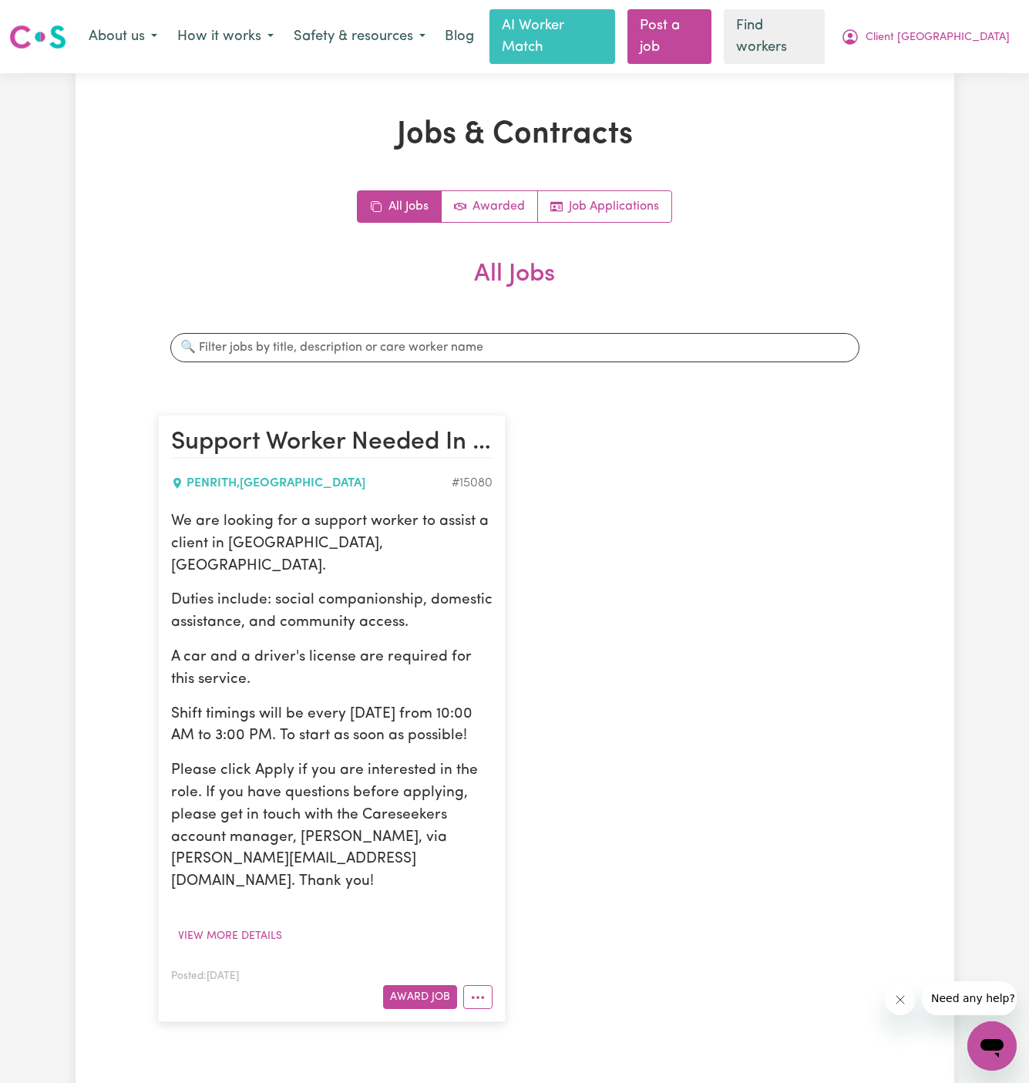
click at [684, 500] on div "Support Worker Needed In Penrith, NSW PENRITH , New South Wales # 15080 We are …" at bounding box center [515, 718] width 732 height 638
click at [977, 36] on button "Client [GEOGRAPHIC_DATA]" at bounding box center [925, 37] width 189 height 32
drag, startPoint x: 977, startPoint y: 41, endPoint x: 977, endPoint y: 59, distance: 18.5
click at [977, 59] on link "My Dashboard" at bounding box center [958, 69] width 122 height 29
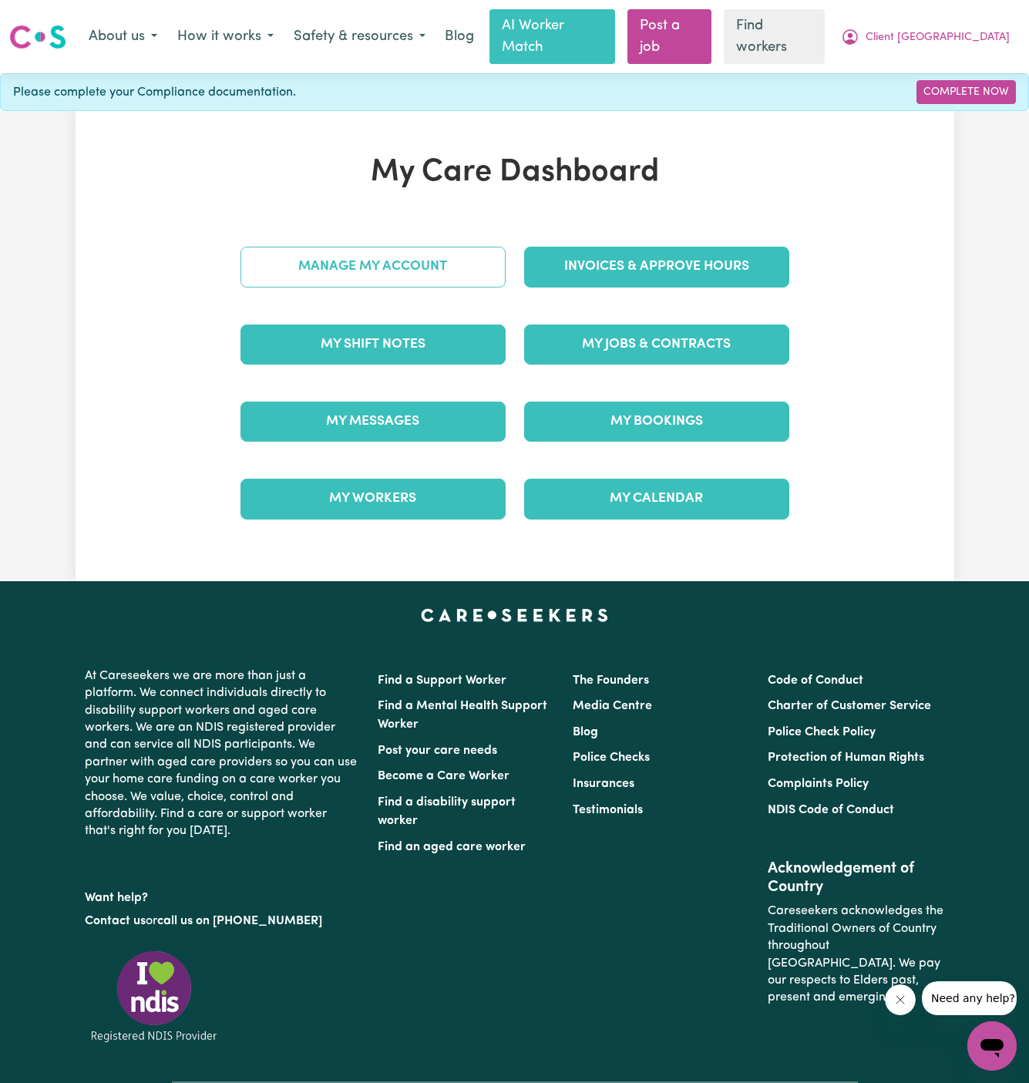
click at [437, 247] on link "Manage My Account" at bounding box center [373, 267] width 265 height 40
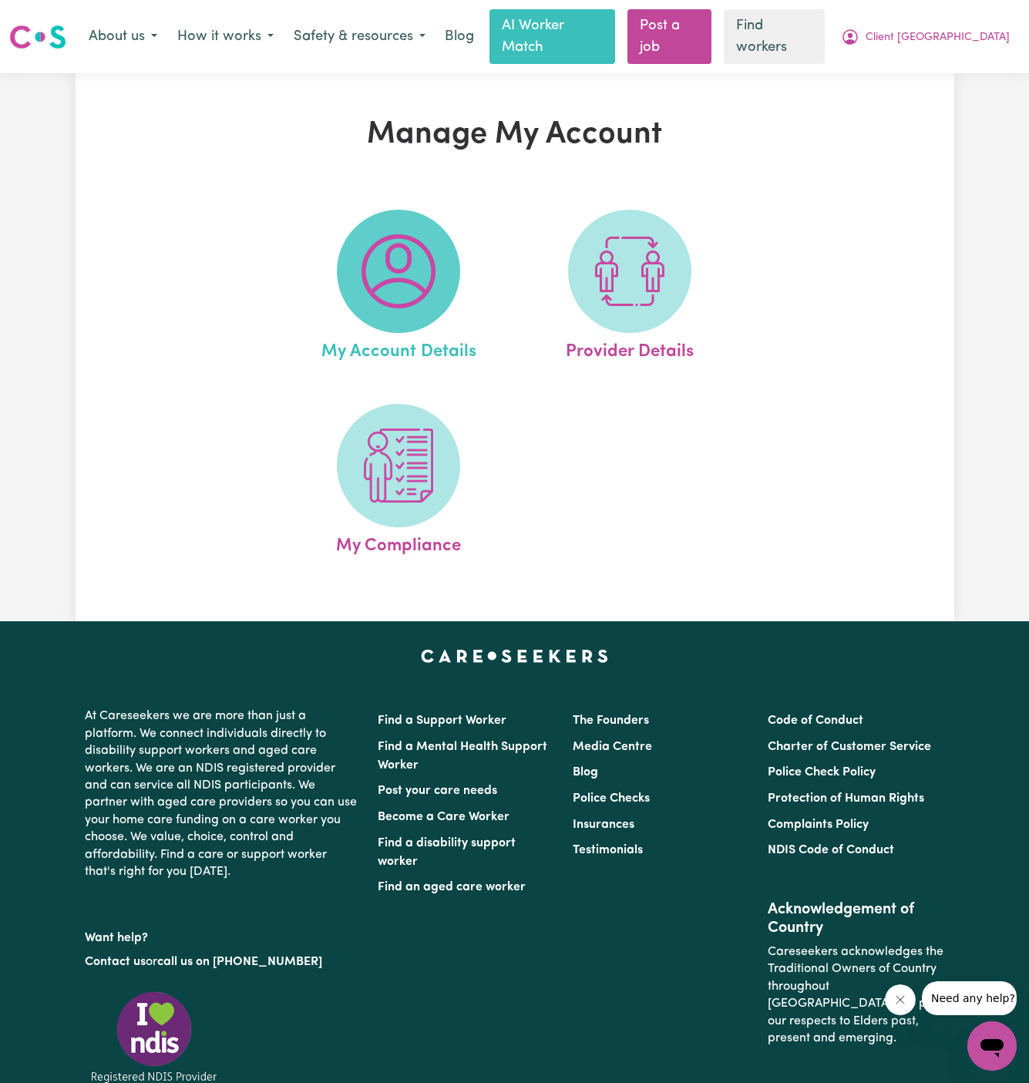
click at [428, 259] on img at bounding box center [399, 271] width 74 height 74
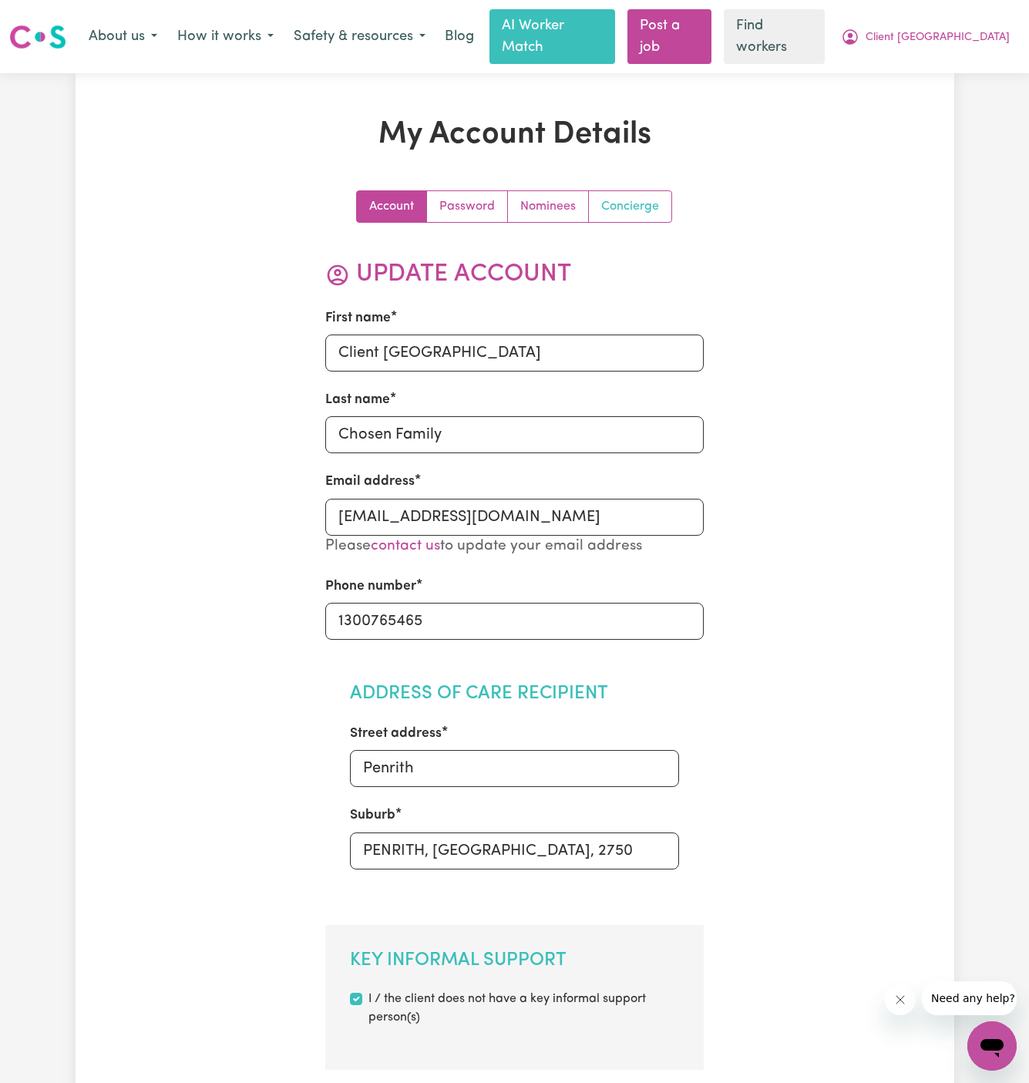
click at [648, 191] on link "Concierge" at bounding box center [630, 206] width 82 height 31
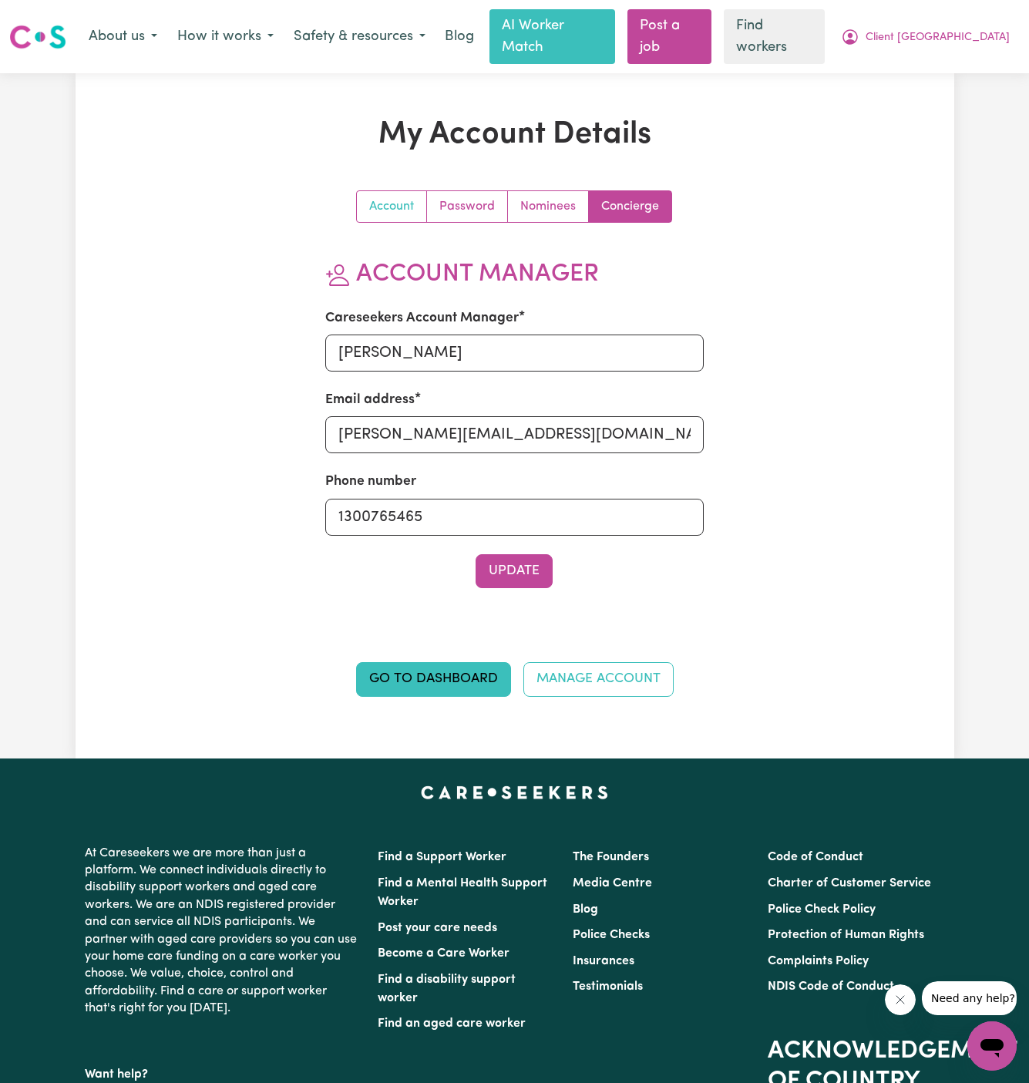
click at [409, 191] on link "Account" at bounding box center [392, 206] width 70 height 31
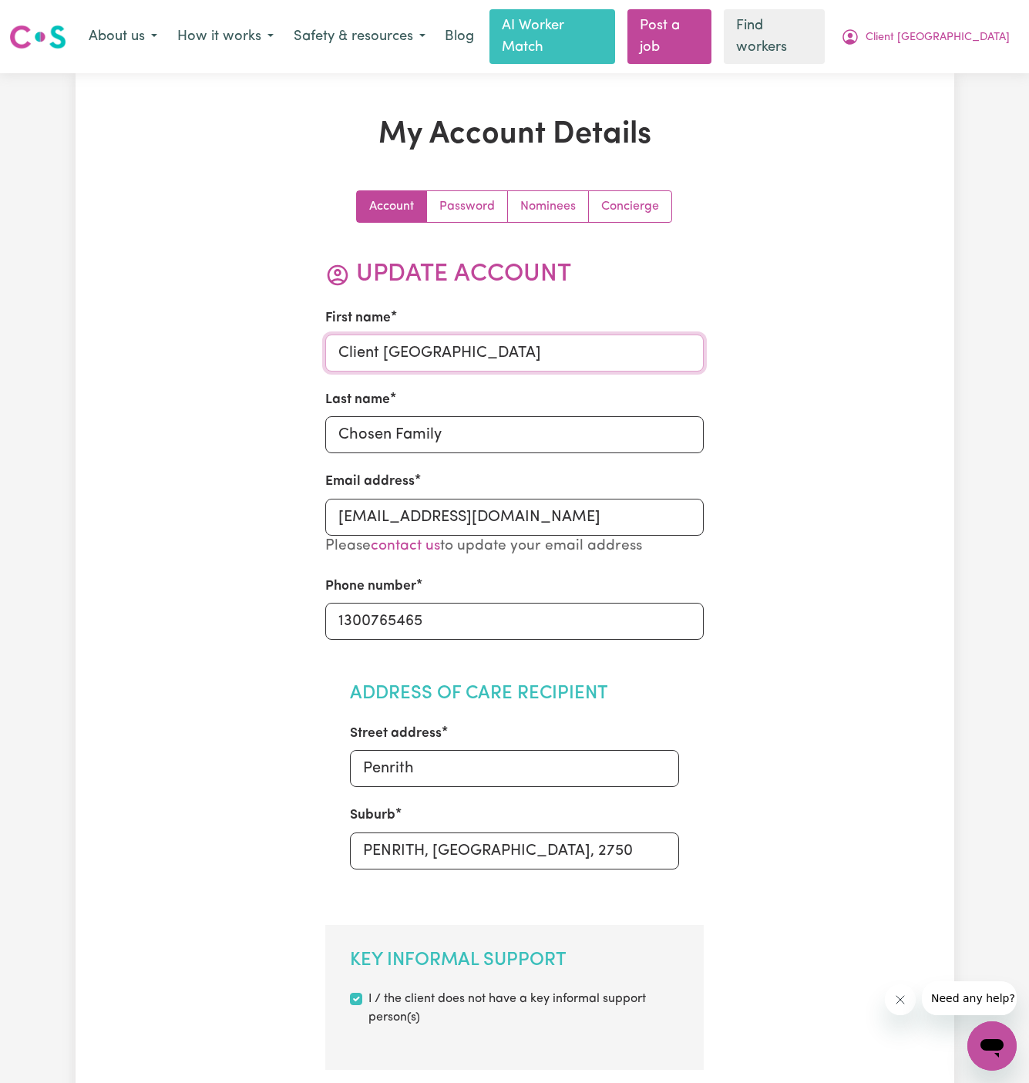
click at [416, 337] on input "Client [GEOGRAPHIC_DATA]" at bounding box center [514, 353] width 378 height 37
type input "Caroline"
click at [422, 416] on input "Chosen Family" at bounding box center [514, 434] width 378 height 37
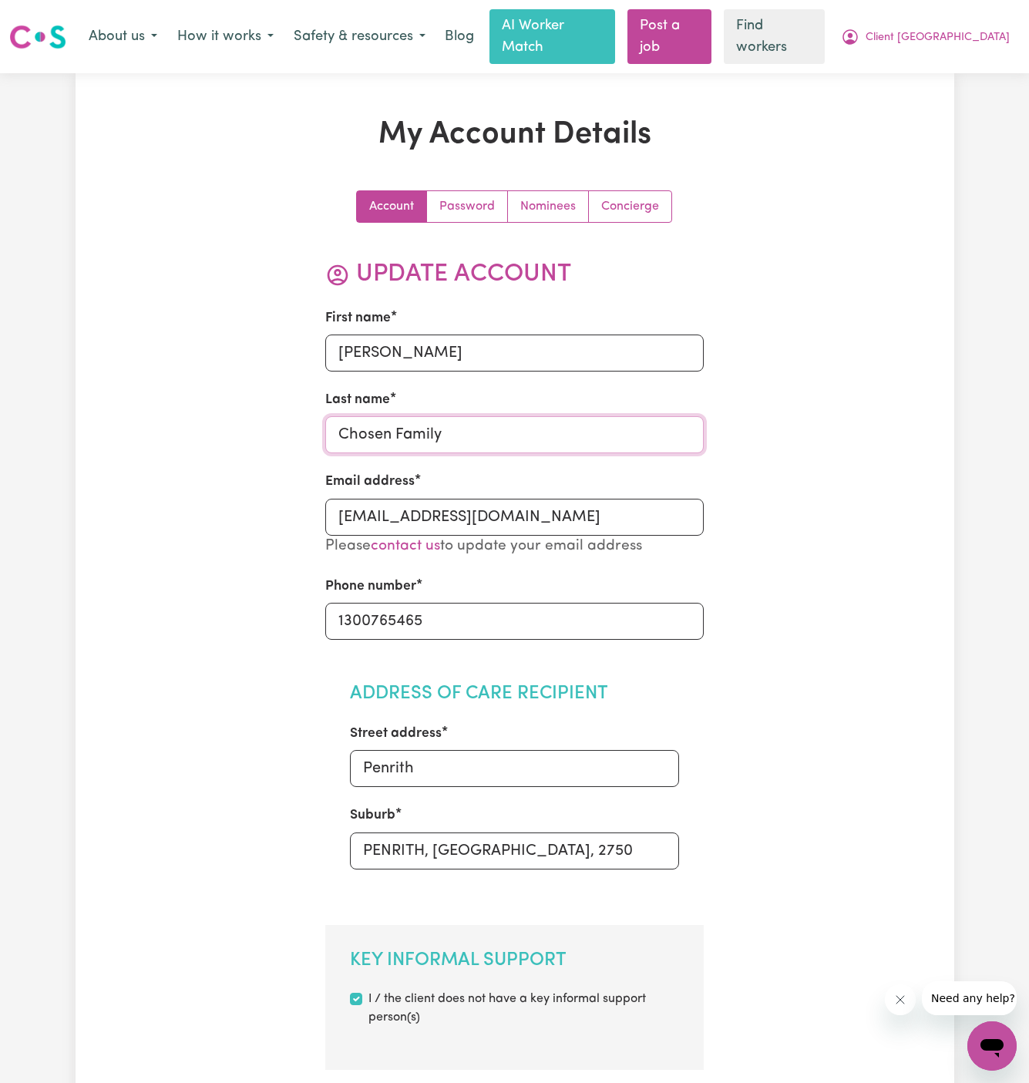
click at [422, 416] on input "Chosen Family" at bounding box center [514, 434] width 378 height 37
type input "Chosen Family"
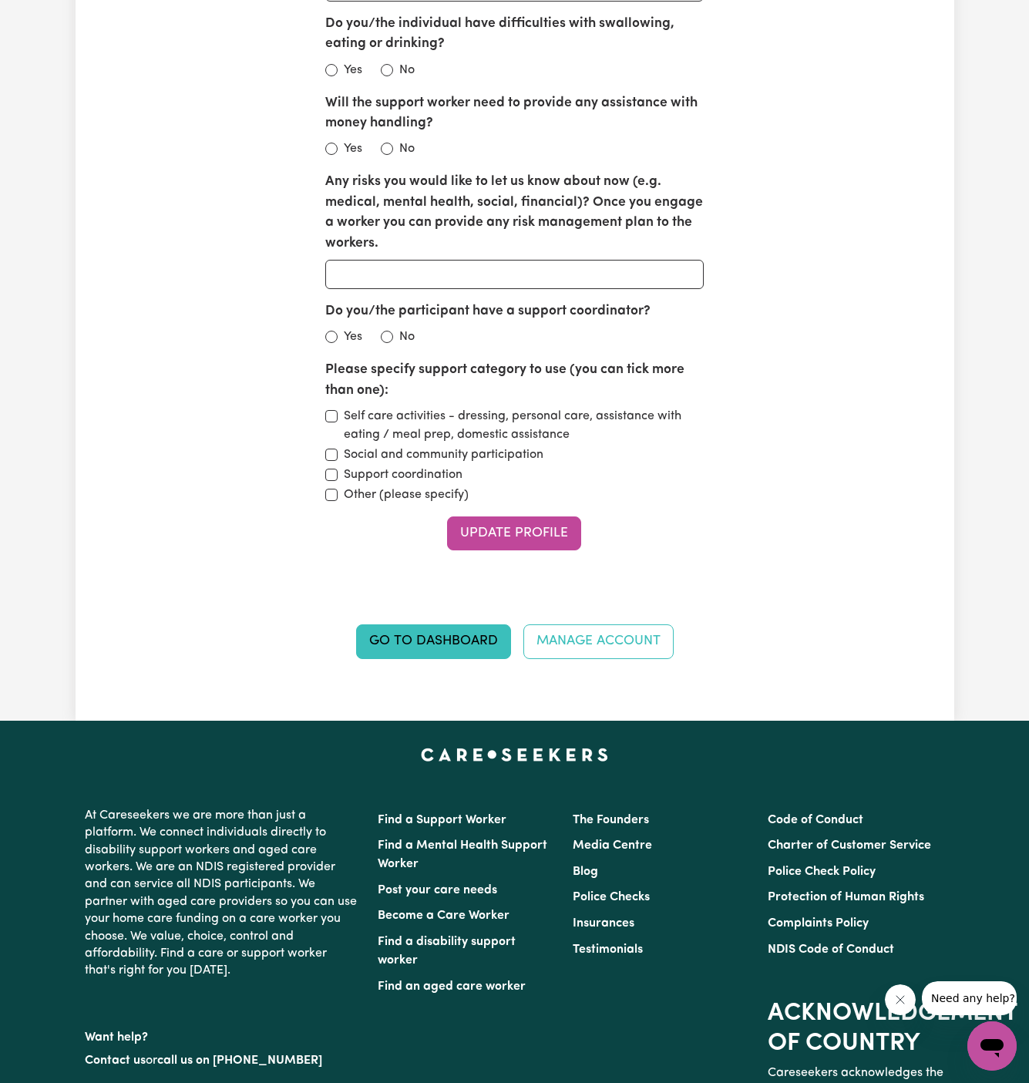
scroll to position [2314, 0]
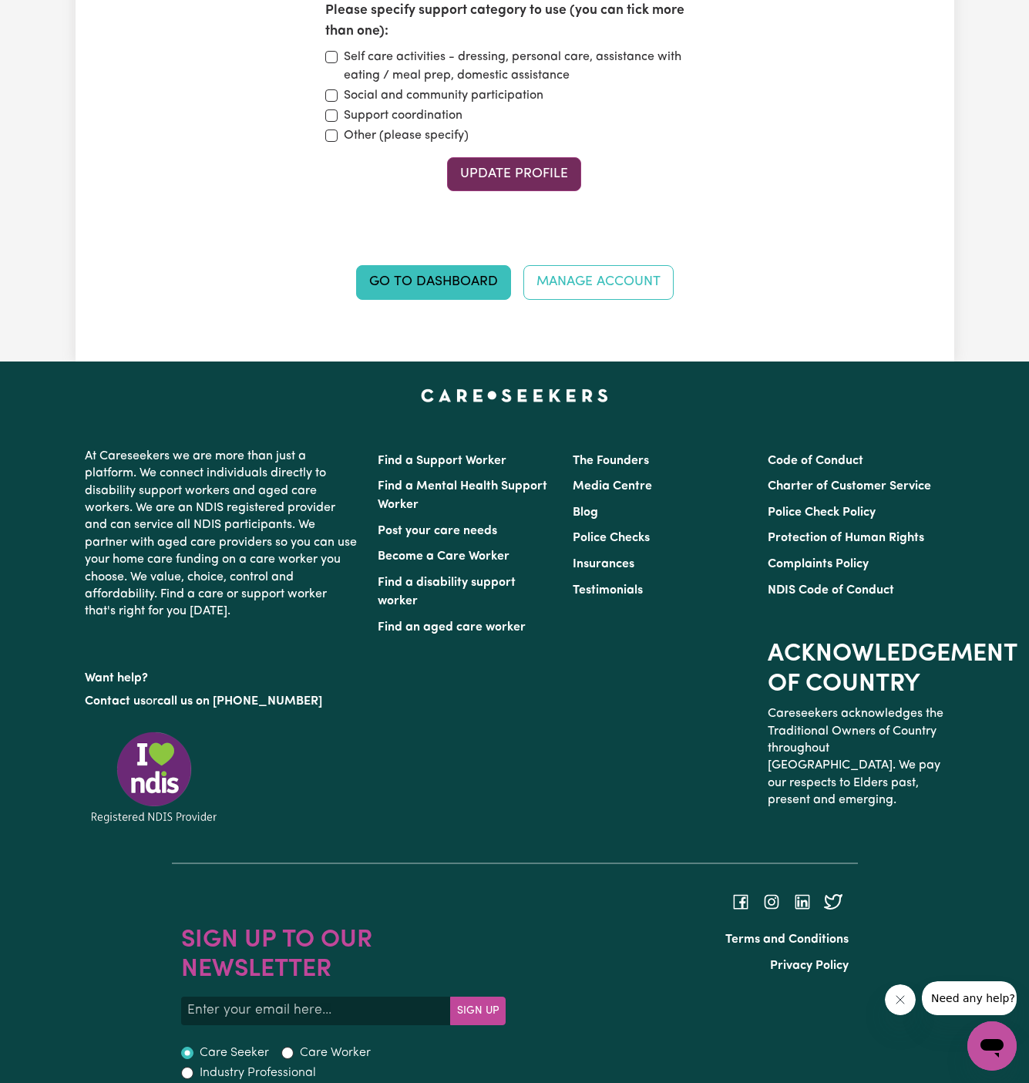
click at [510, 157] on button "Update Profile" at bounding box center [514, 174] width 134 height 34
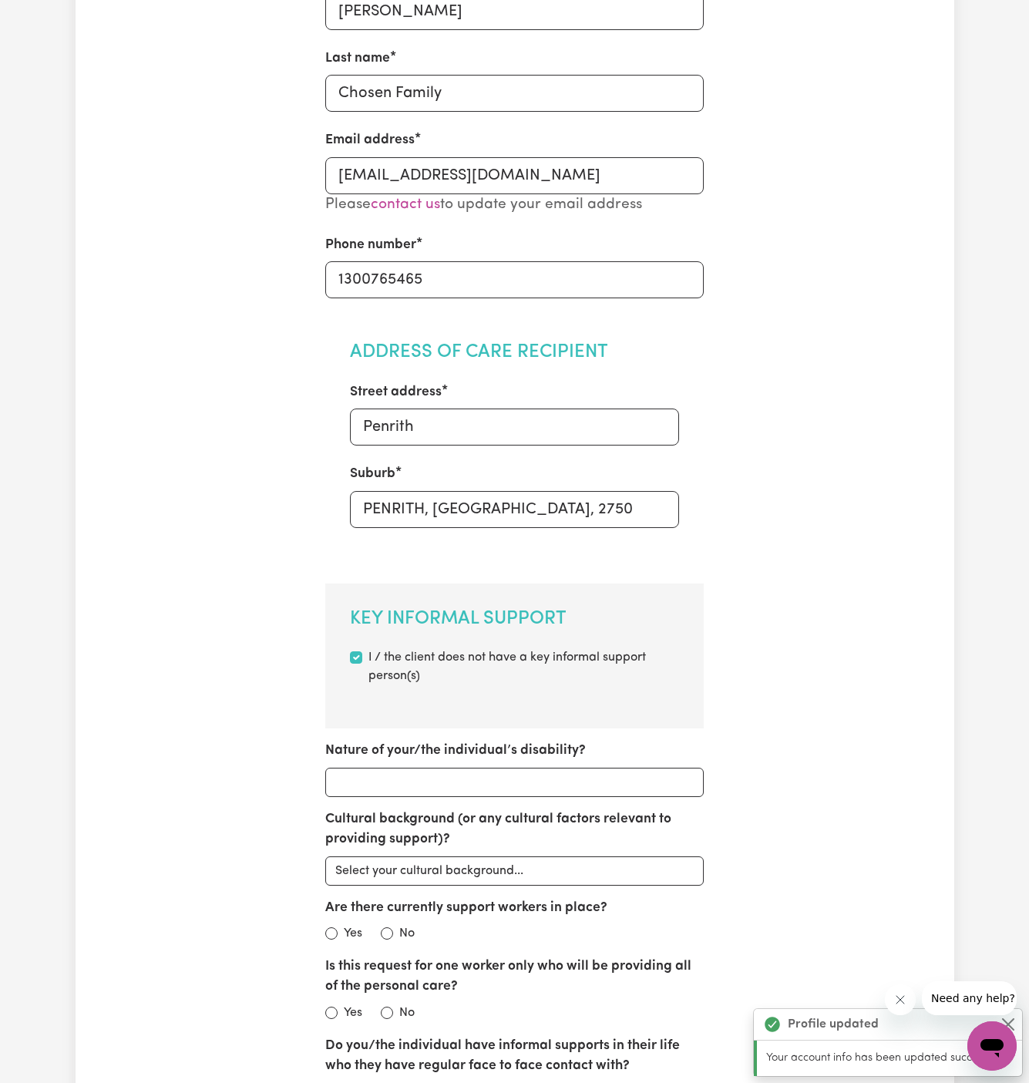
scroll to position [0, 0]
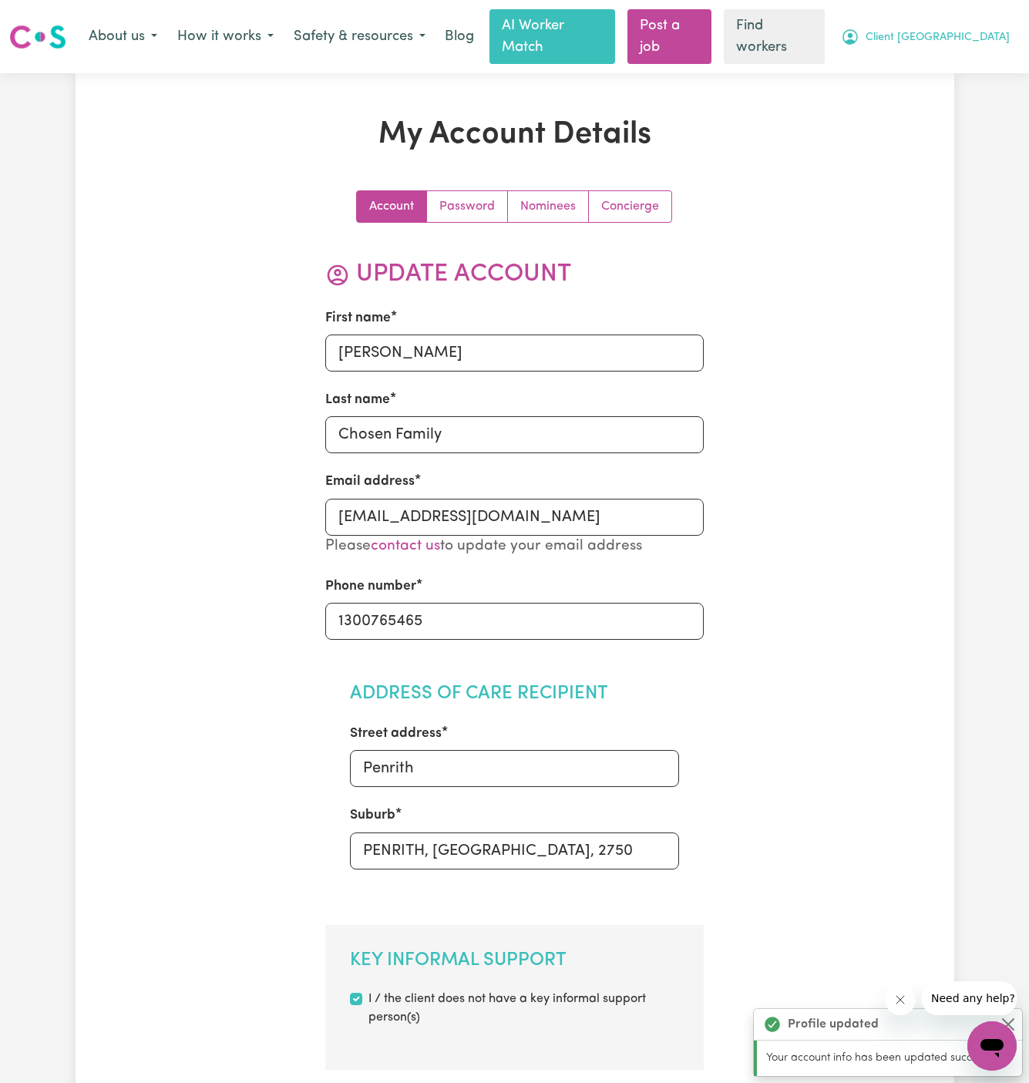
click at [962, 31] on span "Client [GEOGRAPHIC_DATA]" at bounding box center [938, 37] width 144 height 17
click at [962, 72] on link "My Dashboard" at bounding box center [958, 69] width 122 height 29
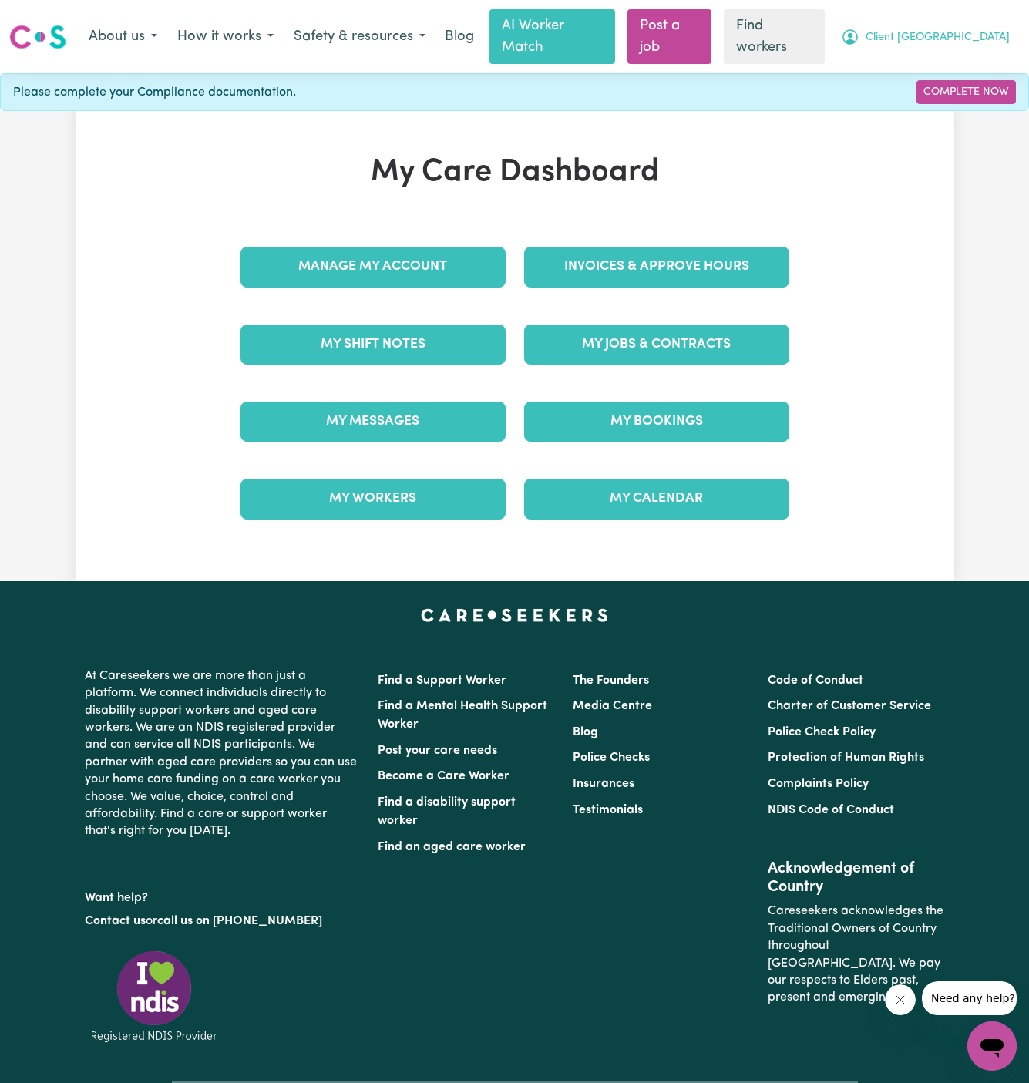
click at [971, 39] on button "Client [GEOGRAPHIC_DATA]" at bounding box center [925, 37] width 189 height 32
click at [971, 29] on span "Client [GEOGRAPHIC_DATA]" at bounding box center [938, 37] width 144 height 17
click at [977, 29] on span "Client [GEOGRAPHIC_DATA]" at bounding box center [938, 37] width 144 height 17
click at [977, 89] on link "Logout" at bounding box center [958, 98] width 122 height 29
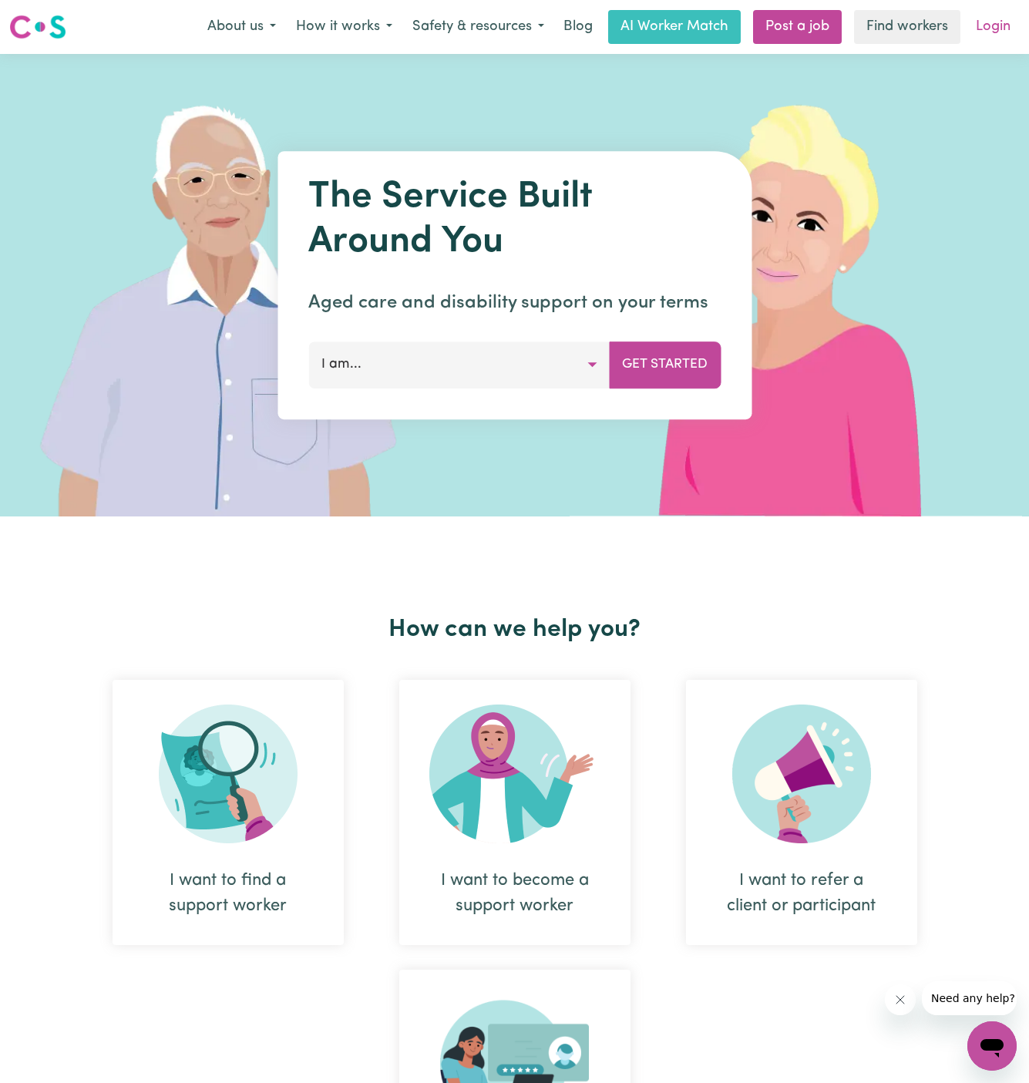
click at [981, 26] on link "Login" at bounding box center [993, 27] width 53 height 34
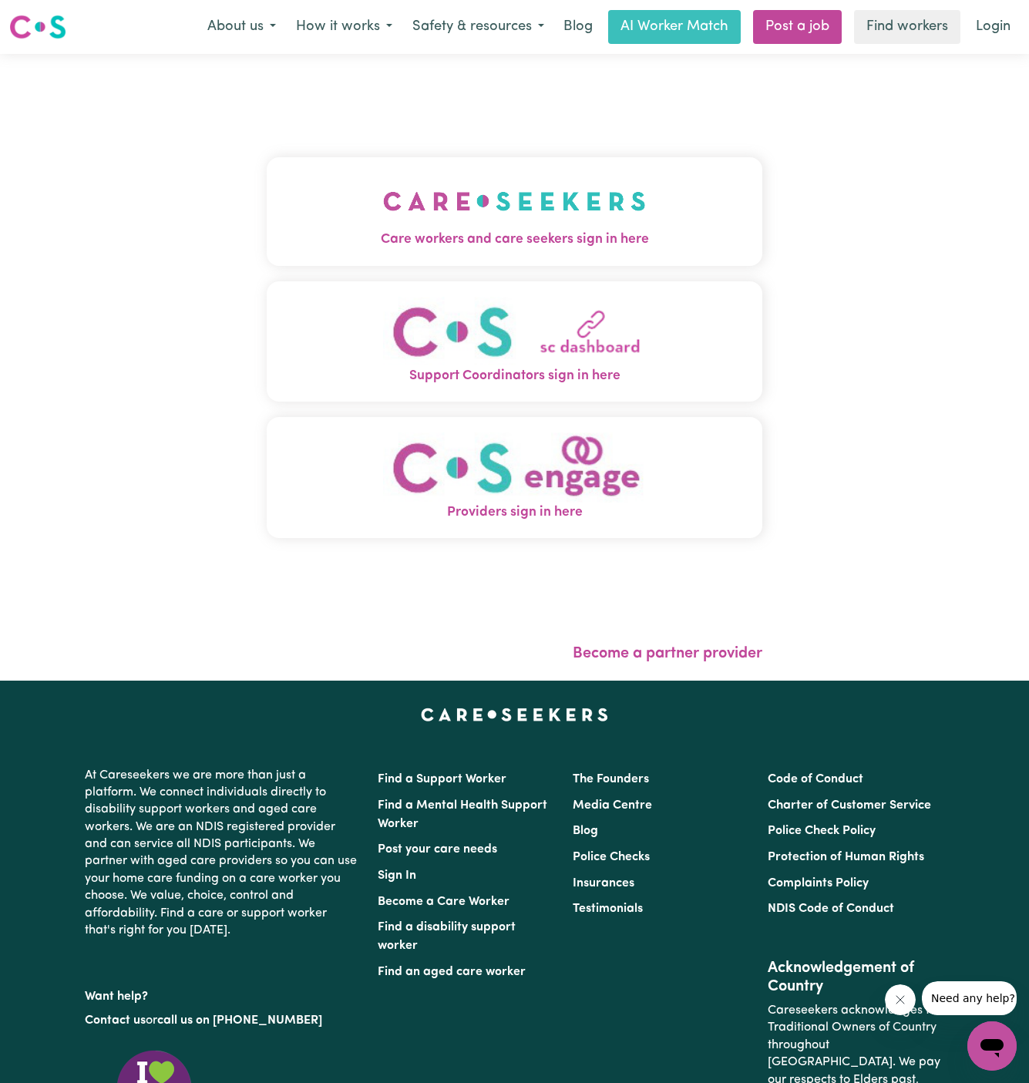
click at [284, 261] on button "Care workers and care seekers sign in here" at bounding box center [515, 211] width 496 height 108
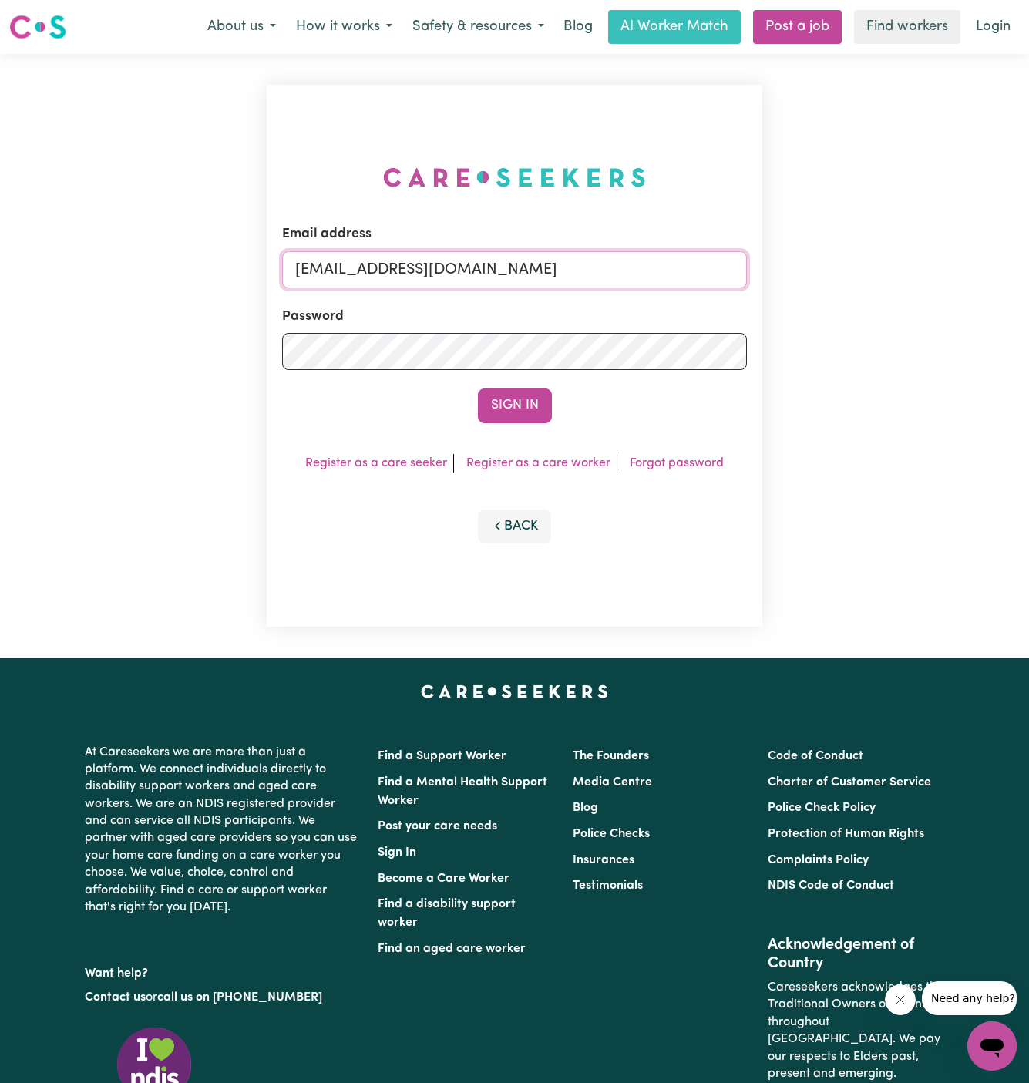
click at [568, 266] on input "superuser~GrahamWhiteKNC@careseekers.com.au" at bounding box center [515, 269] width 466 height 37
drag, startPoint x: 377, startPoint y: 274, endPoint x: 847, endPoint y: 272, distance: 470.2
click at [847, 272] on div "Email address superuser~GrahamWhiteKNC@careseekers.com.au Password Sign In Regi…" at bounding box center [514, 356] width 1029 height 604
paste input "CarolineCF"
type input "superuser~CarolineCF@careseekers.com.au"
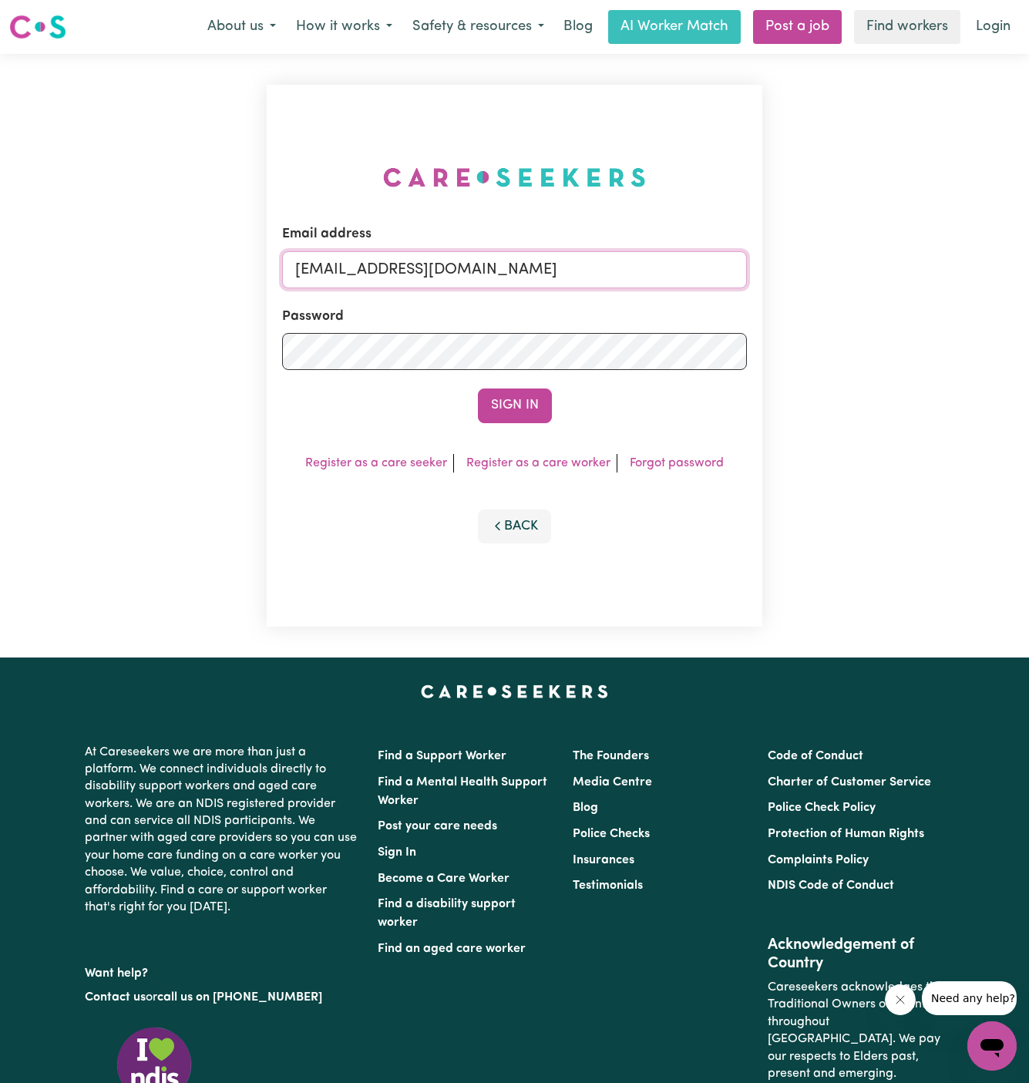
click at [478, 389] on button "Sign In" at bounding box center [515, 406] width 74 height 34
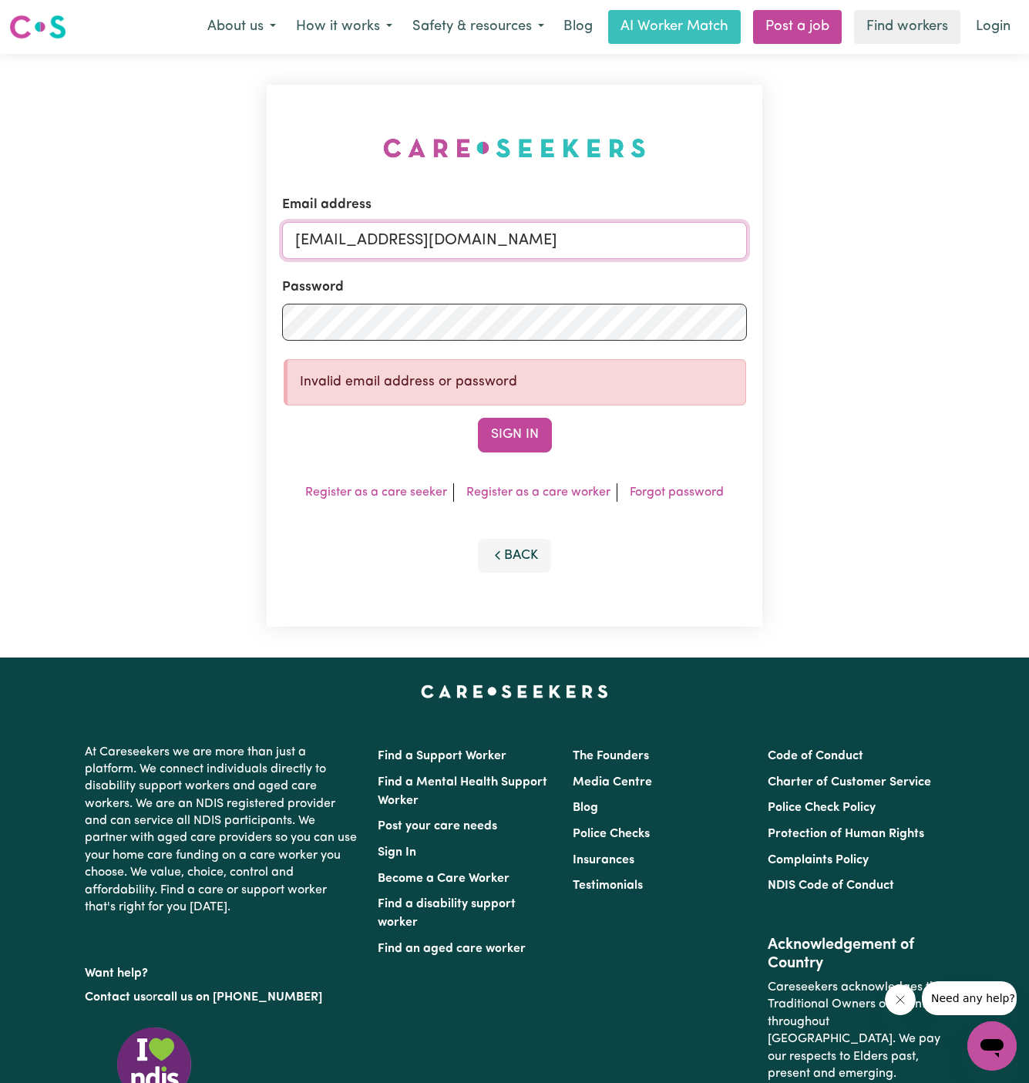
click at [435, 251] on input "superuser~CarolineCF@careseekers.com.au" at bounding box center [515, 240] width 466 height 37
drag, startPoint x: 372, startPoint y: 241, endPoint x: 819, endPoint y: 237, distance: 446.3
click at [819, 237] on div "Email address superuser~CarolineCF@careseekers.com.au Password Invalid email ad…" at bounding box center [514, 356] width 1029 height 604
click at [528, 419] on button "Sign In" at bounding box center [515, 435] width 74 height 34
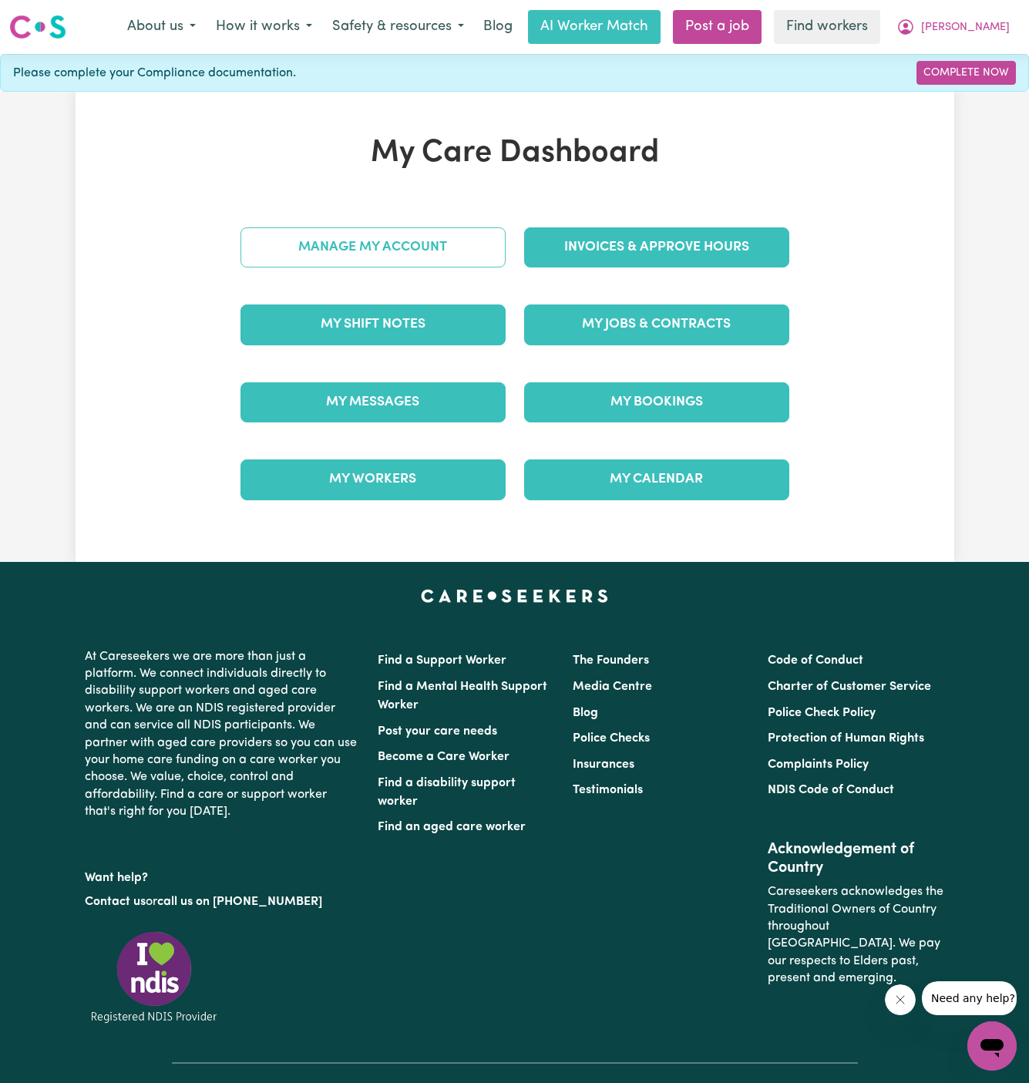
click at [432, 240] on link "Manage My Account" at bounding box center [373, 247] width 265 height 40
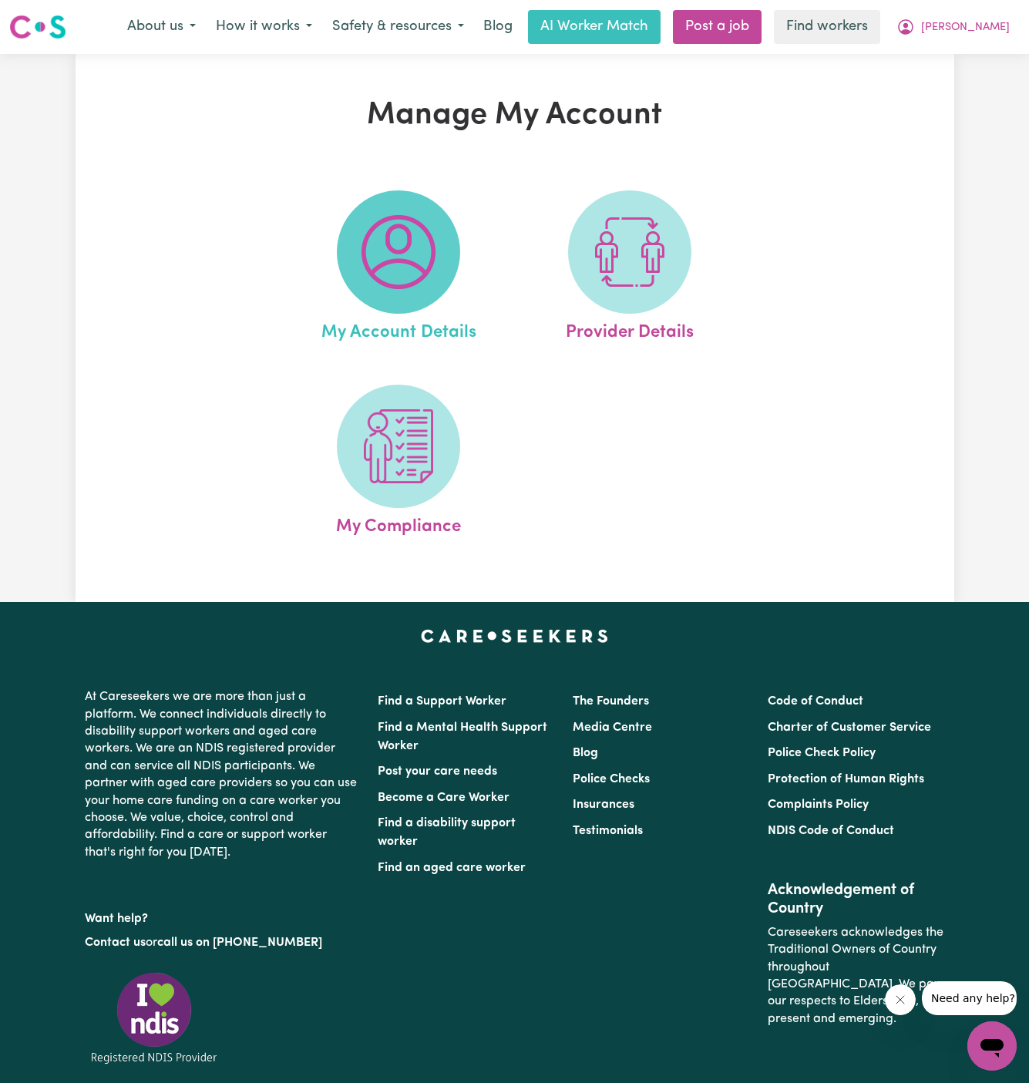
click at [384, 254] on img at bounding box center [399, 252] width 74 height 74
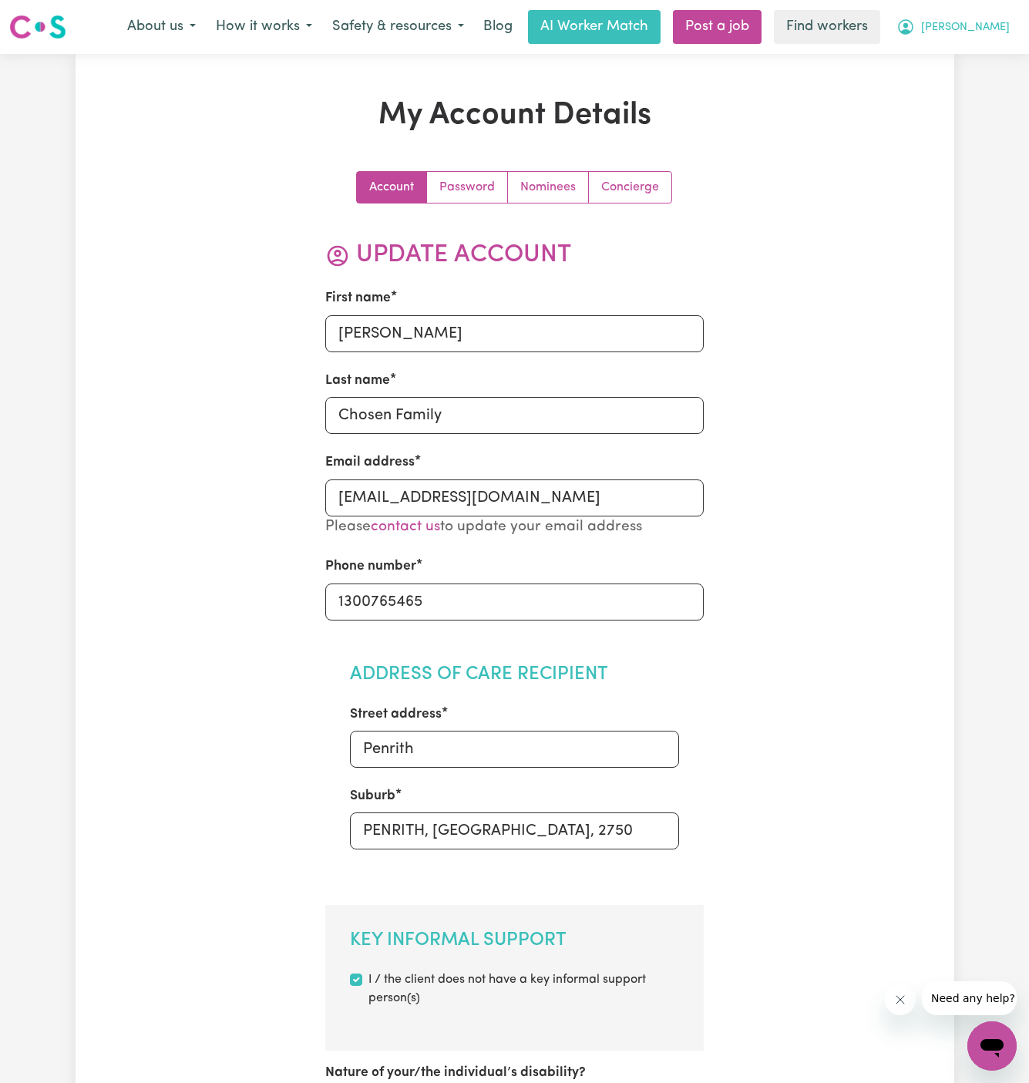
click at [994, 31] on span "Caroline" at bounding box center [965, 27] width 89 height 17
click at [994, 45] on div "My Dashboard Logout" at bounding box center [958, 74] width 123 height 59
click at [977, 59] on link "My Dashboard" at bounding box center [958, 59] width 122 height 29
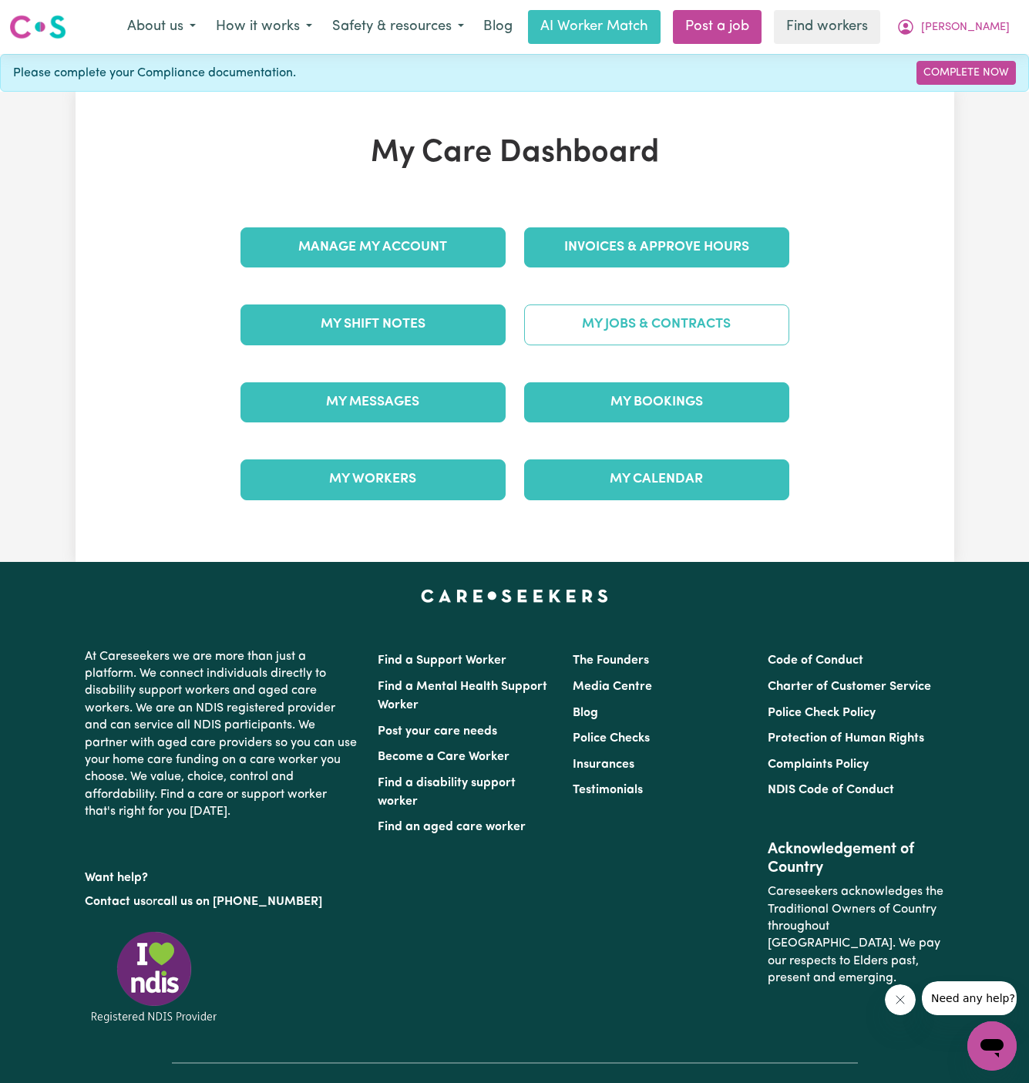
click at [647, 325] on link "My Jobs & Contracts" at bounding box center [656, 324] width 265 height 40
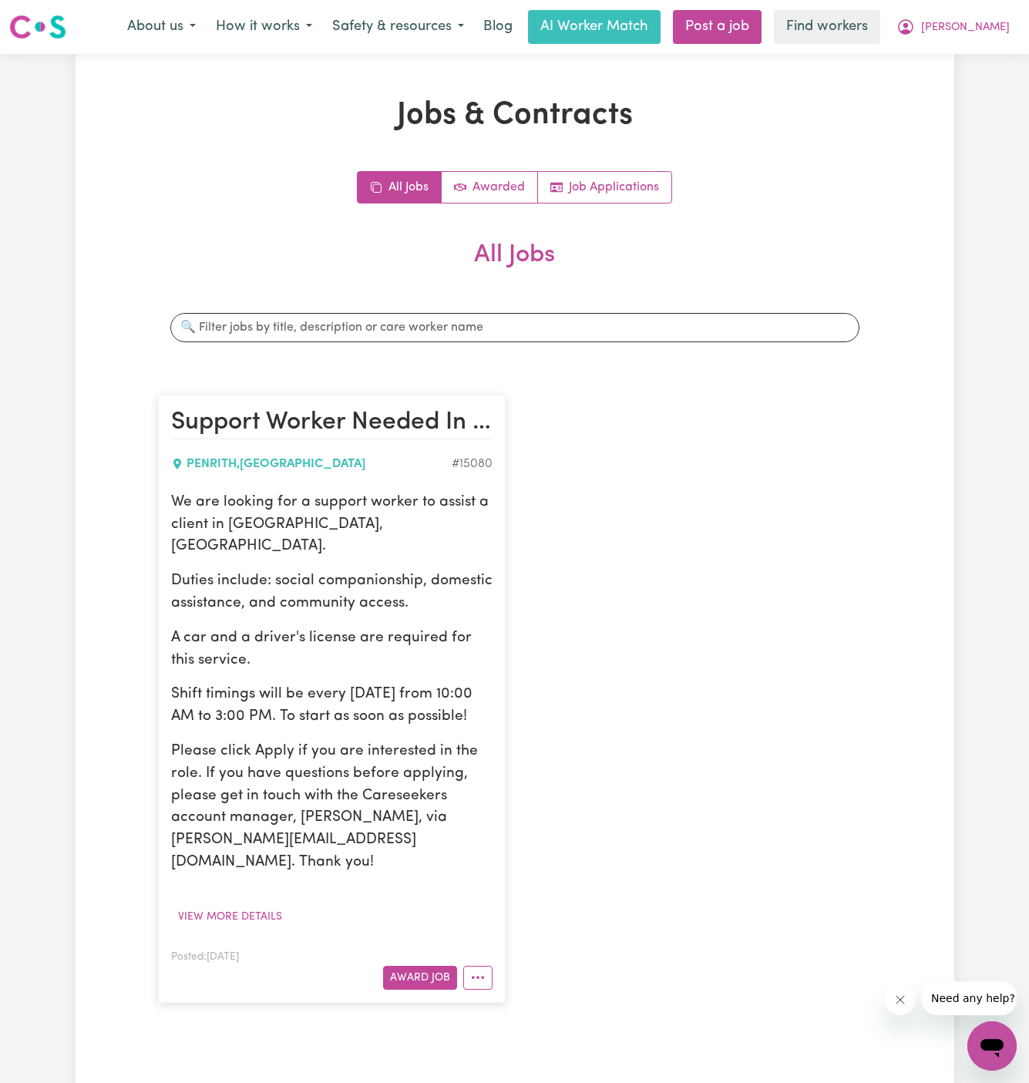
click at [210, 488] on article "Support Worker Needed In Penrith, NSW PENRITH , New South Wales # 15080 We are …" at bounding box center [332, 698] width 348 height 607
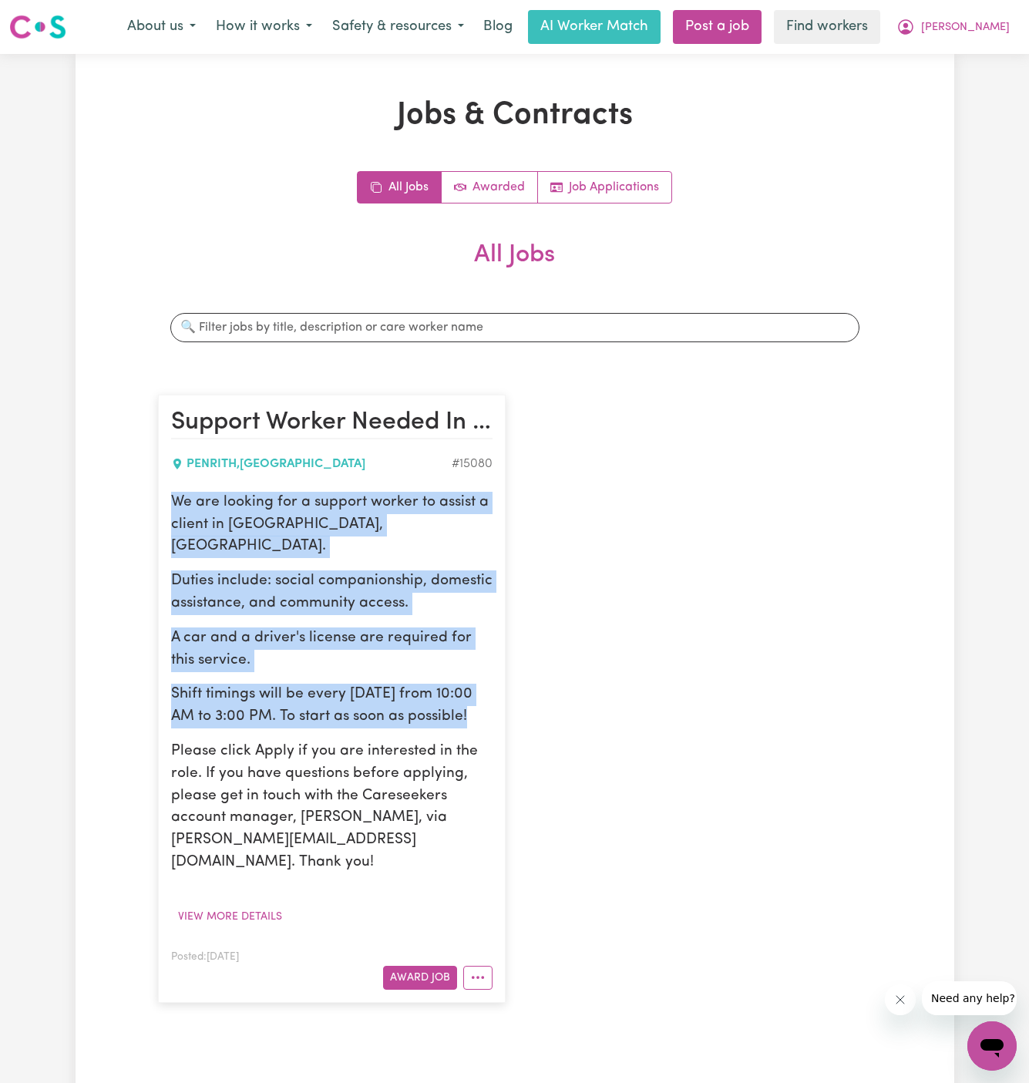
drag, startPoint x: 170, startPoint y: 494, endPoint x: 482, endPoint y: 689, distance: 368.1
click at [482, 689] on div "We are looking for a support worker to assist a client in Penrith, NSW. Duties …" at bounding box center [331, 683] width 321 height 382
copy div "We are looking for a support worker to assist a client in Penrith, NSW. Duties …"
click at [988, 24] on span "Caroline" at bounding box center [965, 27] width 89 height 17
click at [988, 52] on link "My Dashboard" at bounding box center [958, 59] width 122 height 29
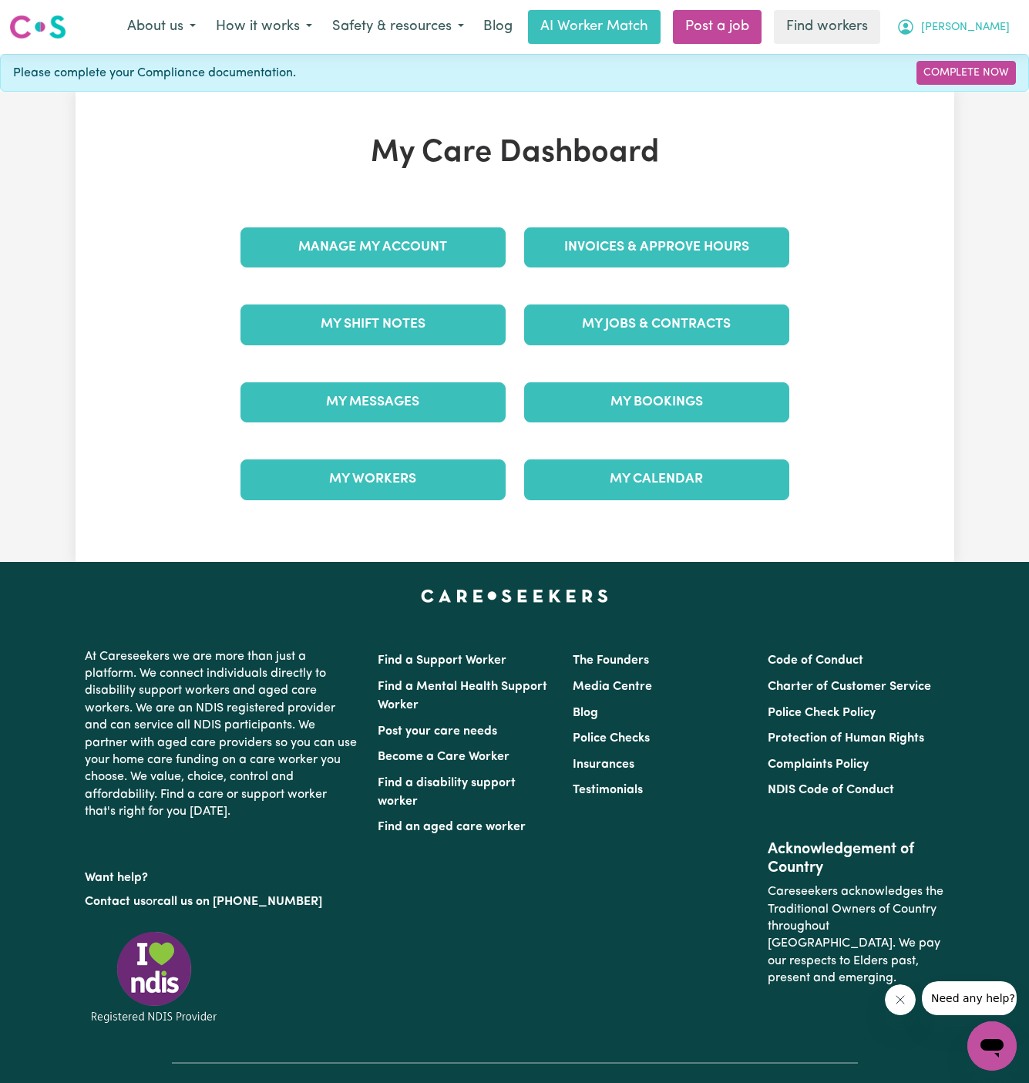
click at [988, 25] on span "Caroline" at bounding box center [965, 27] width 89 height 17
click at [988, 84] on link "Logout" at bounding box center [958, 88] width 122 height 29
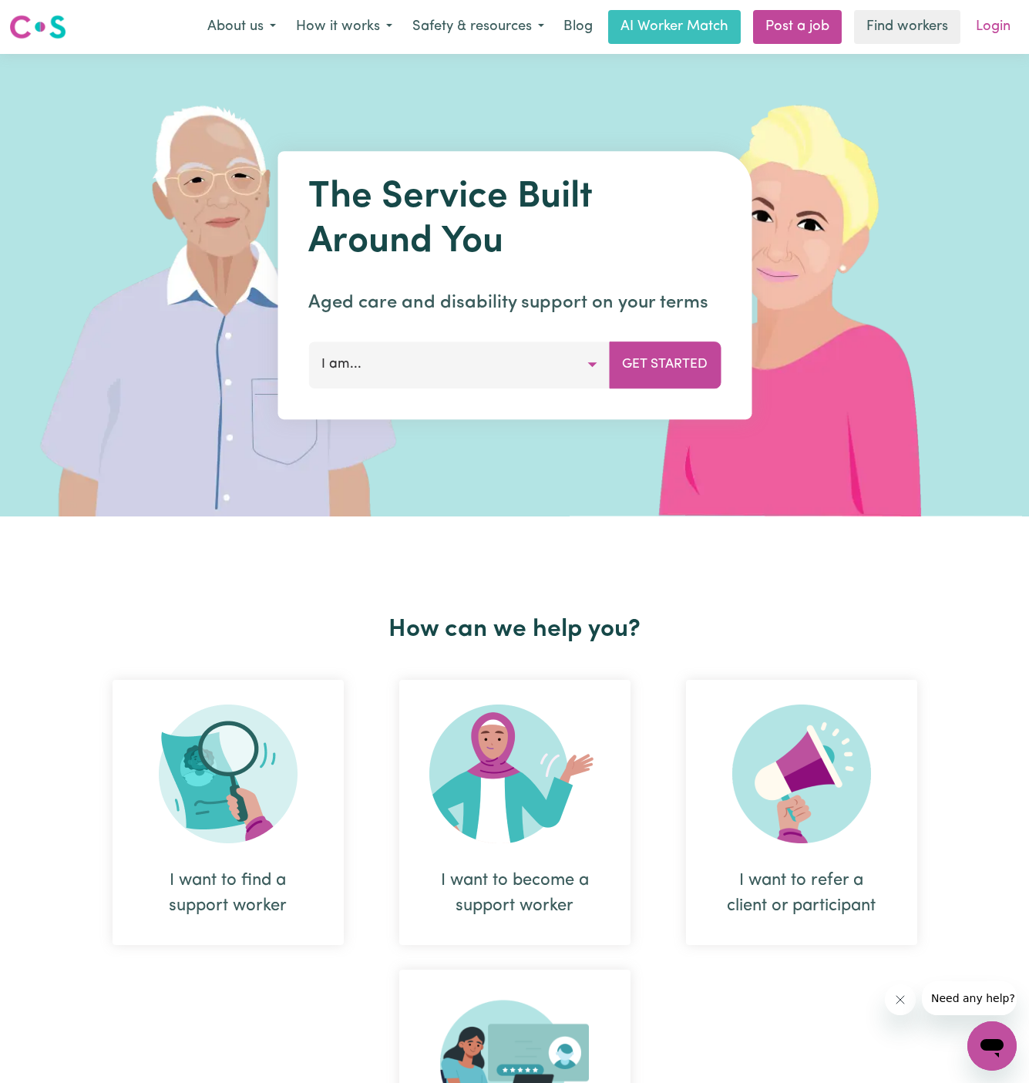
click at [988, 24] on link "Login" at bounding box center [993, 27] width 53 height 34
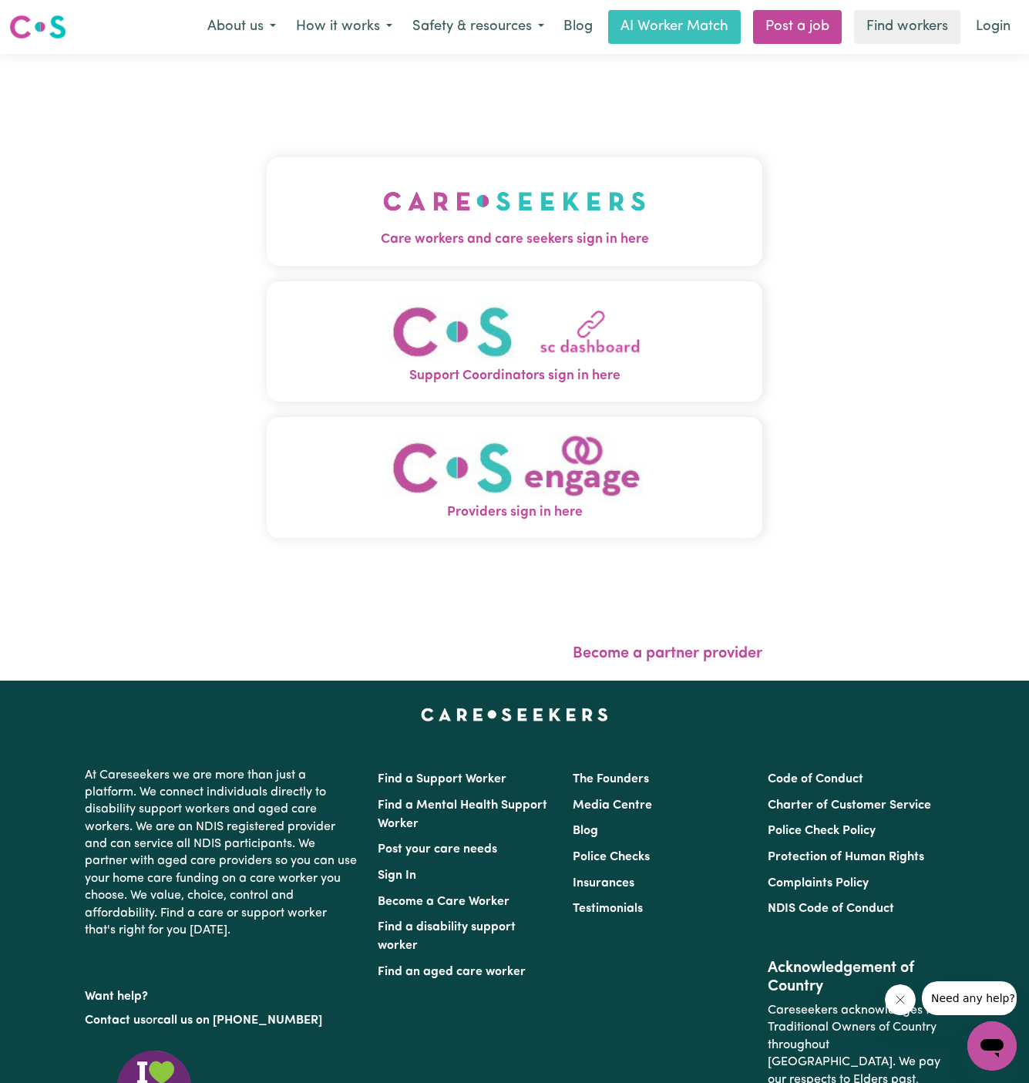
click at [383, 218] on img "Care workers and care seekers sign in here" at bounding box center [514, 201] width 263 height 57
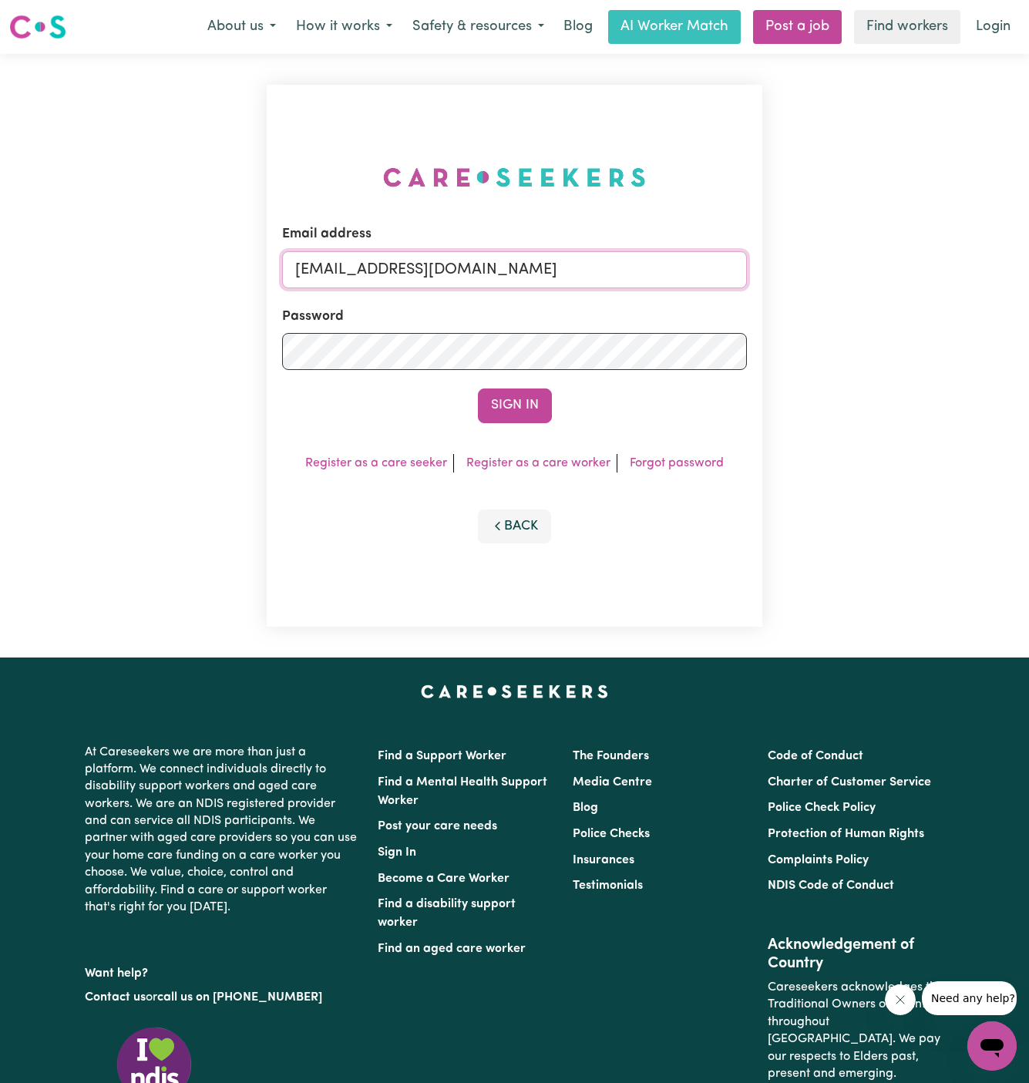
drag, startPoint x: 375, startPoint y: 274, endPoint x: 1185, endPoint y: 274, distance: 809.4
click at [1028, 274] on html "Menu About us How it works Safety & resources Blog AI Worker Match Post a job F…" at bounding box center [514, 660] width 1029 height 1320
paste input "NickSterianosV"
click at [478, 389] on button "Sign In" at bounding box center [515, 406] width 74 height 34
type input "superuser~NickSterianosVC@careseekers.com.au'"
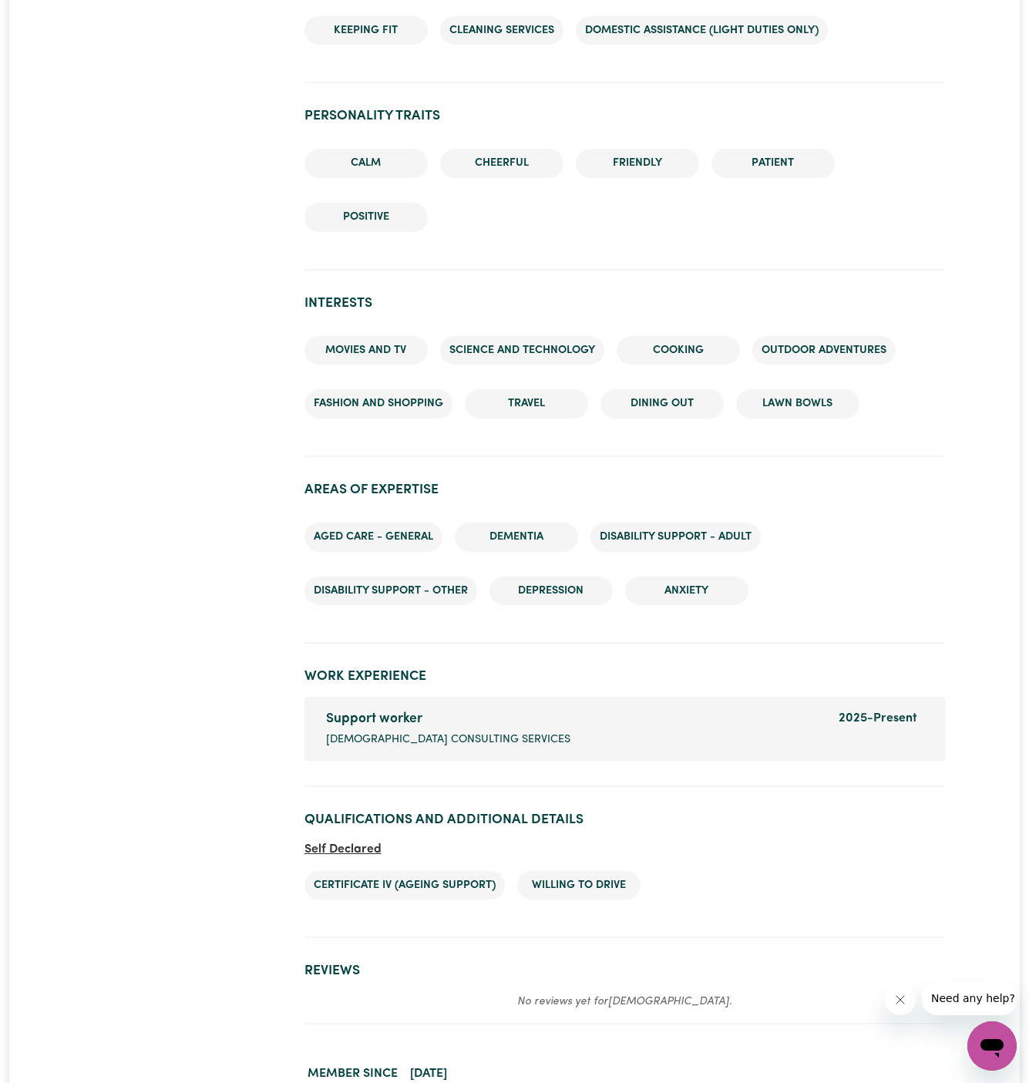
scroll to position [1697, 0]
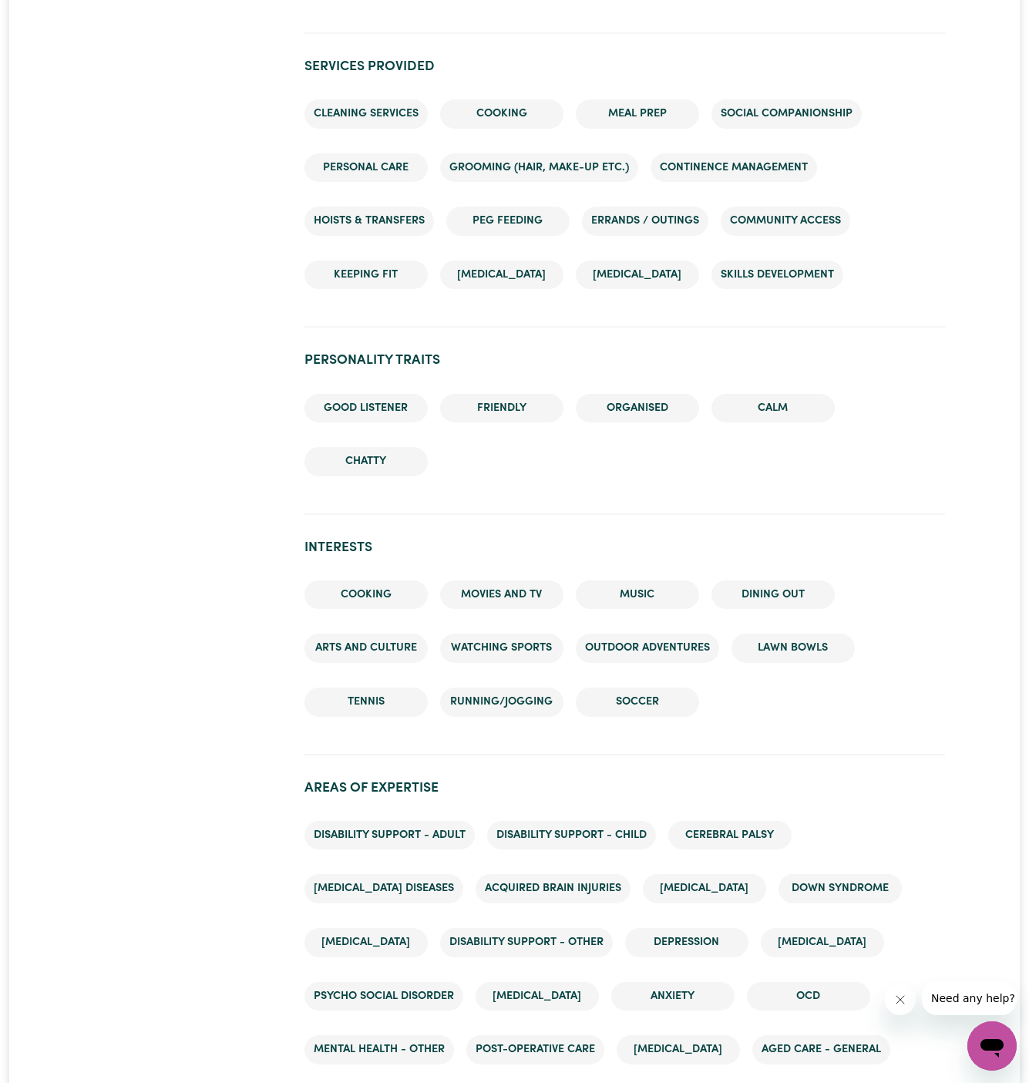
scroll to position [2017, 0]
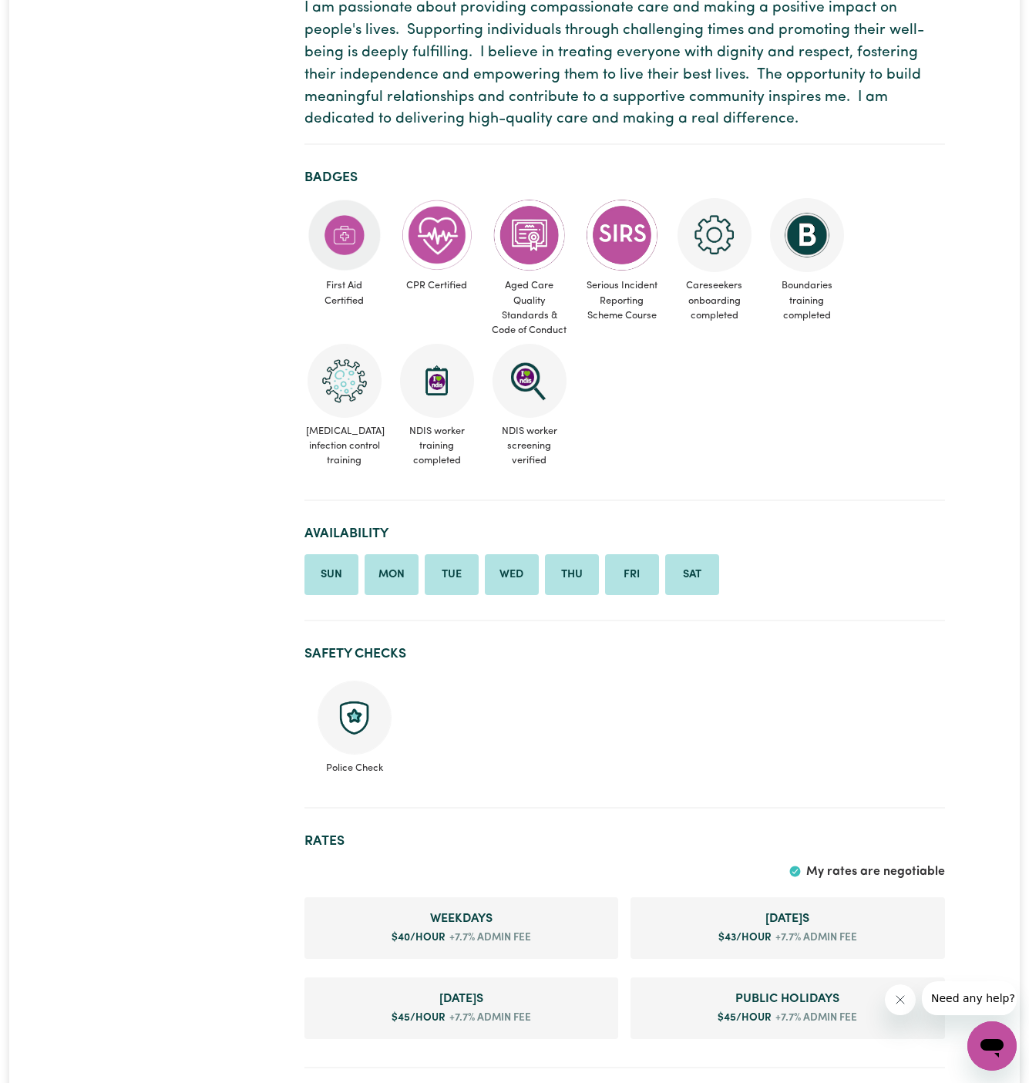
scroll to position [410, 0]
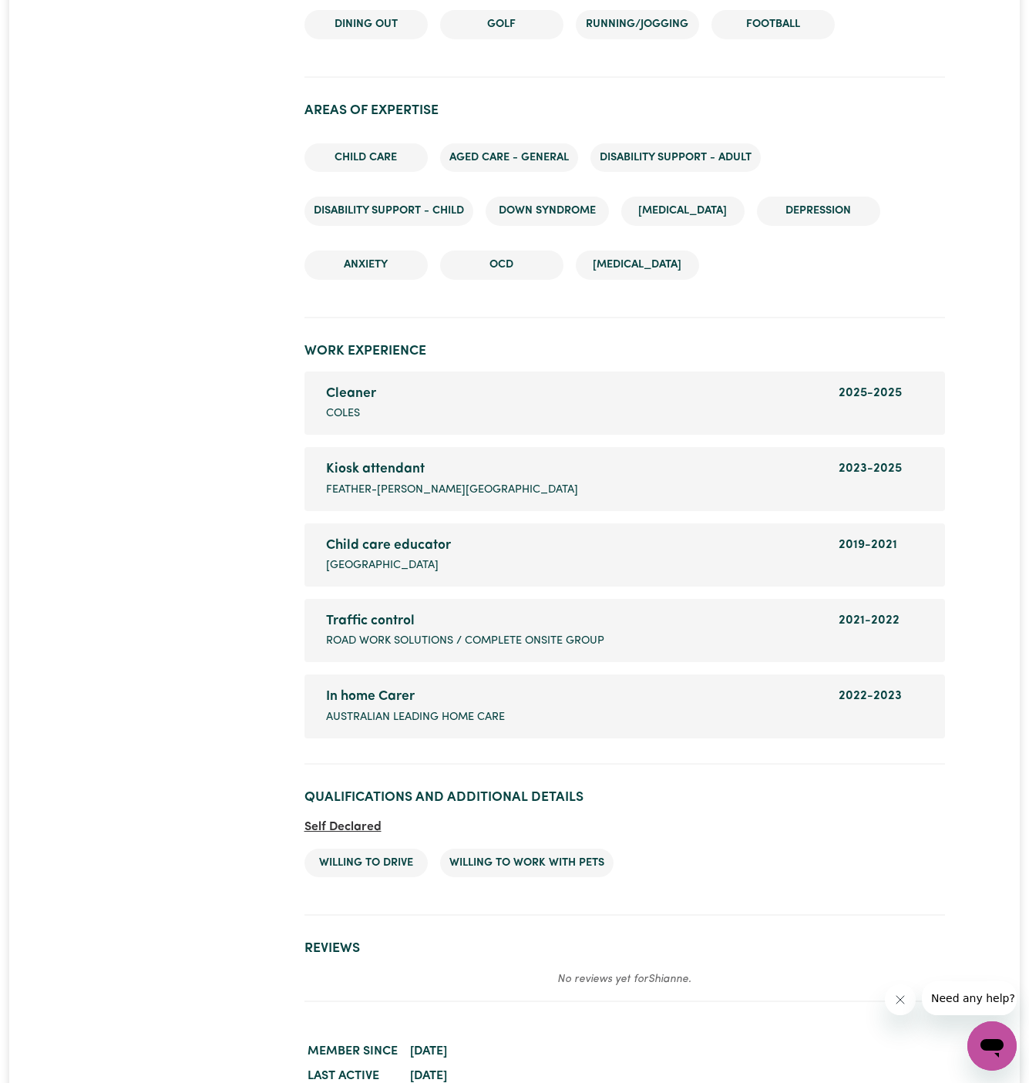
scroll to position [2162, 0]
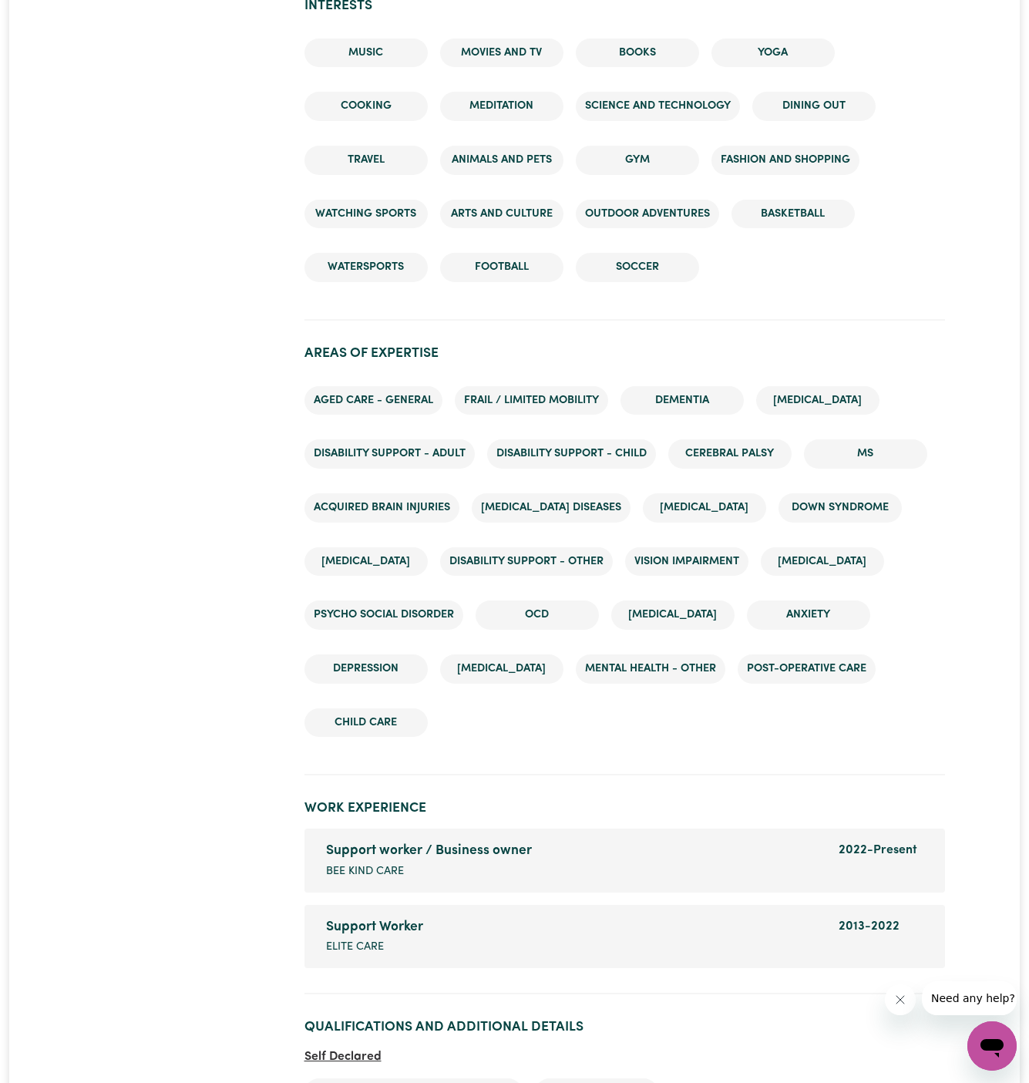
scroll to position [2717, 0]
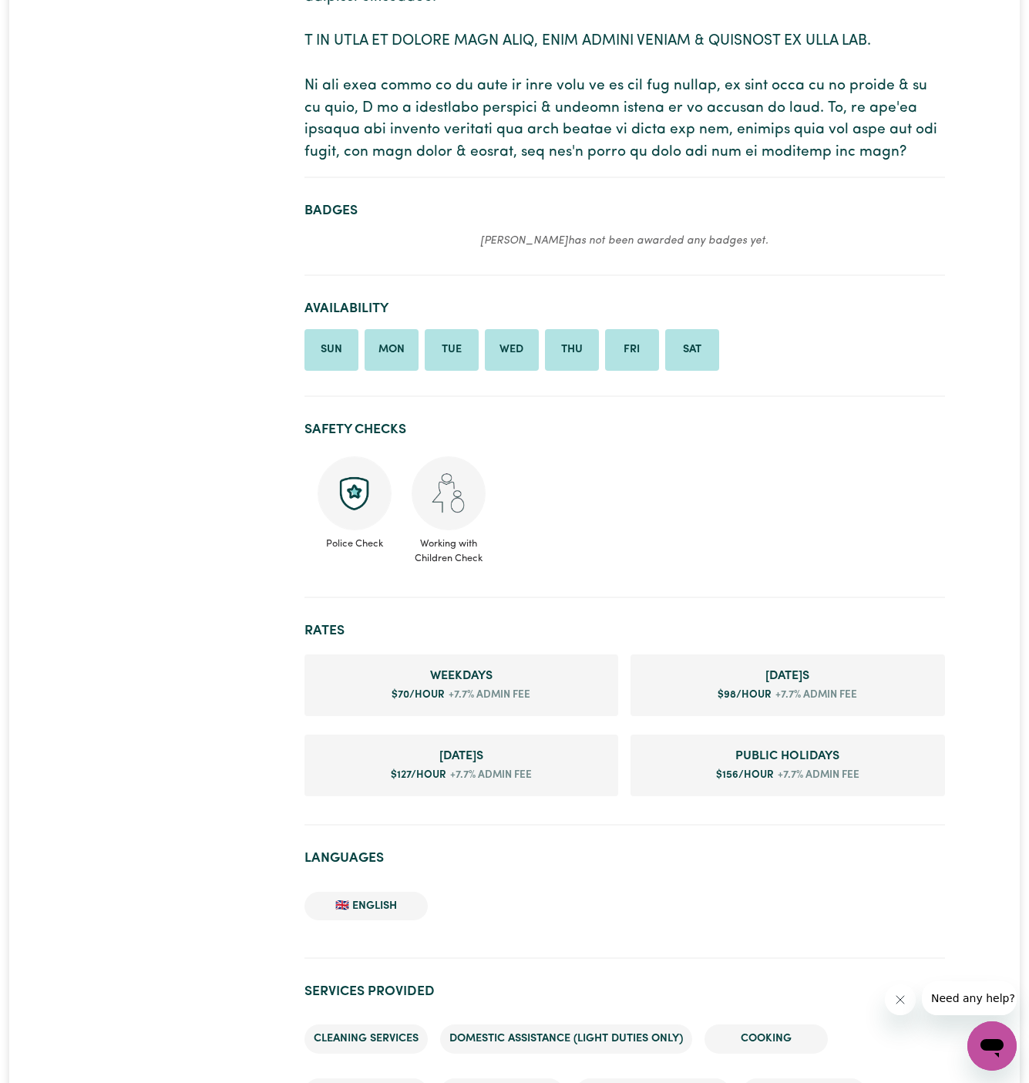
scroll to position [713, 0]
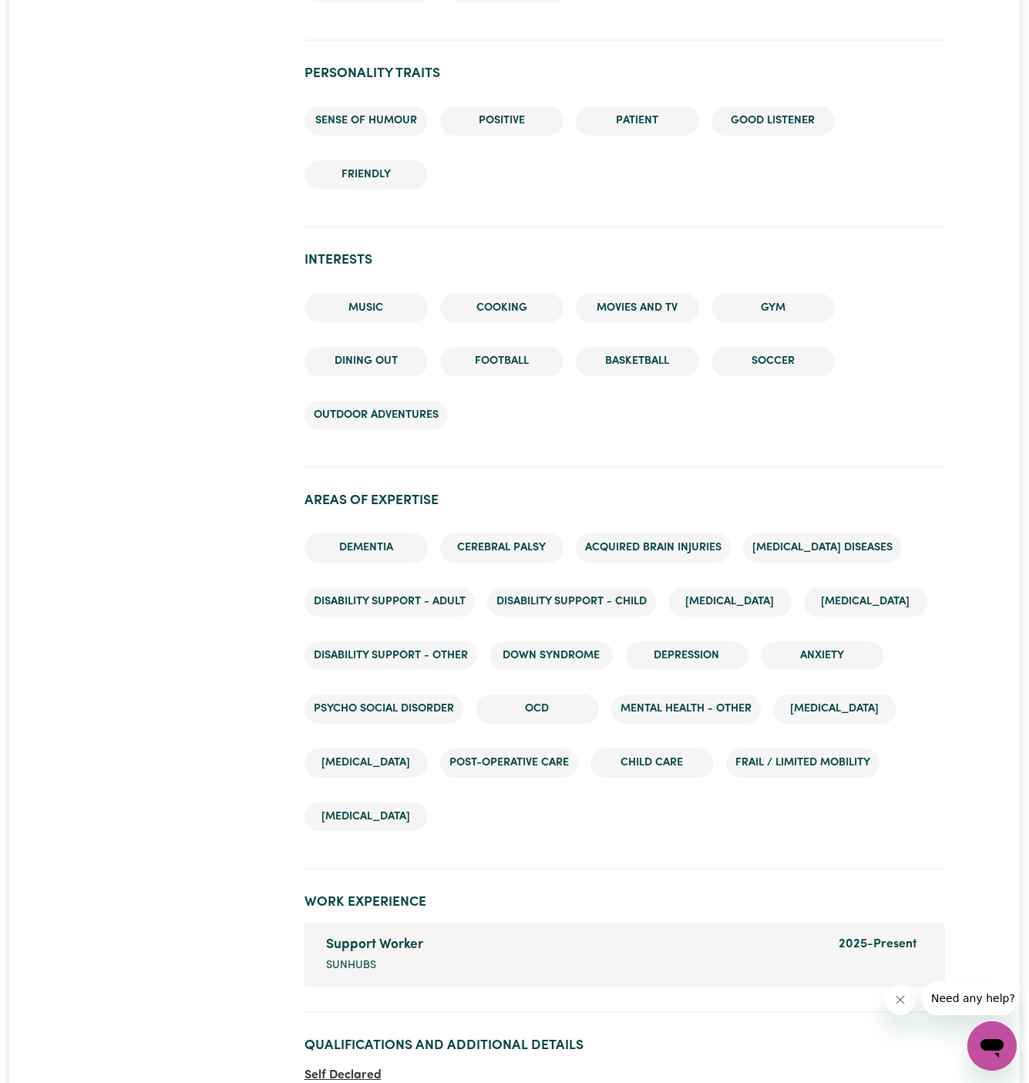
scroll to position [2243, 0]
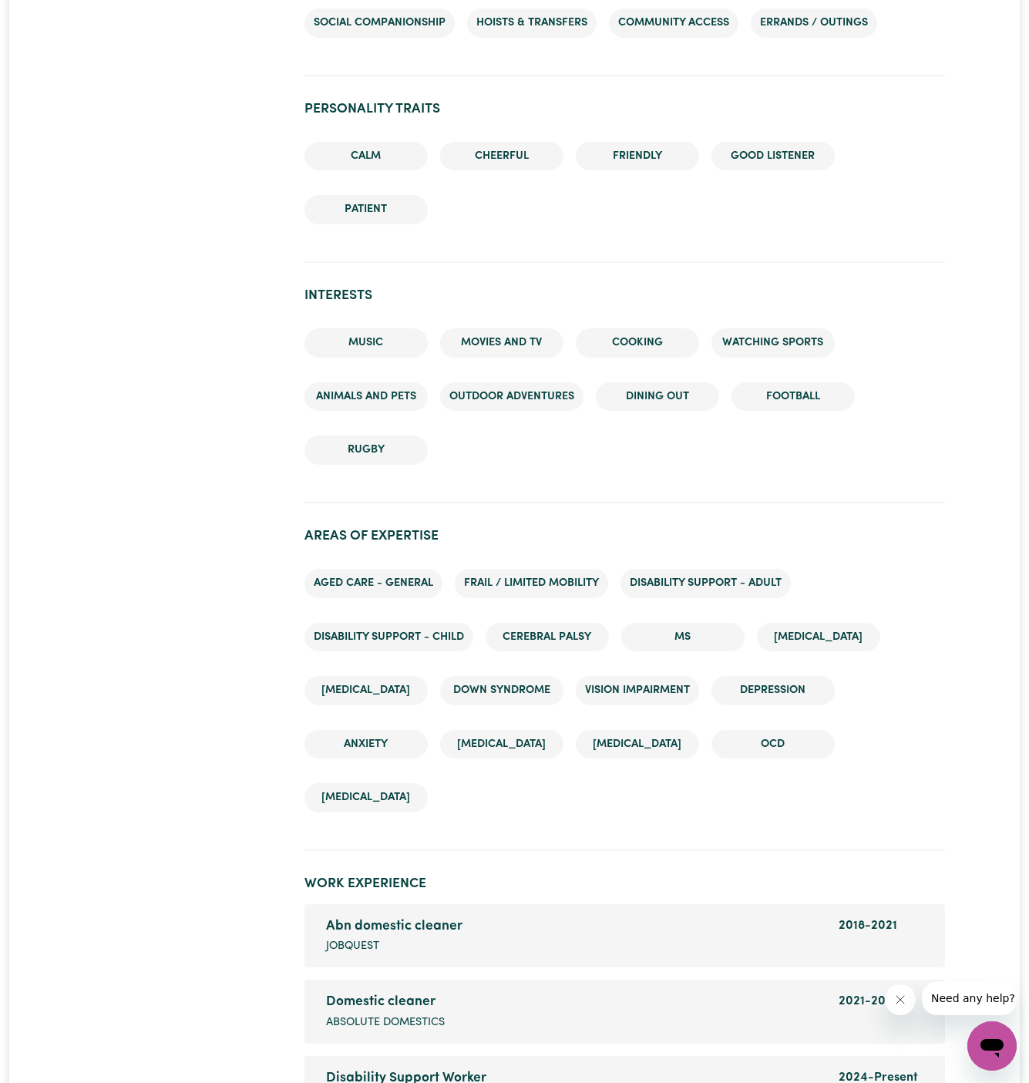
scroll to position [1941, 0]
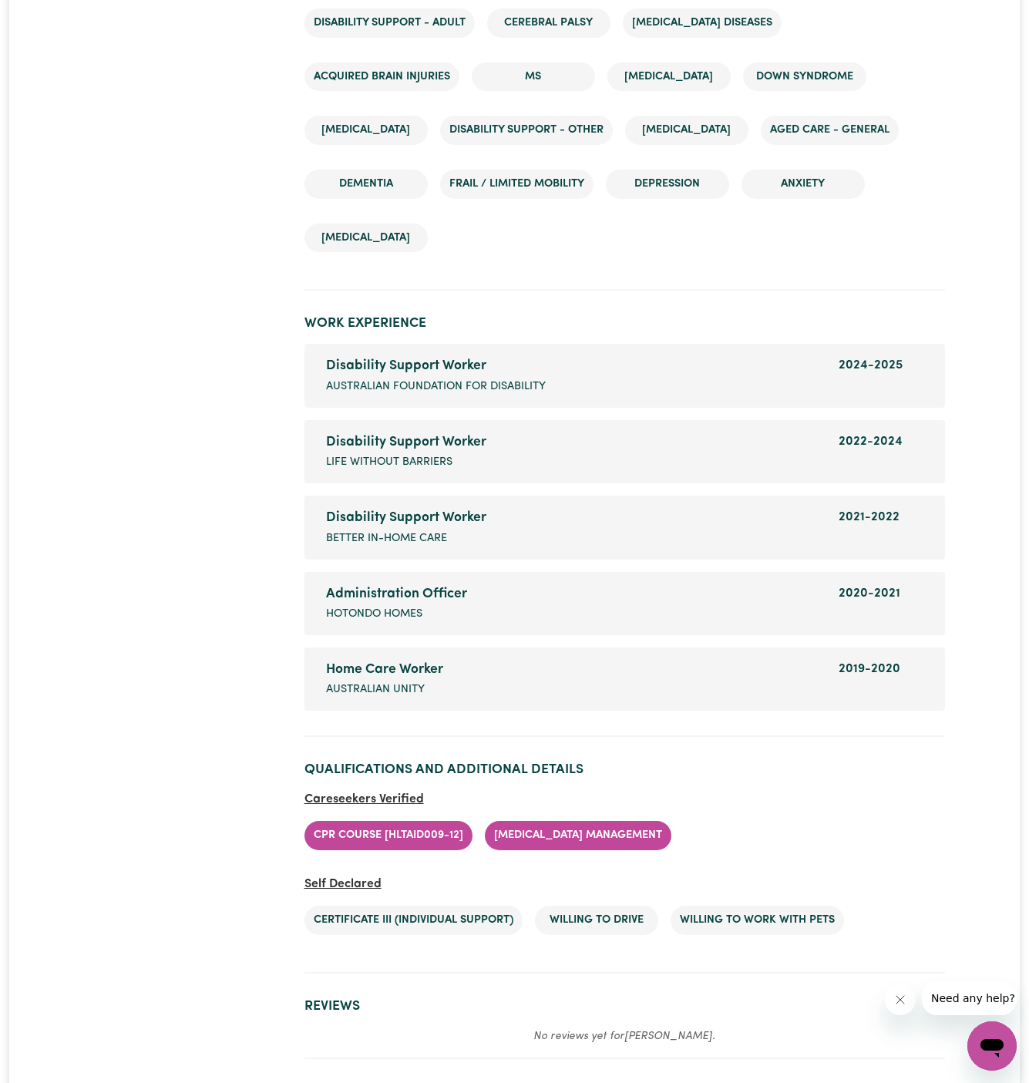
scroll to position [2547, 0]
